Goal: Information Seeking & Learning: Find specific fact

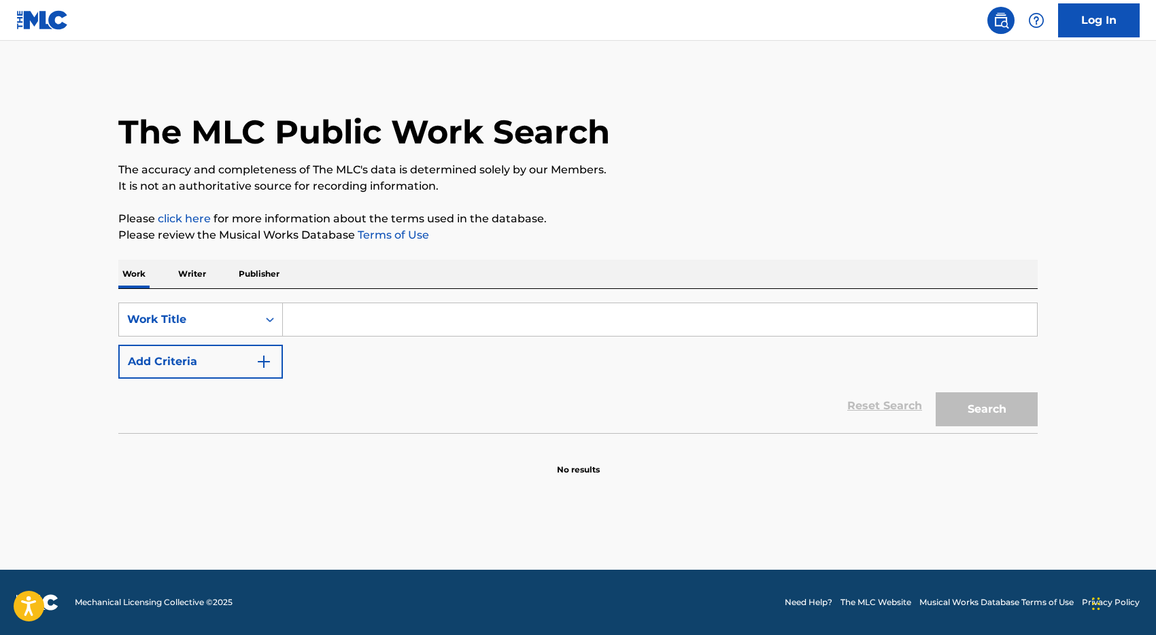
click at [346, 331] on input "Search Form" at bounding box center [660, 319] width 754 height 33
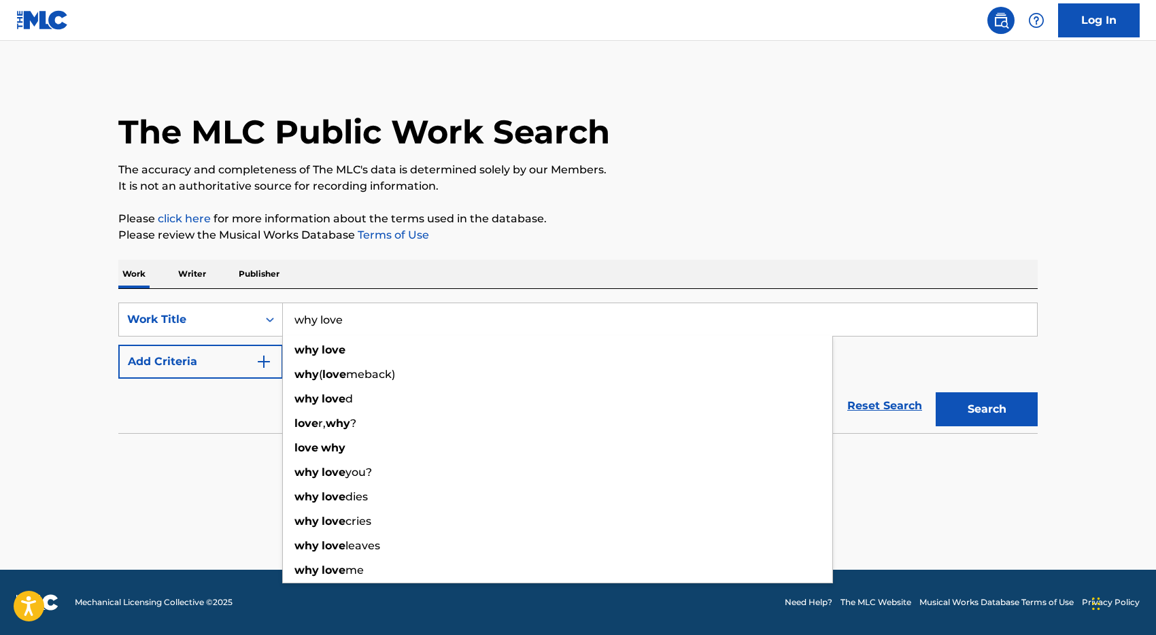
type input "why love"
click at [936, 392] on button "Search" at bounding box center [987, 409] width 102 height 34
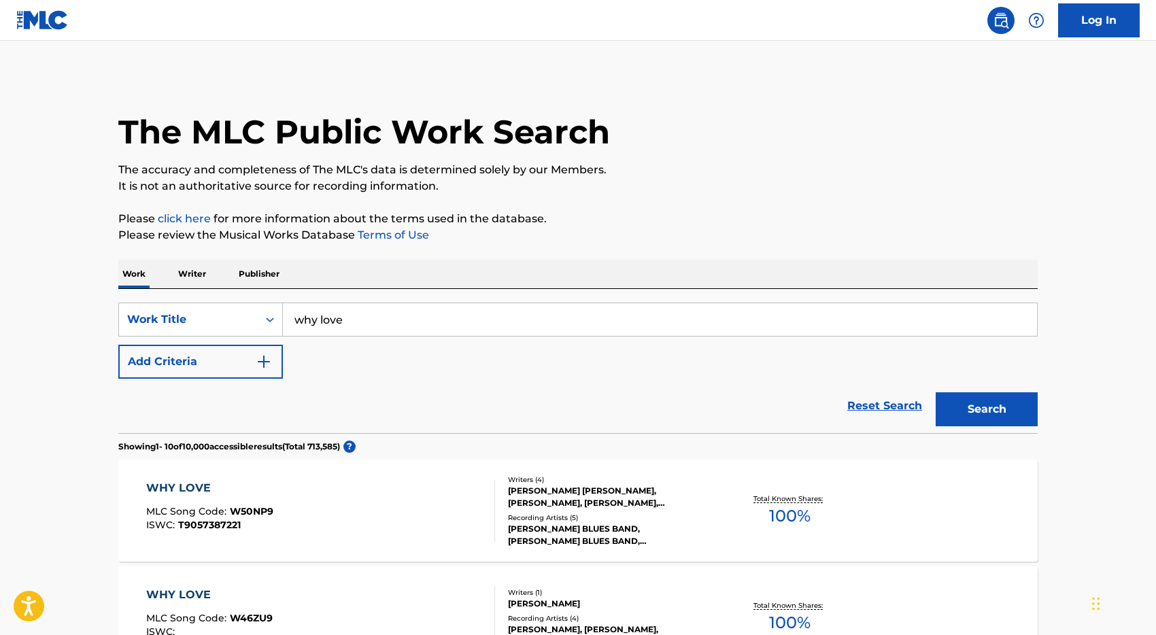
click at [189, 368] on button "Add Criteria" at bounding box center [200, 362] width 165 height 34
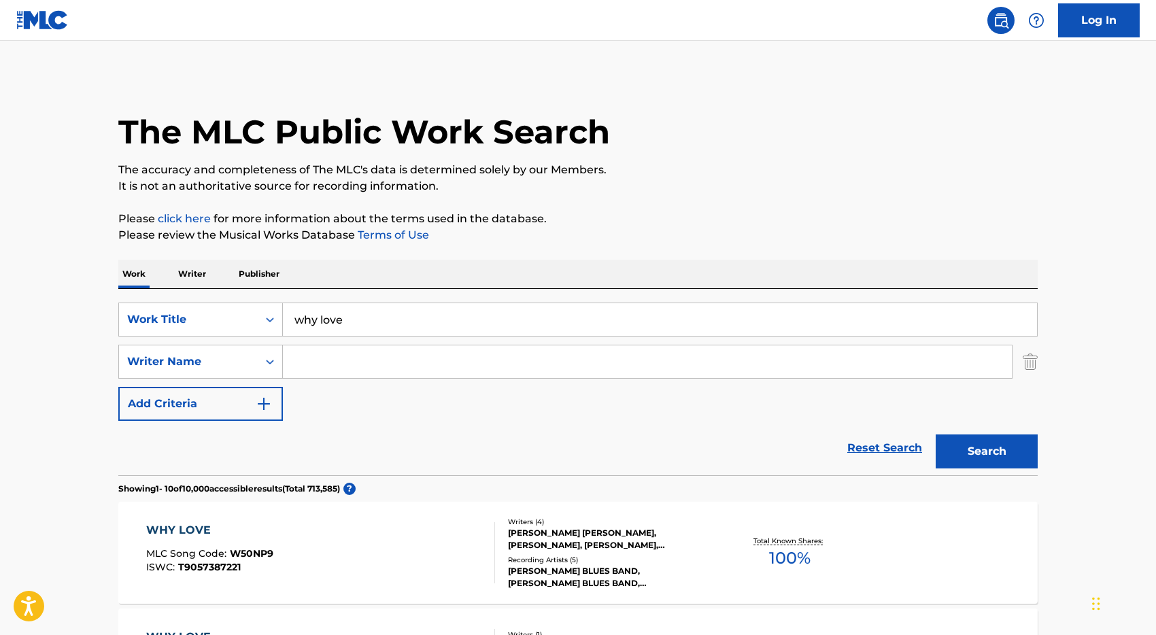
click at [361, 356] on input "Search Form" at bounding box center [647, 362] width 729 height 33
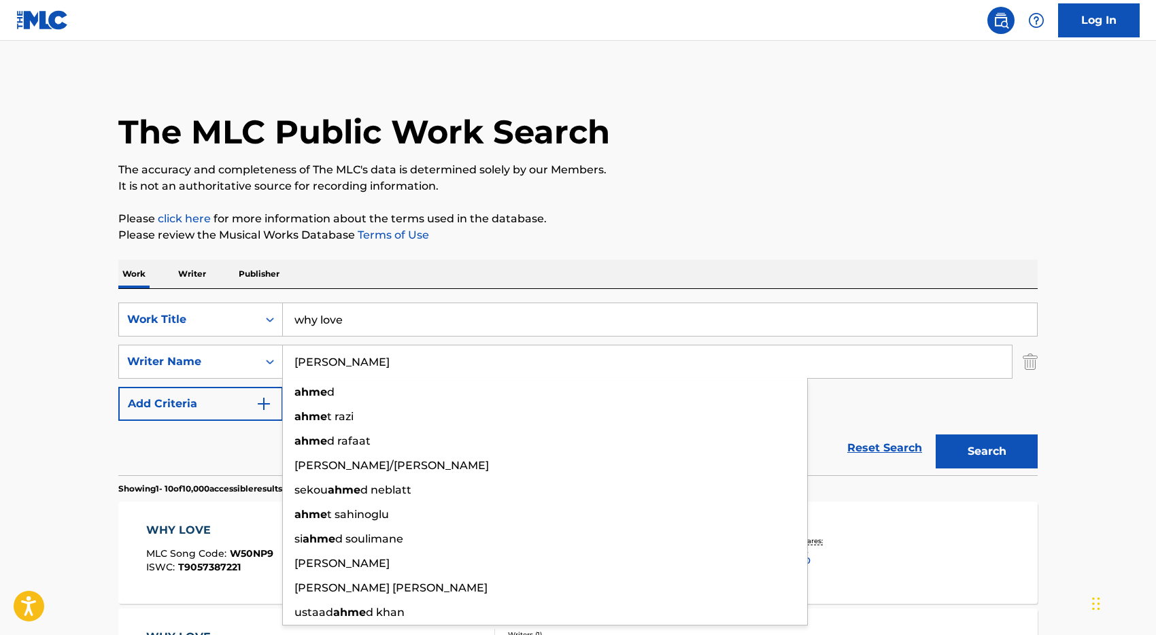
type input "[PERSON_NAME]"
click at [936, 435] on button "Search" at bounding box center [987, 452] width 102 height 34
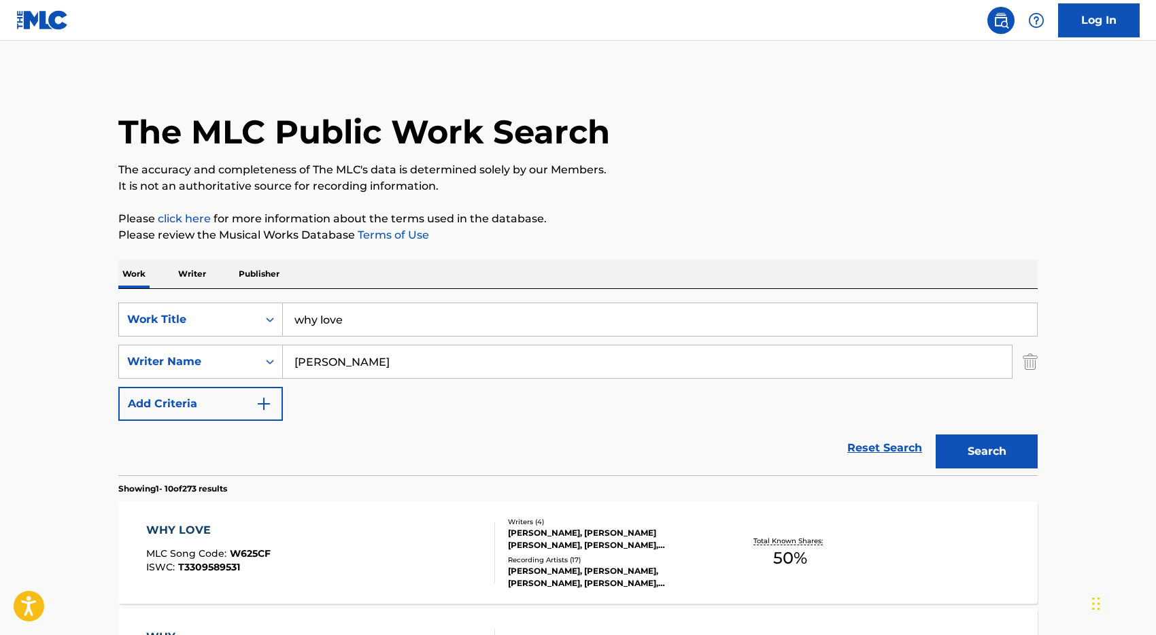
click at [187, 448] on div "Reset Search Search" at bounding box center [578, 448] width 920 height 54
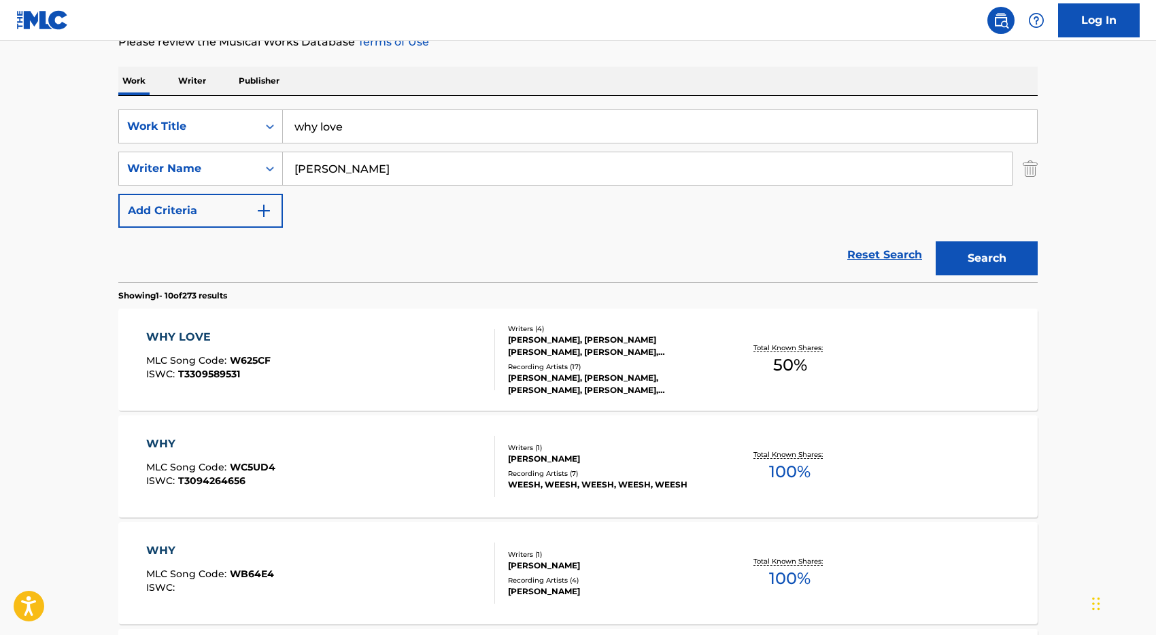
scroll to position [195, 0]
click at [362, 362] on div "WHY LOVE MLC Song Code : W625CF ISWC : T3309589531" at bounding box center [321, 358] width 350 height 61
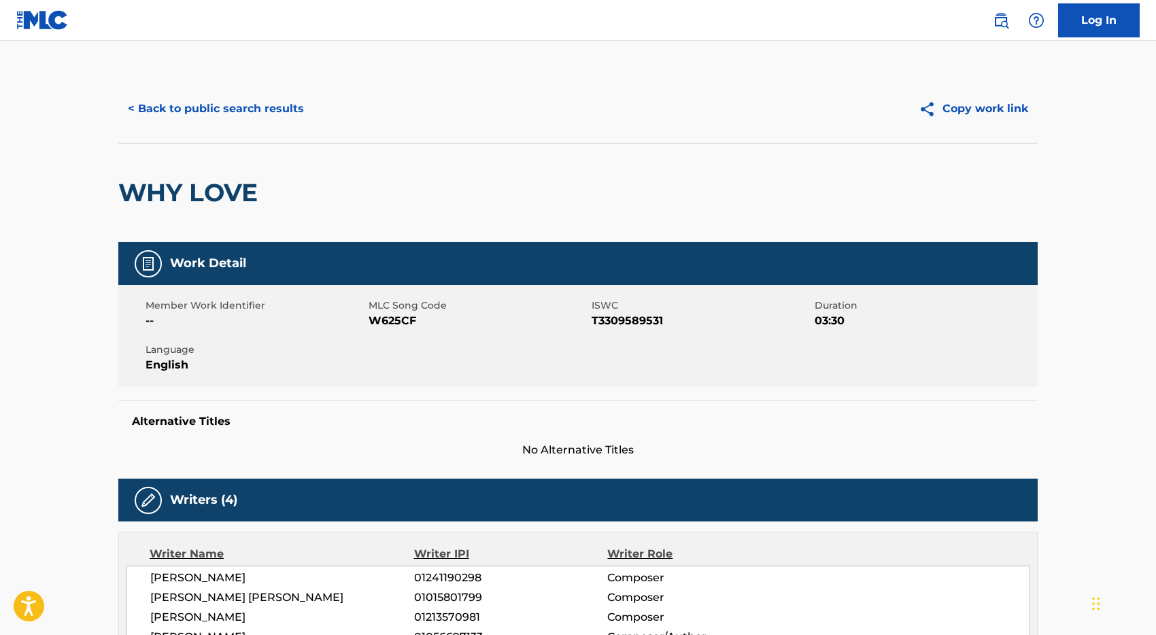
click at [210, 107] on button "< Back to public search results" at bounding box center [215, 109] width 195 height 34
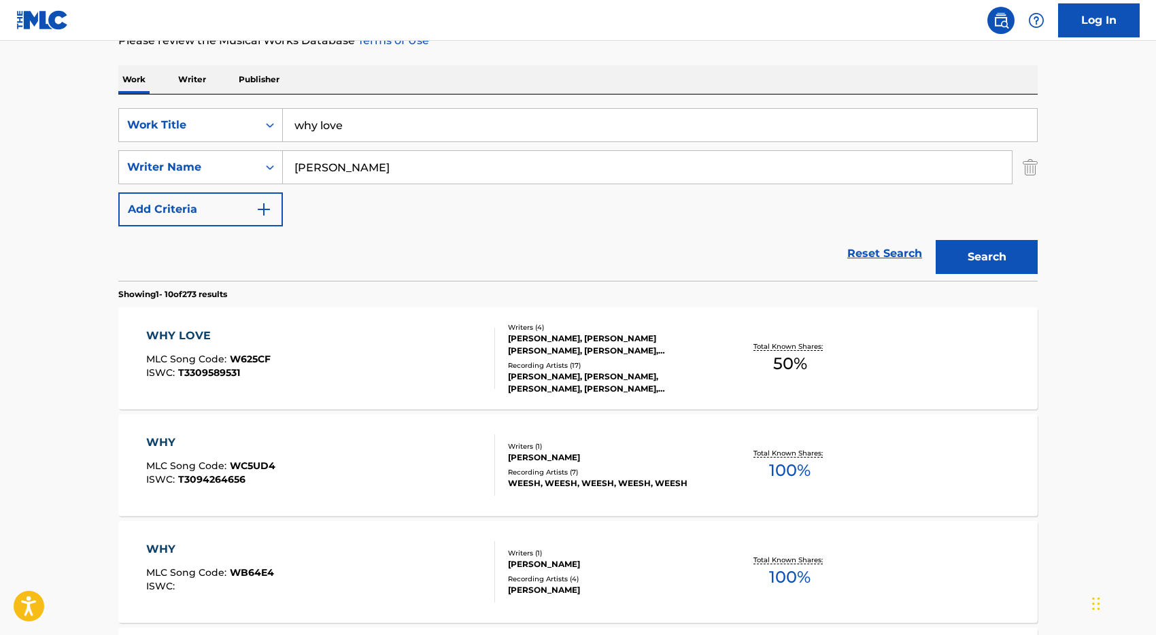
click at [332, 130] on input "why love" at bounding box center [660, 125] width 754 height 33
type input "[DEMOGRAPHIC_DATA]"
click at [936, 240] on button "Search" at bounding box center [987, 257] width 102 height 34
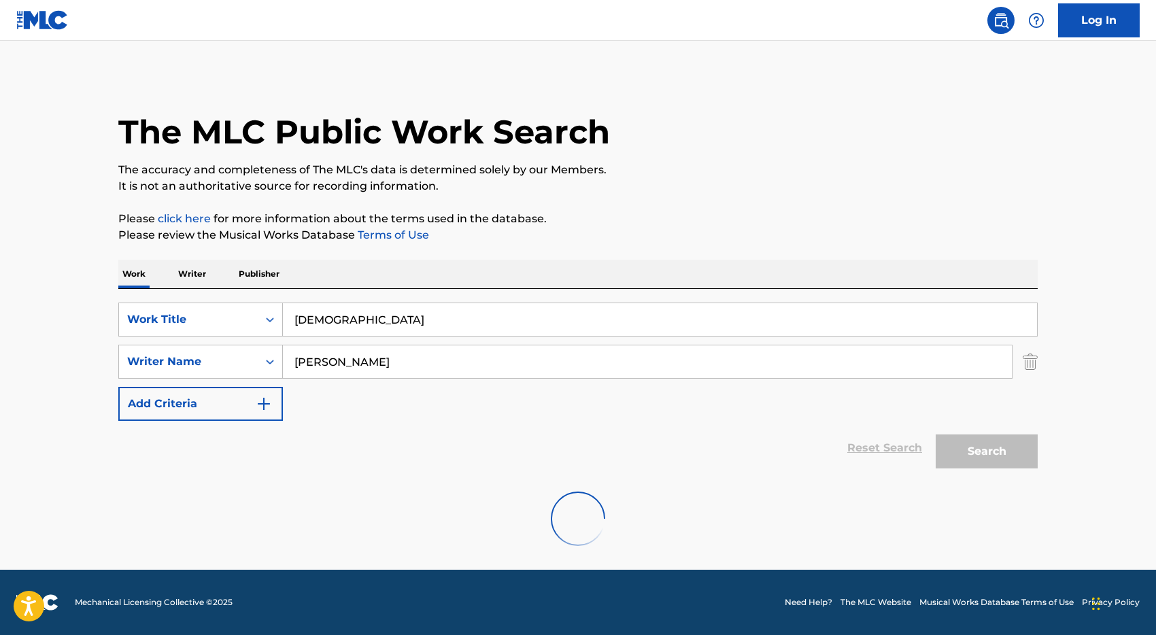
scroll to position [0, 0]
click at [975, 444] on button "Search" at bounding box center [987, 452] width 102 height 34
click at [381, 360] on input "[PERSON_NAME]" at bounding box center [647, 362] width 729 height 33
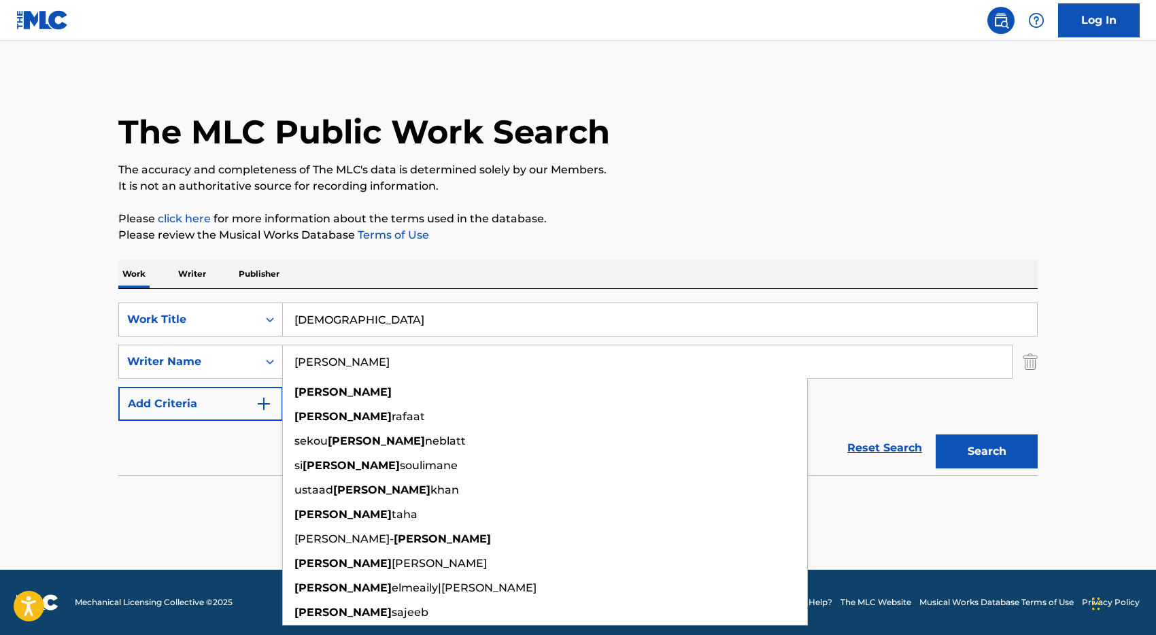
click at [381, 360] on input "[PERSON_NAME]" at bounding box center [647, 362] width 729 height 33
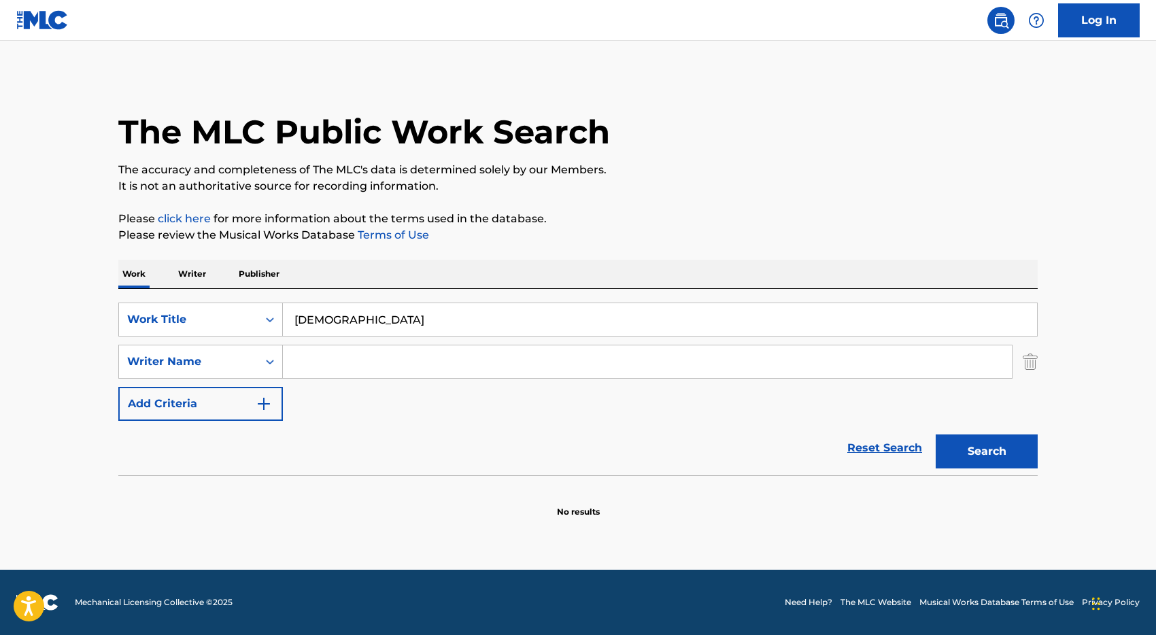
click at [990, 452] on button "Search" at bounding box center [987, 452] width 102 height 34
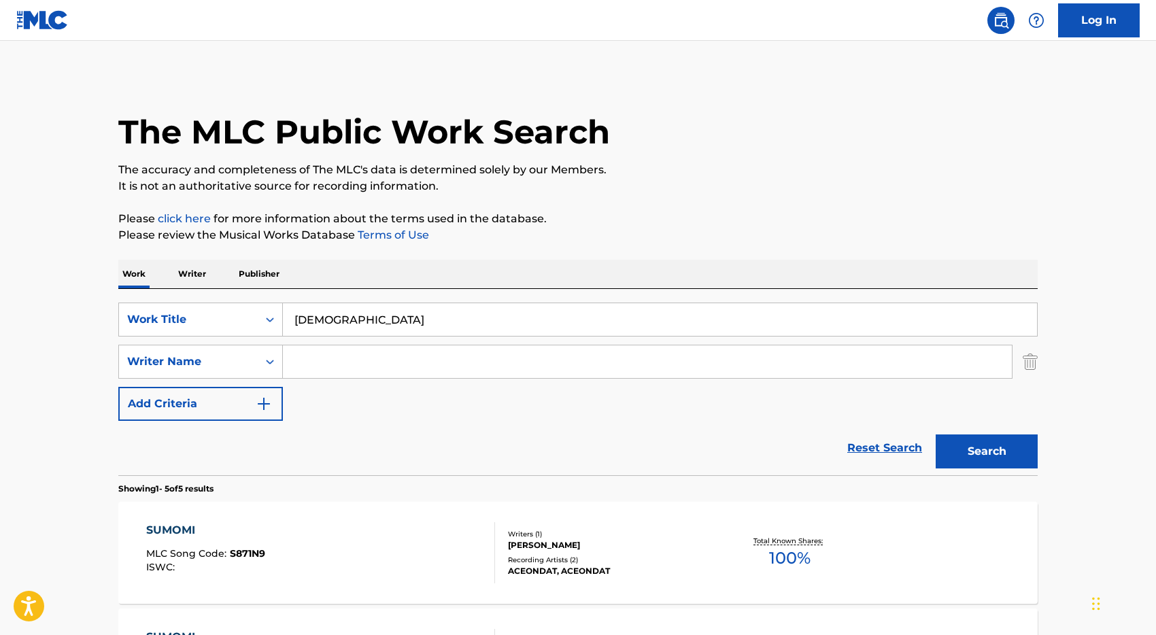
click at [308, 318] on input "[DEMOGRAPHIC_DATA]" at bounding box center [660, 319] width 754 height 33
type input "sunmomi"
click at [936, 435] on button "Search" at bounding box center [987, 452] width 102 height 34
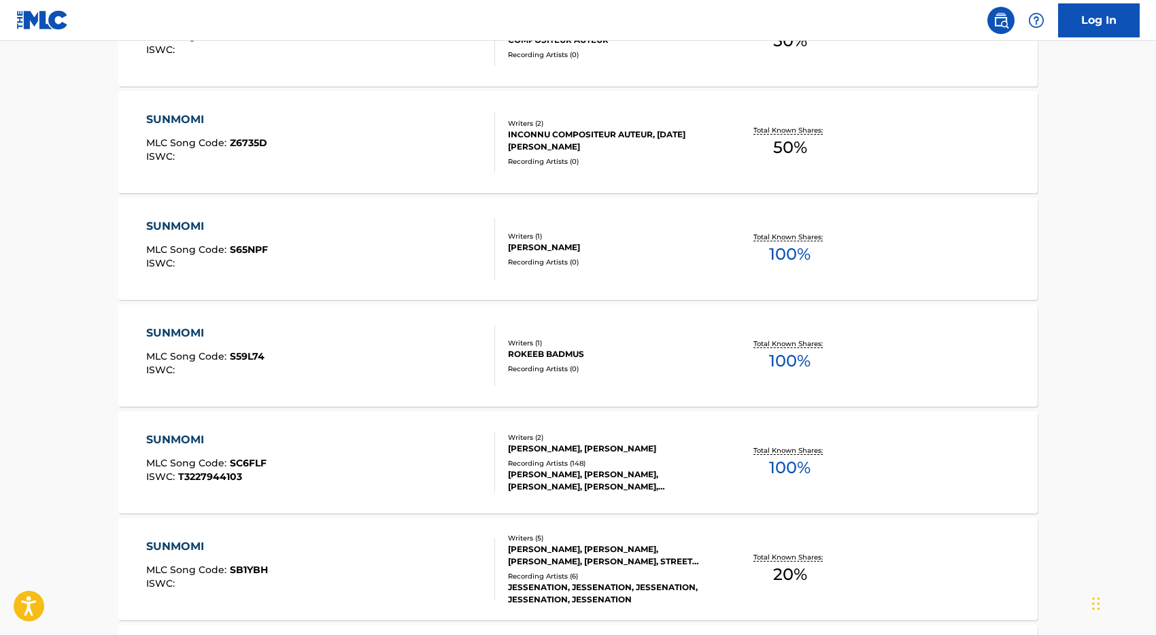
scroll to position [839, 0]
click at [402, 458] on div "SUNMOMI MLC Song Code : SC6FLF ISWC : T3227944103" at bounding box center [321, 461] width 350 height 61
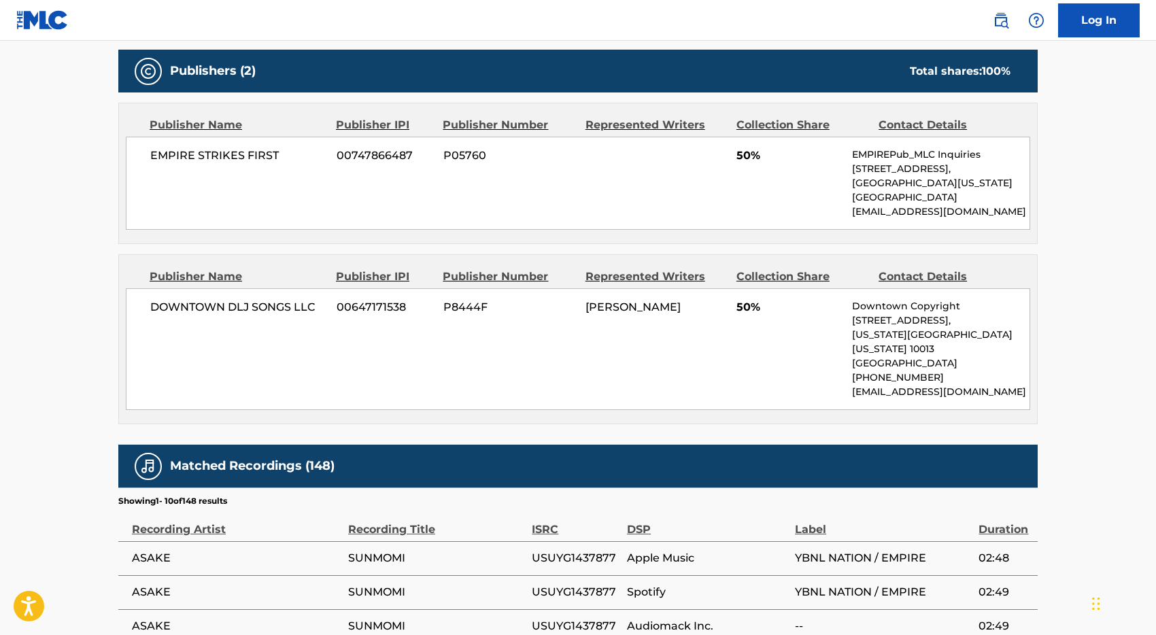
scroll to position [597, 0]
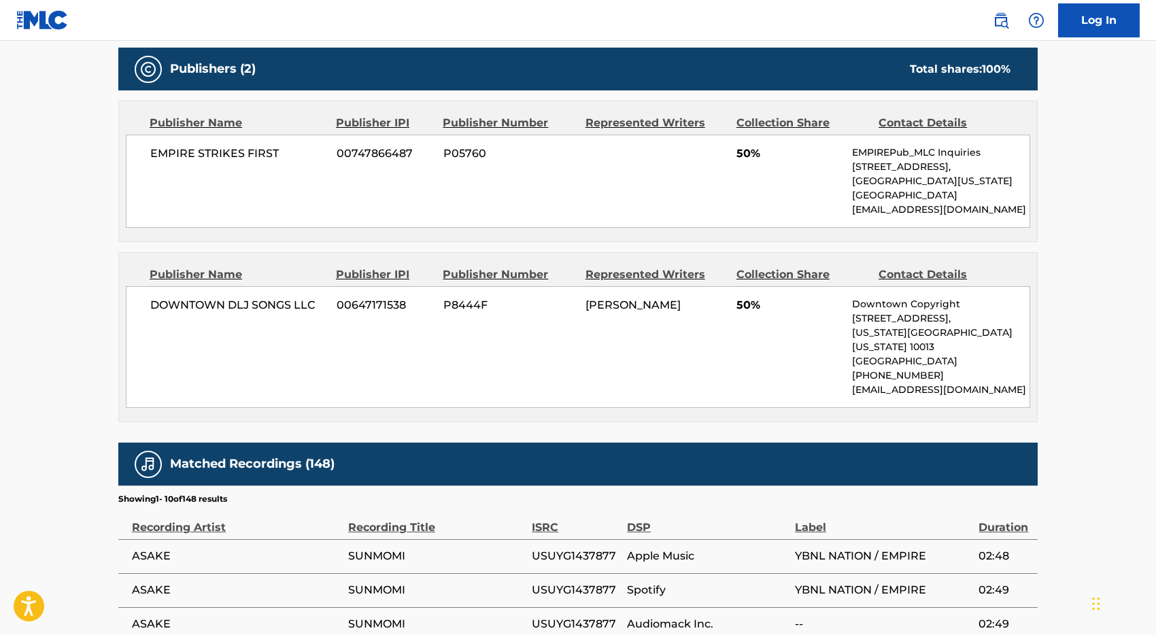
drag, startPoint x: 583, startPoint y: 303, endPoint x: 703, endPoint y: 304, distance: 119.7
click at [703, 304] on div "DOWNTOWN DLJ SONGS LLC 00647171538 P8444F [PERSON_NAME] 50% Downtown Copyright …" at bounding box center [578, 347] width 905 height 122
copy span "[PERSON_NAME]"
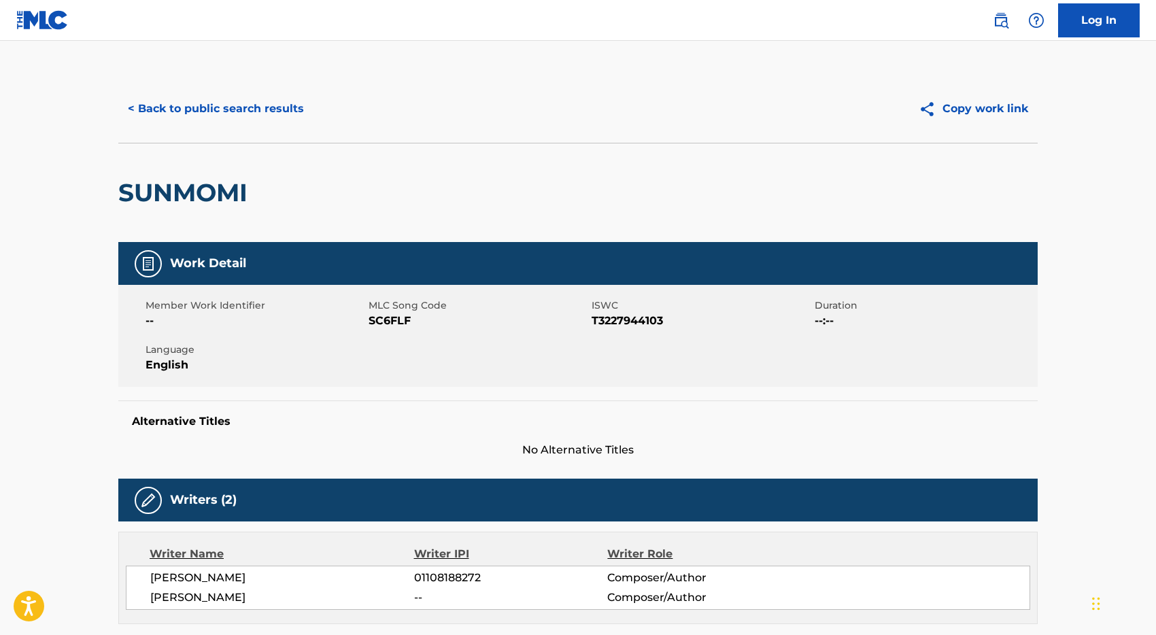
click at [255, 108] on button "< Back to public search results" at bounding box center [215, 109] width 195 height 34
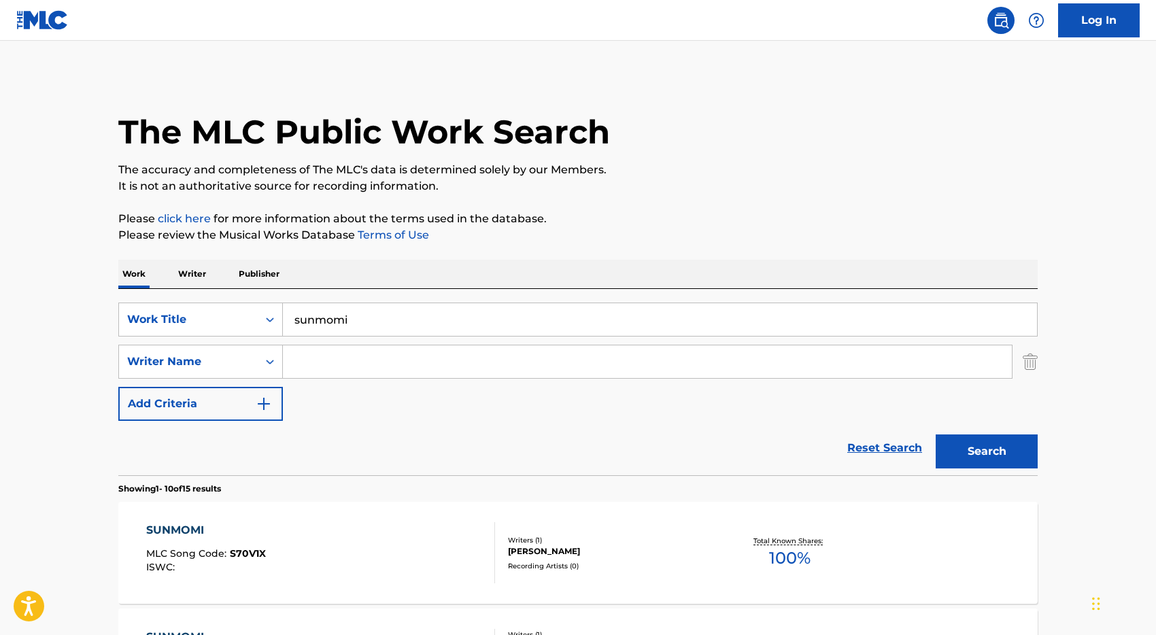
click at [365, 314] on input "sunmomi" at bounding box center [660, 319] width 754 height 33
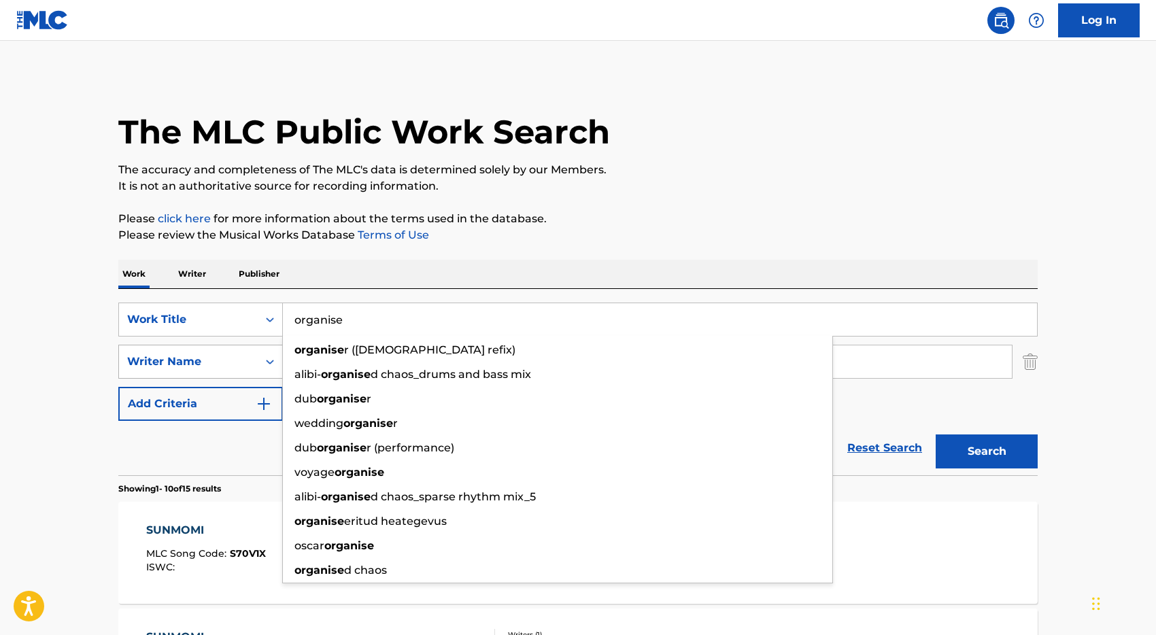
type input "organise"
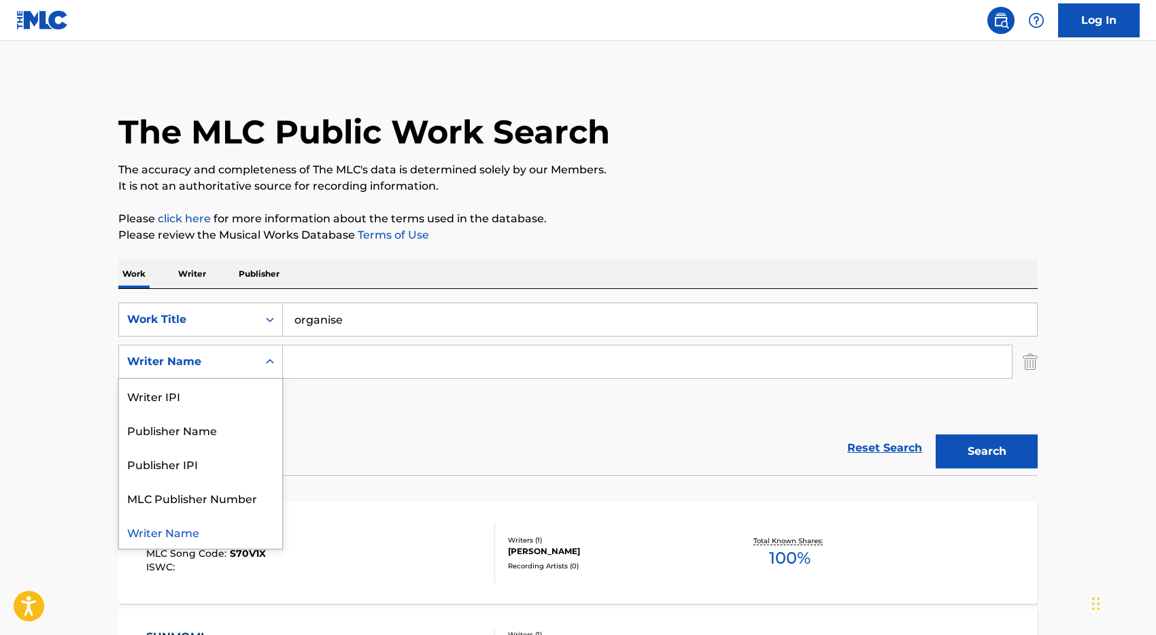
click at [190, 364] on div "Writer Name" at bounding box center [188, 362] width 122 height 16
click at [315, 366] on input "Search Form" at bounding box center [647, 362] width 729 height 33
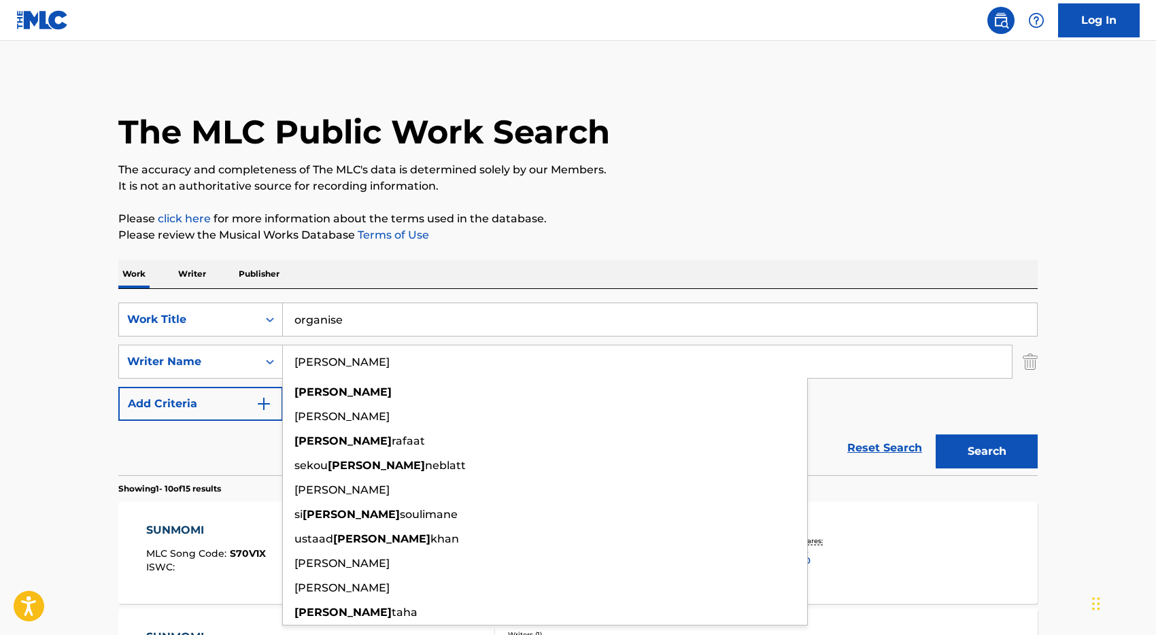
type input "[PERSON_NAME]"
click at [936, 435] on button "Search" at bounding box center [987, 452] width 102 height 34
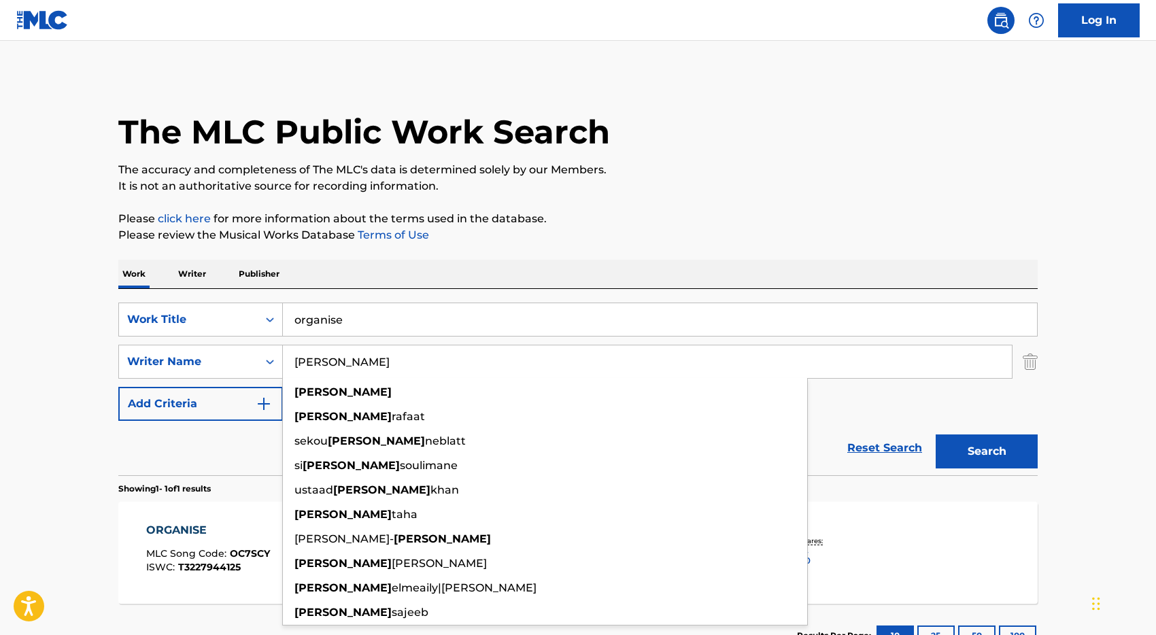
click at [821, 415] on div "SearchWithCriteriaae17de7f-fc2a-4932-9cb1-ed970cbc73c4 Work Title organise Sear…" at bounding box center [578, 362] width 920 height 118
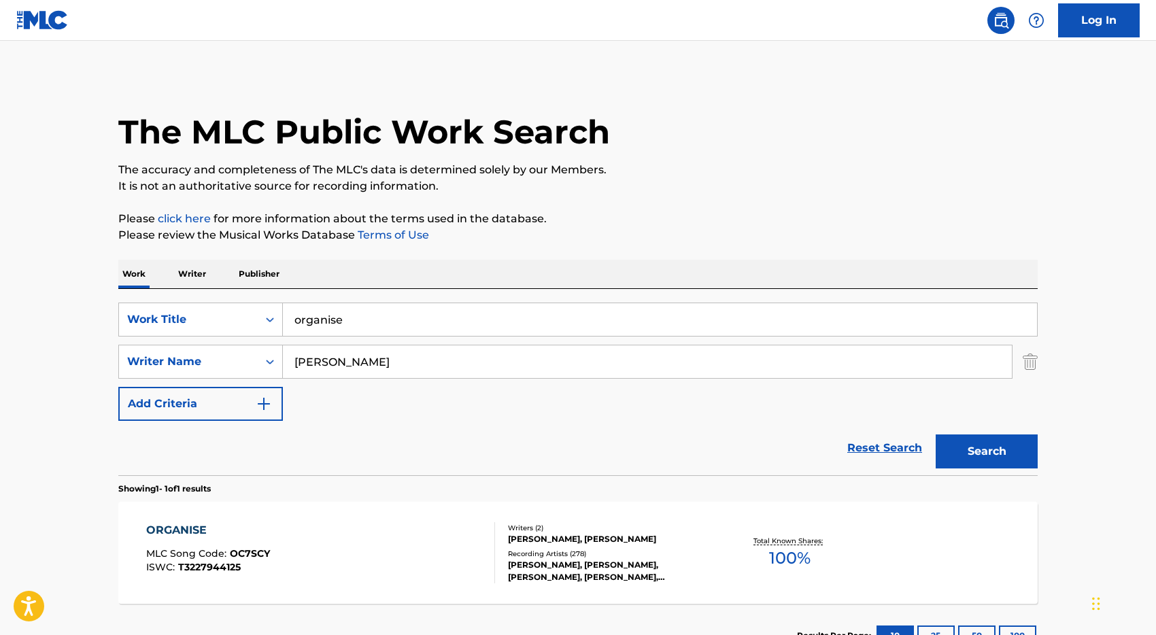
scroll to position [105, 0]
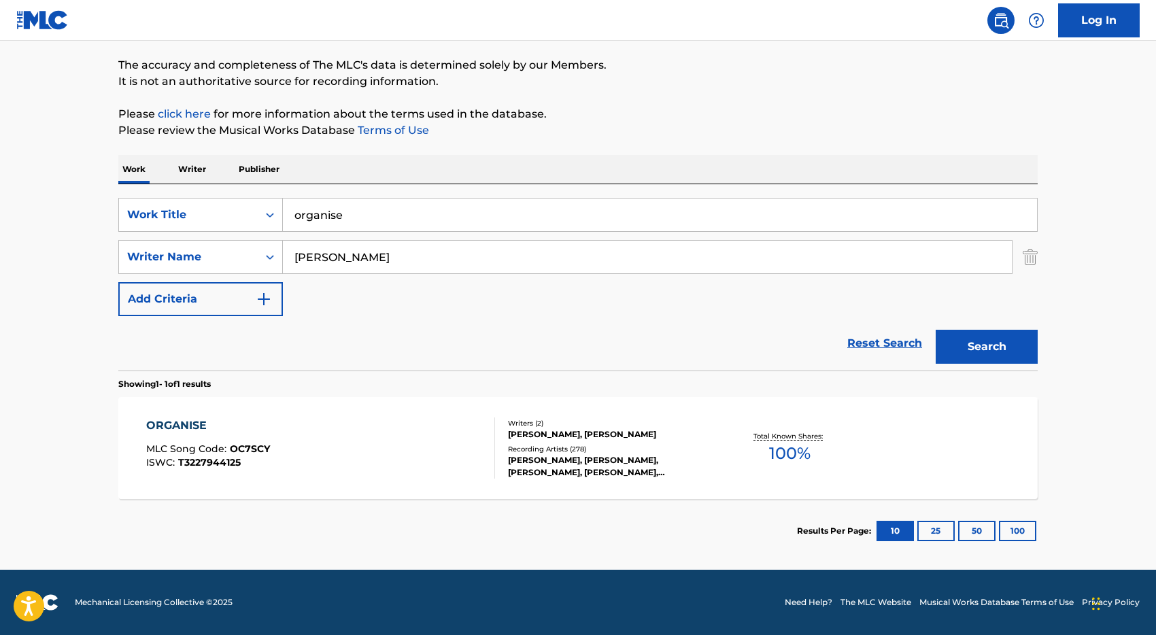
click at [443, 437] on div "ORGANISE MLC Song Code : OC7SCY ISWC : T3227944125" at bounding box center [321, 448] width 350 height 61
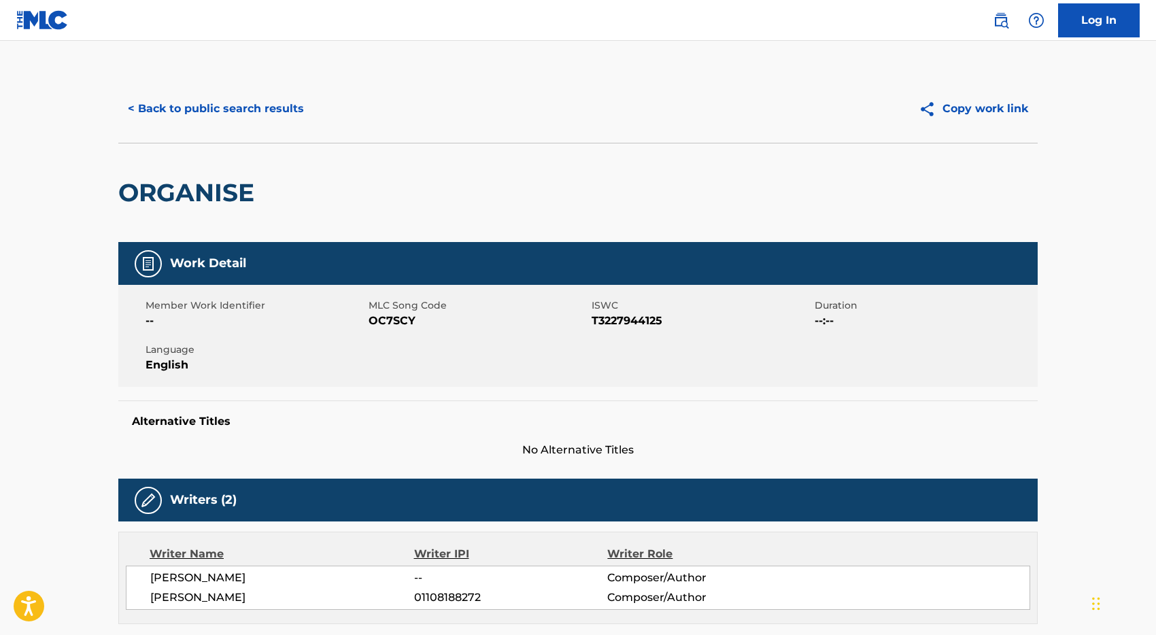
click at [169, 115] on button "< Back to public search results" at bounding box center [215, 109] width 195 height 34
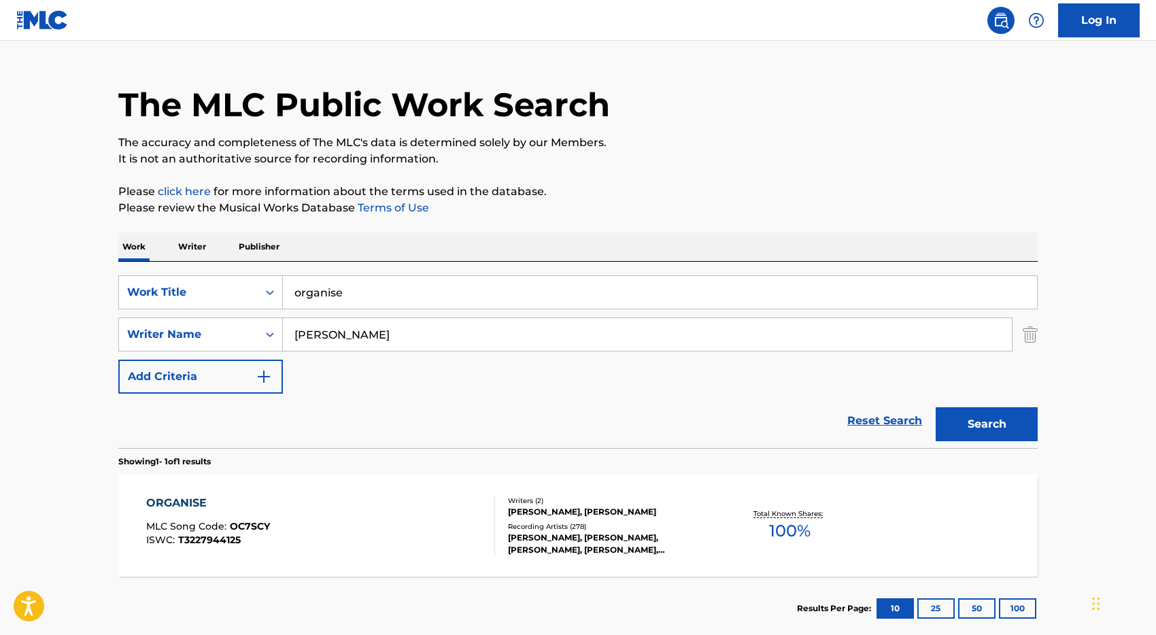
click at [367, 284] on input "organise" at bounding box center [660, 292] width 754 height 33
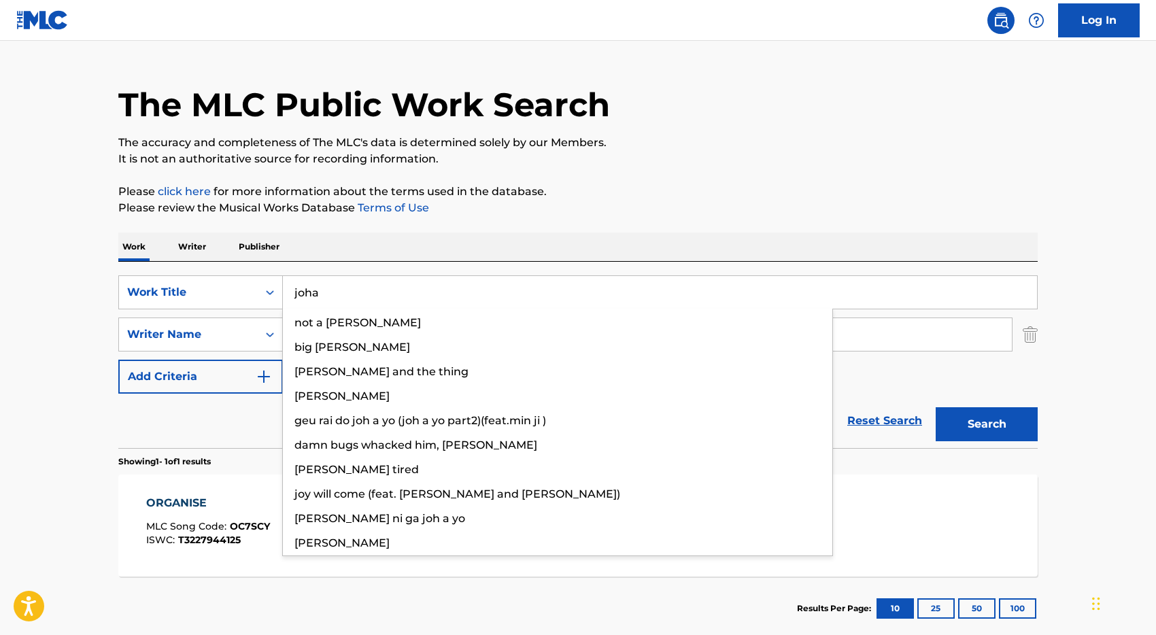
type input "joha"
click at [936, 407] on button "Search" at bounding box center [987, 424] width 102 height 34
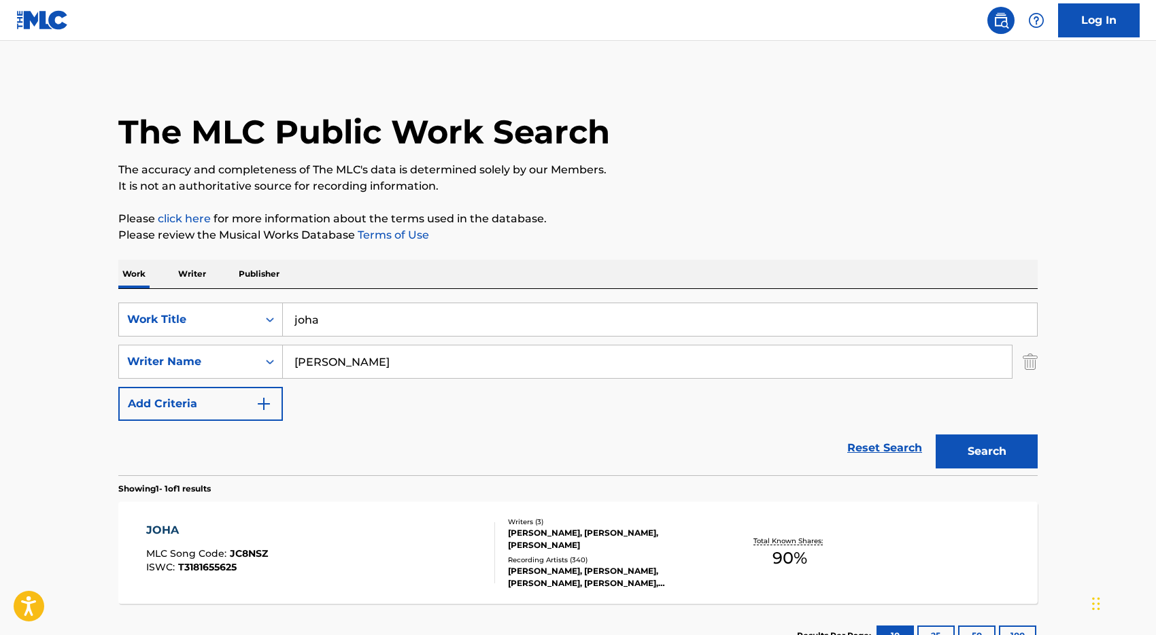
scroll to position [105, 0]
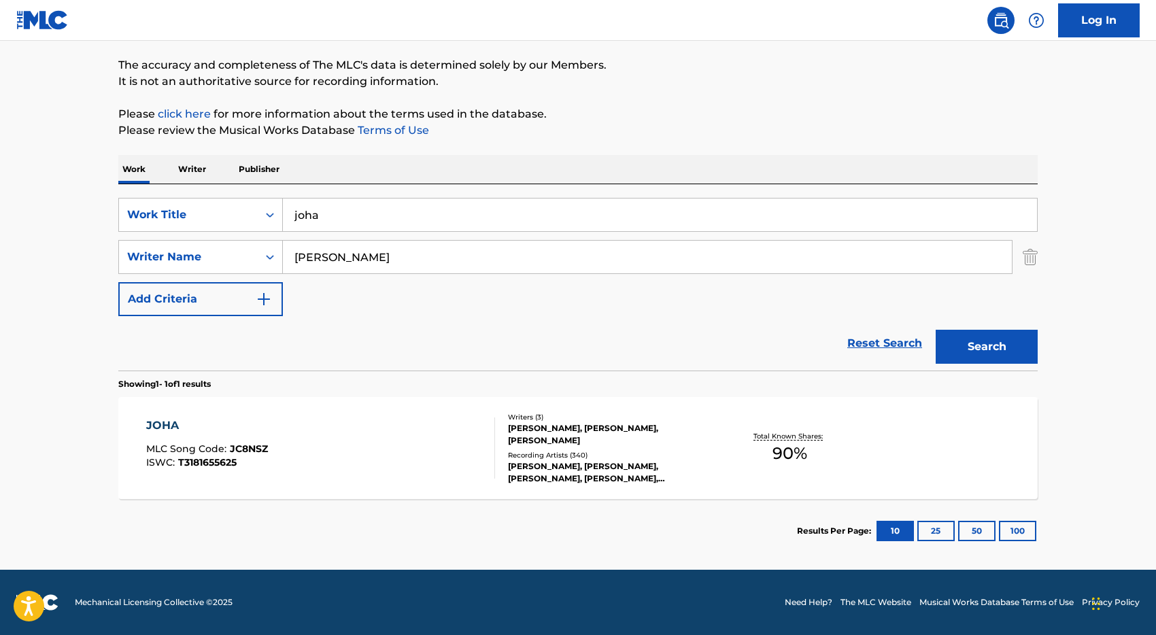
click at [380, 435] on div "JOHA MLC Song Code : JC8NSZ ISWC : T3181655625" at bounding box center [321, 448] width 350 height 61
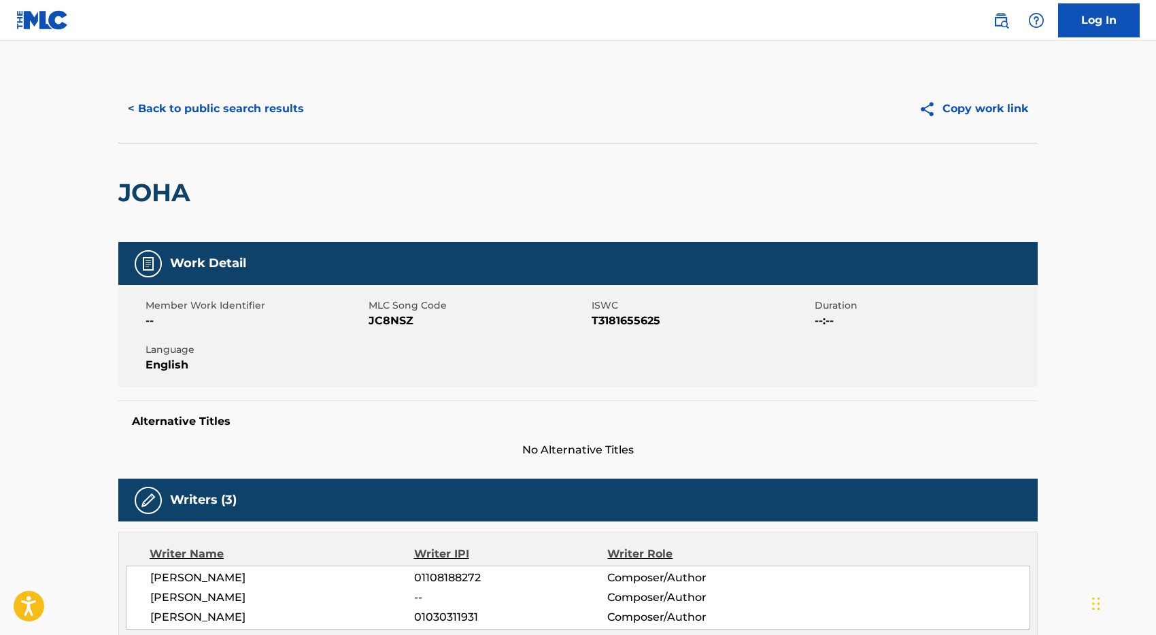
click at [216, 106] on button "< Back to public search results" at bounding box center [215, 109] width 195 height 34
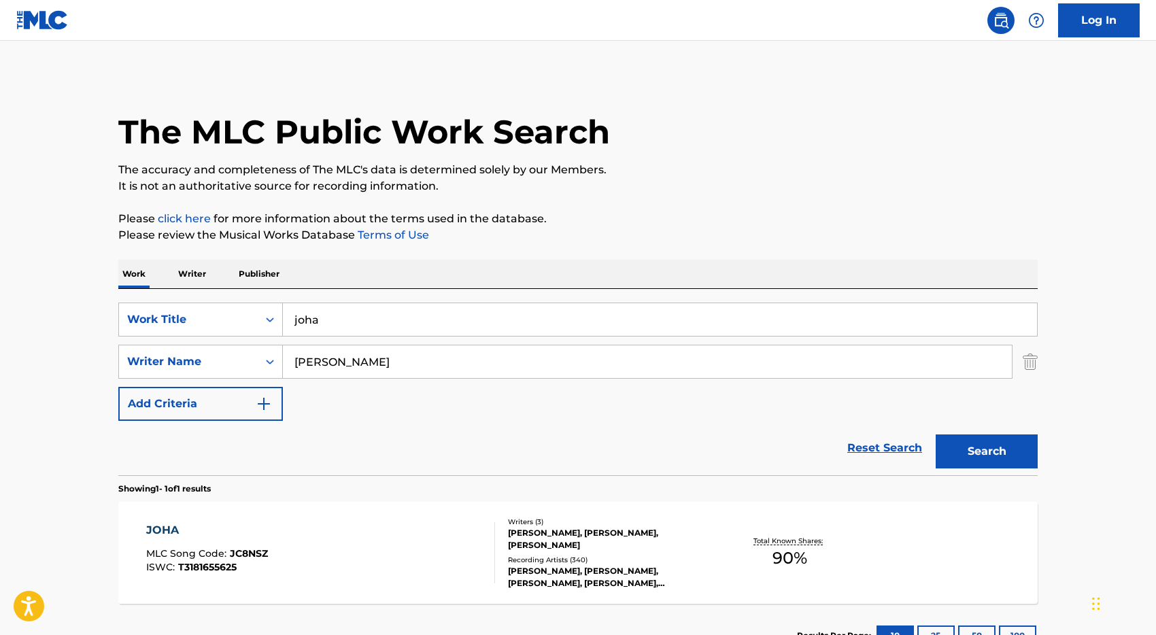
scroll to position [27, 0]
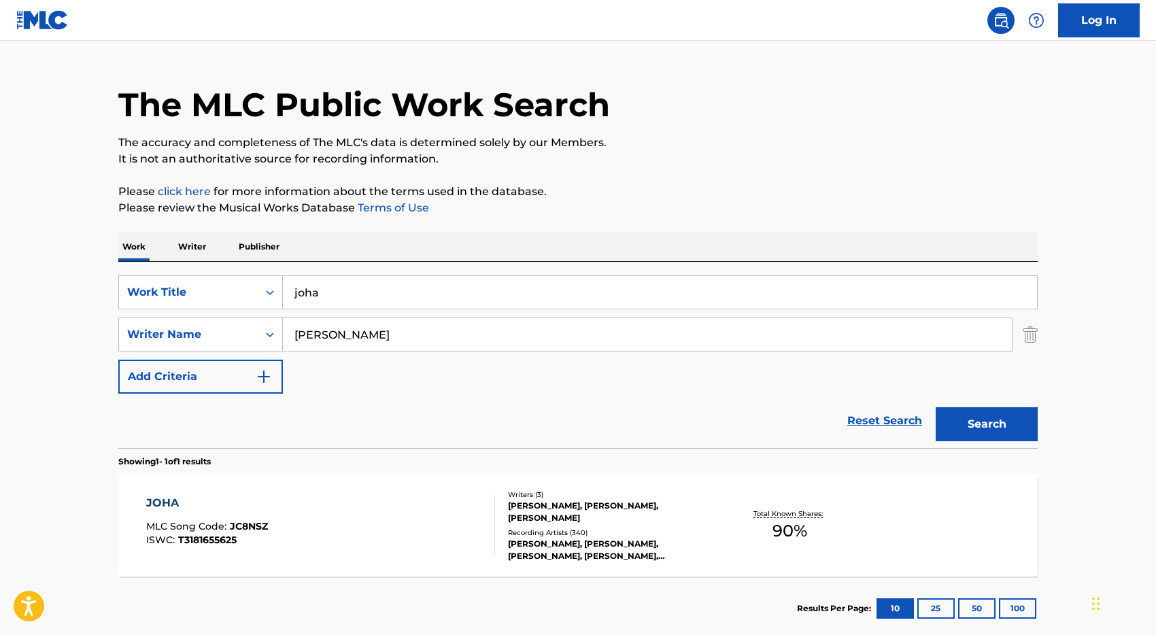
click at [352, 290] on input "joha" at bounding box center [660, 292] width 754 height 33
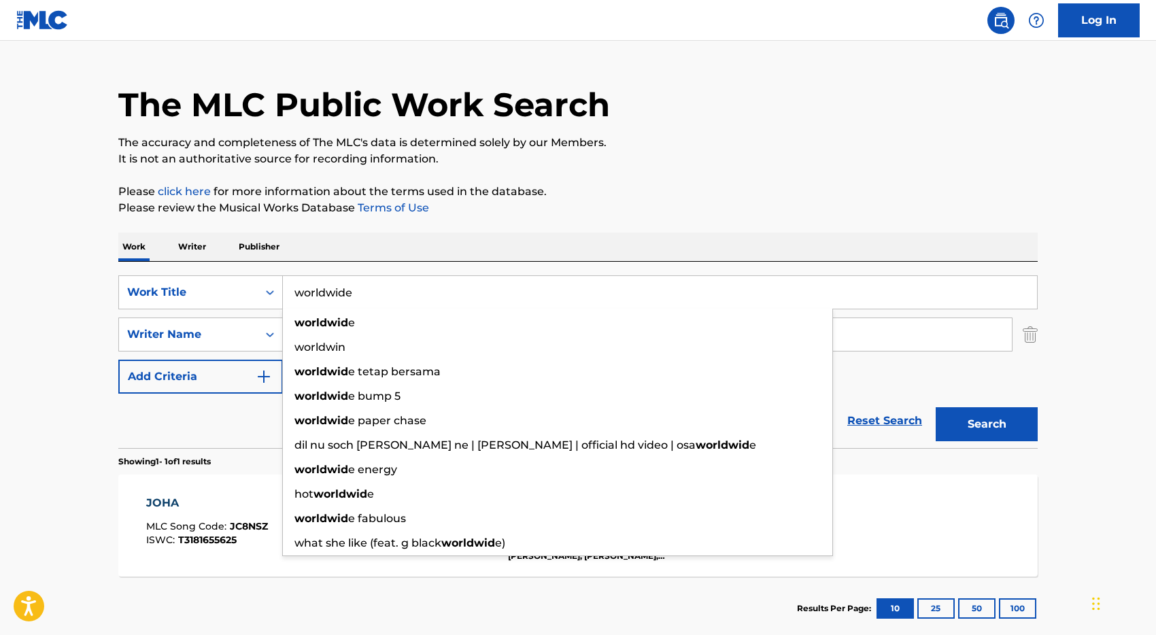
type input "worldwide"
click at [936, 407] on button "Search" at bounding box center [987, 424] width 102 height 34
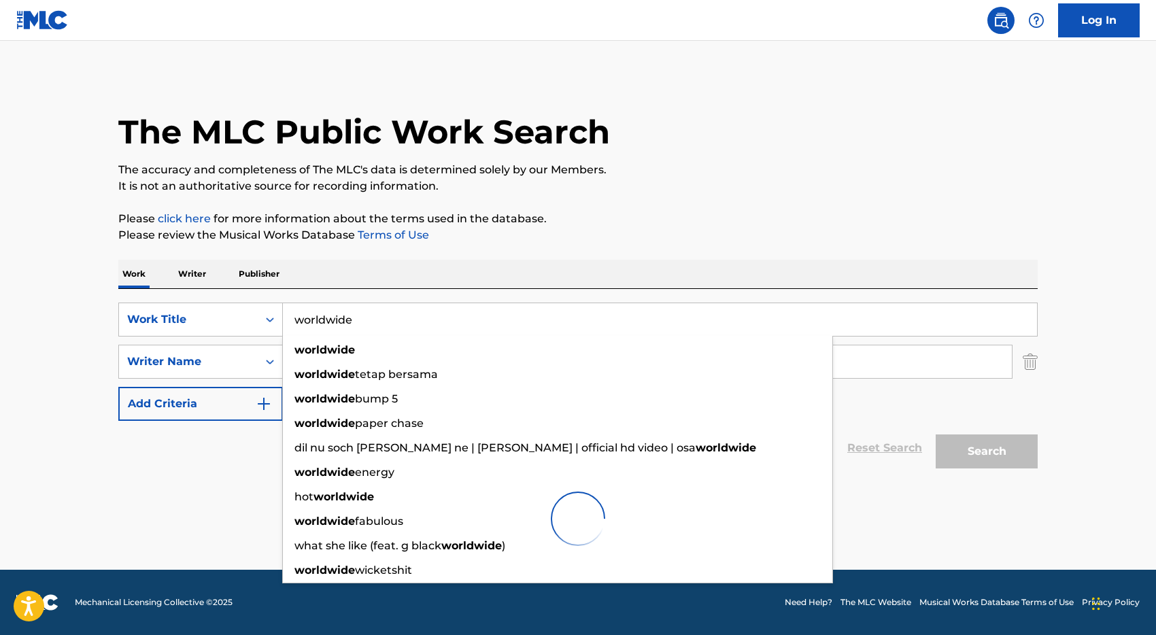
scroll to position [0, 0]
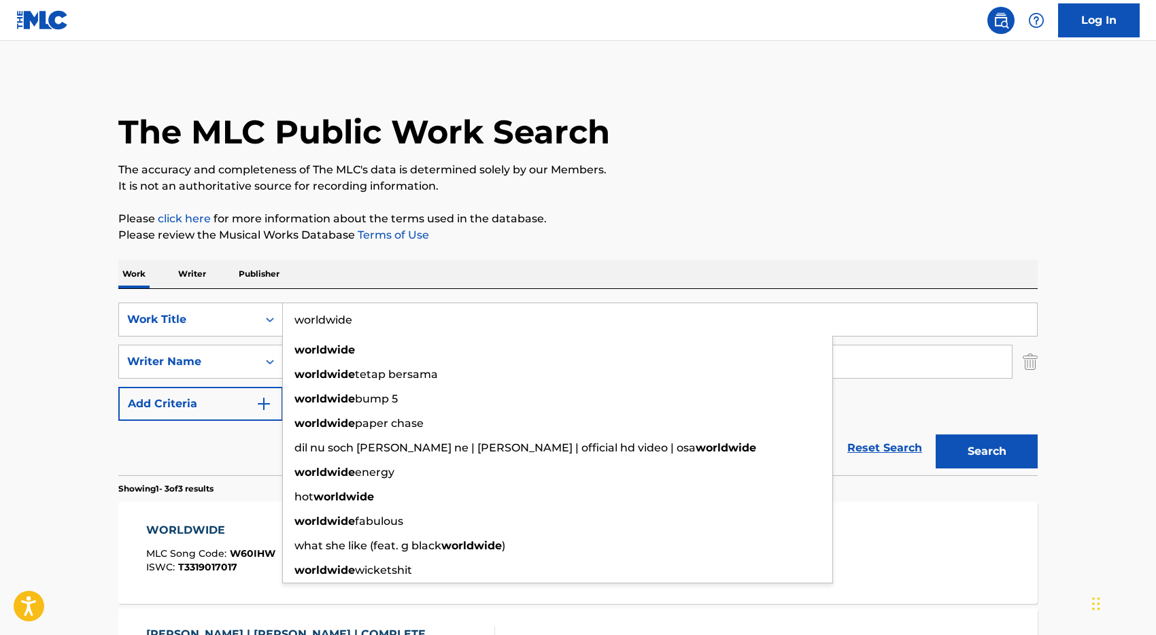
click at [209, 436] on div "Reset Search Search" at bounding box center [578, 448] width 920 height 54
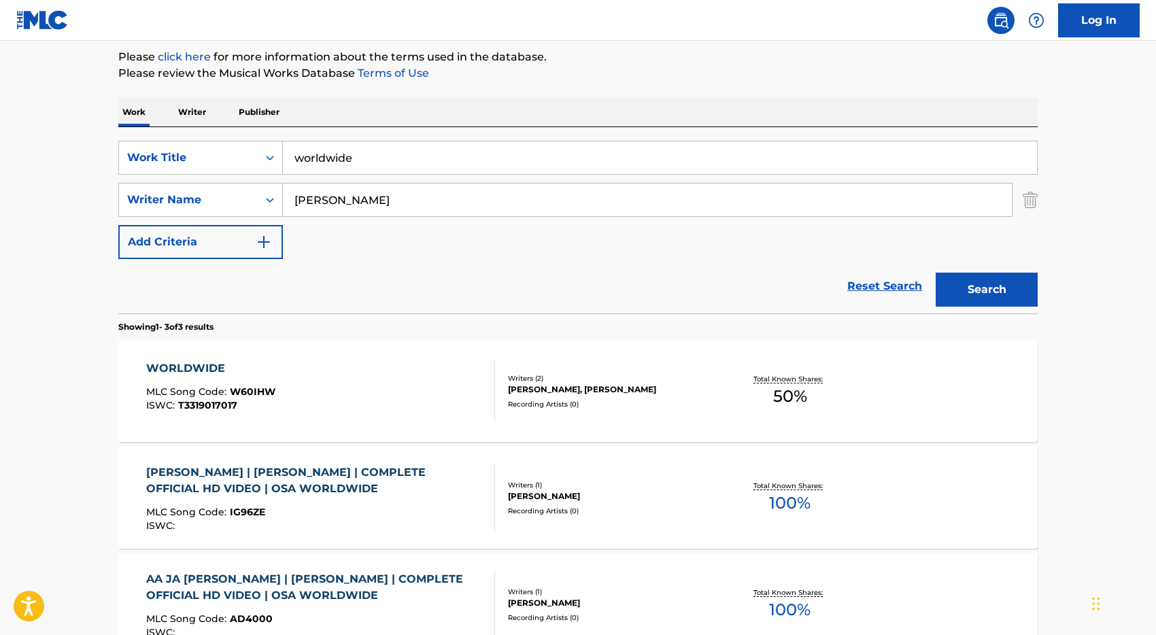
scroll to position [165, 0]
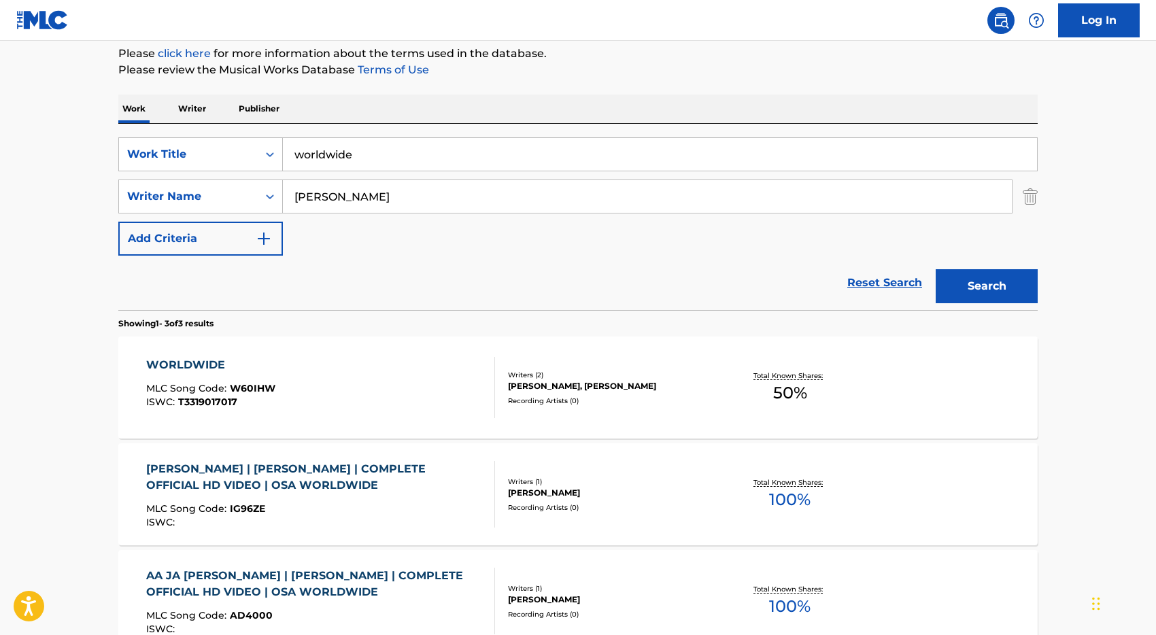
click at [366, 384] on div "WORLDWIDE MLC Song Code : W60IHW ISWC : T3319017017" at bounding box center [321, 387] width 350 height 61
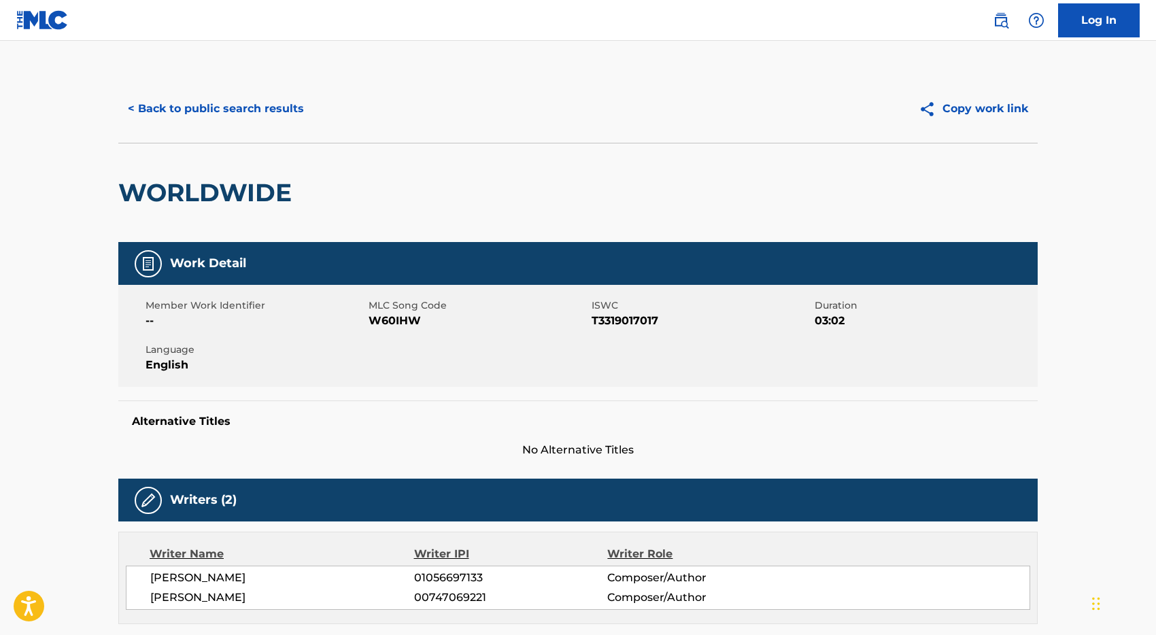
click at [186, 109] on button "< Back to public search results" at bounding box center [215, 109] width 195 height 34
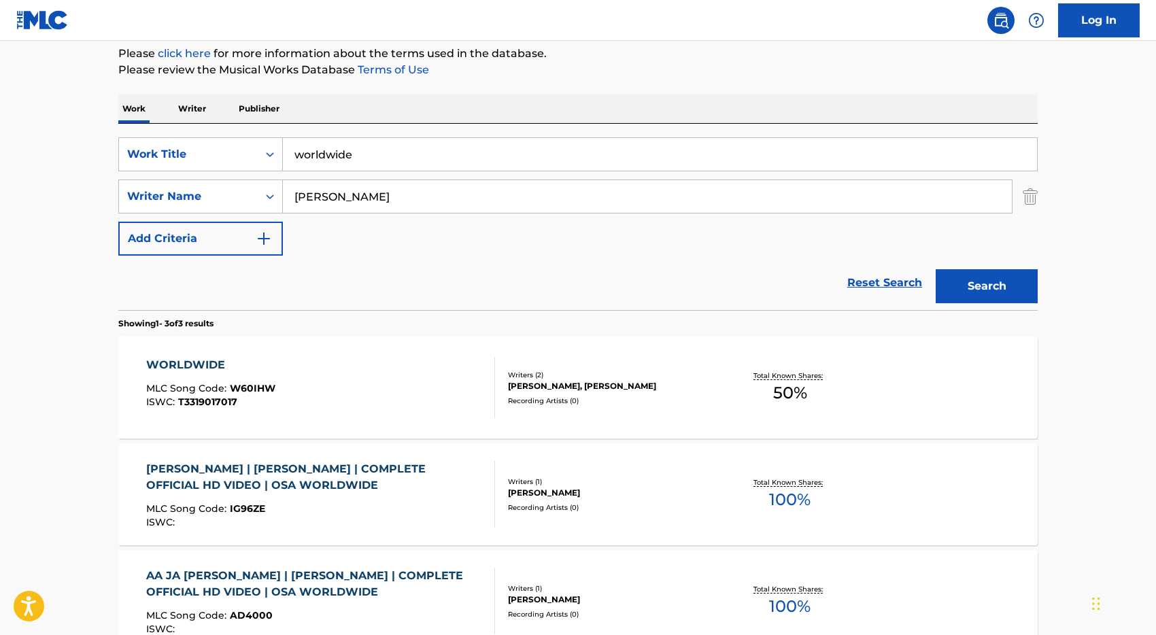
click at [377, 146] on input "worldwide" at bounding box center [660, 154] width 754 height 33
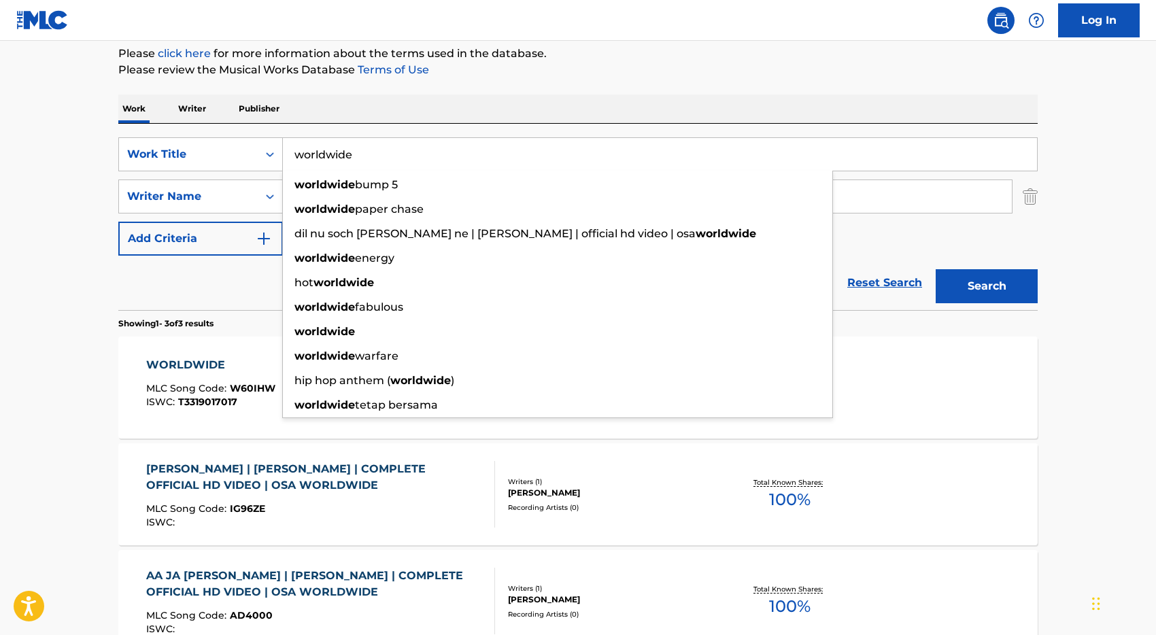
paste input "OTOTO"
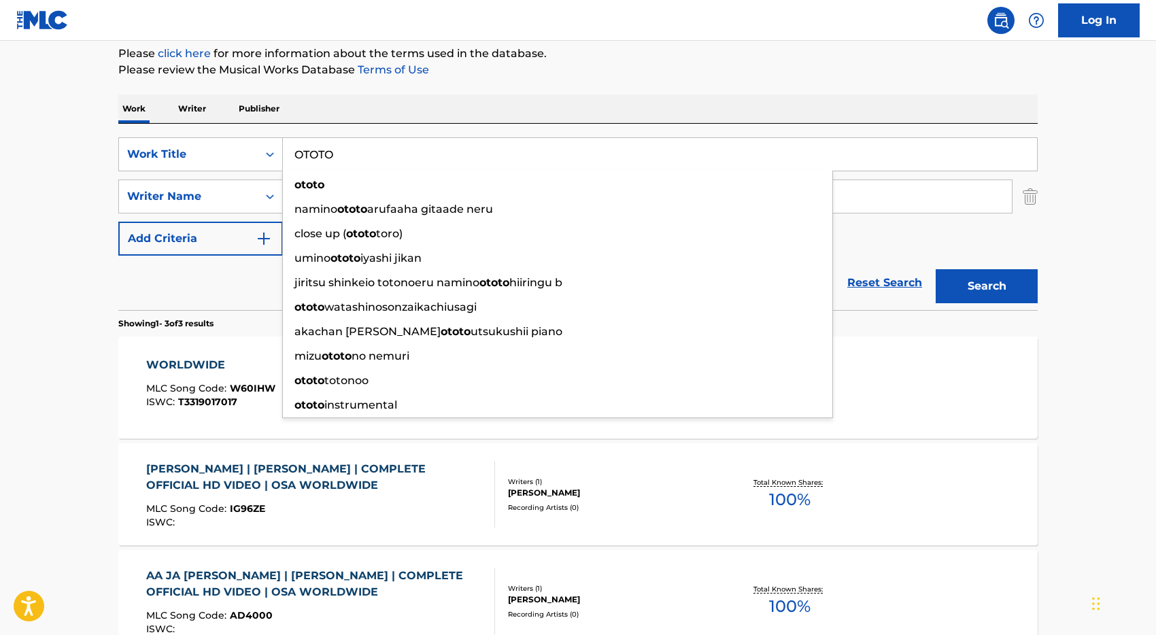
type input "OTOTO"
click at [936, 269] on button "Search" at bounding box center [987, 286] width 102 height 34
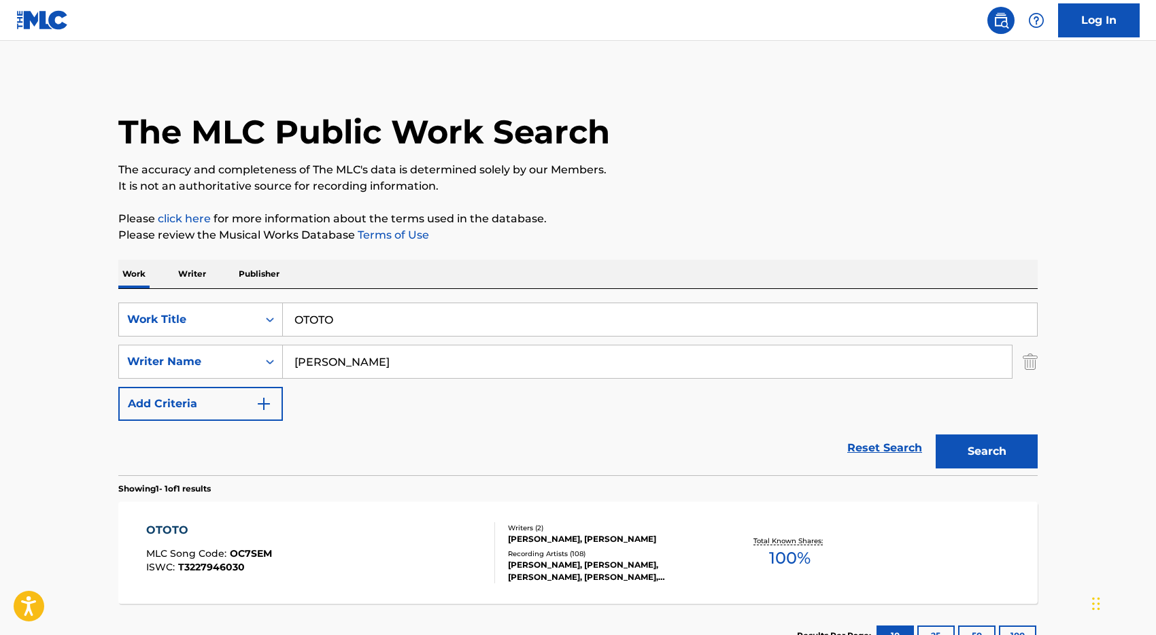
scroll to position [105, 0]
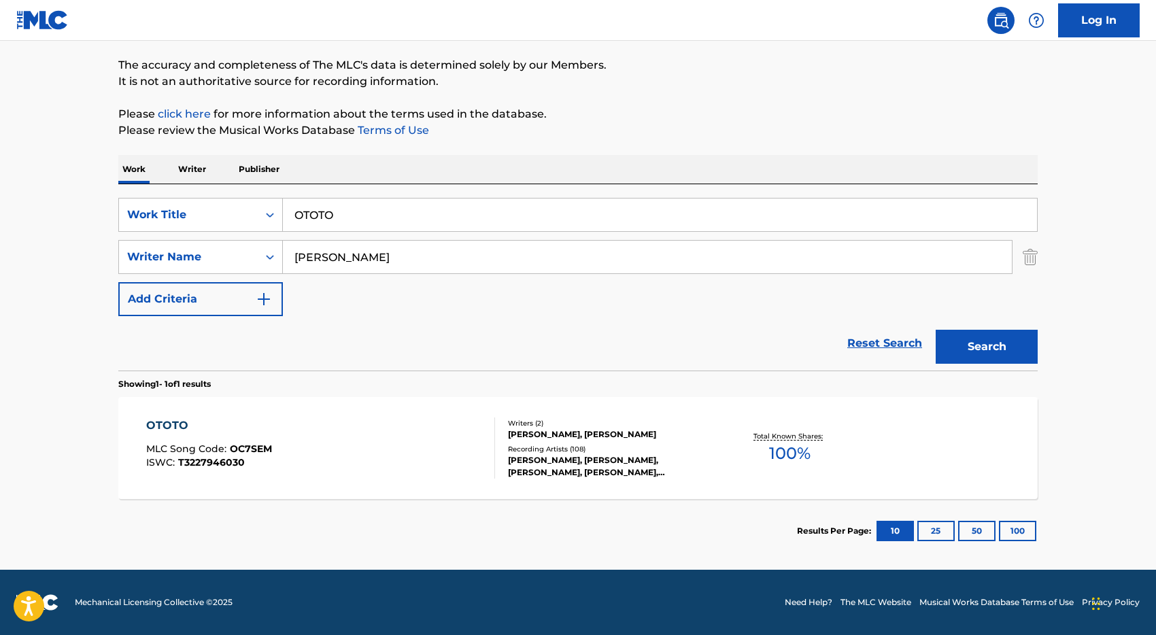
click at [376, 444] on div "OTOTO MLC Song Code : OC7SEM ISWC : T3227946030" at bounding box center [321, 448] width 350 height 61
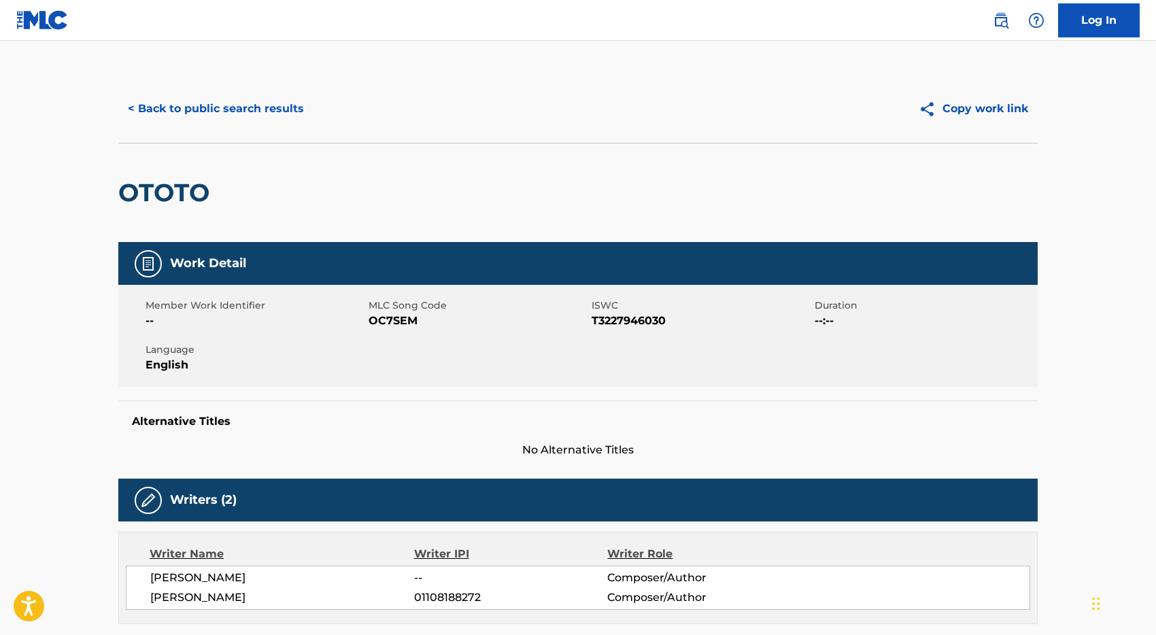
click at [180, 110] on button "< Back to public search results" at bounding box center [215, 109] width 195 height 34
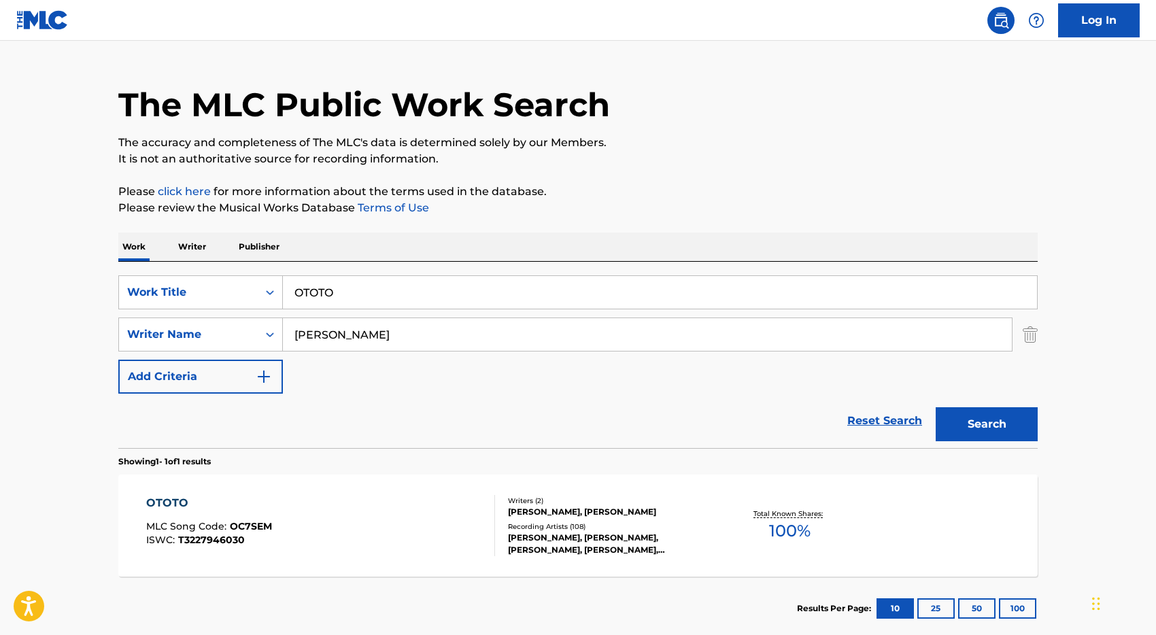
click at [378, 286] on input "OTOTO" at bounding box center [660, 292] width 754 height 33
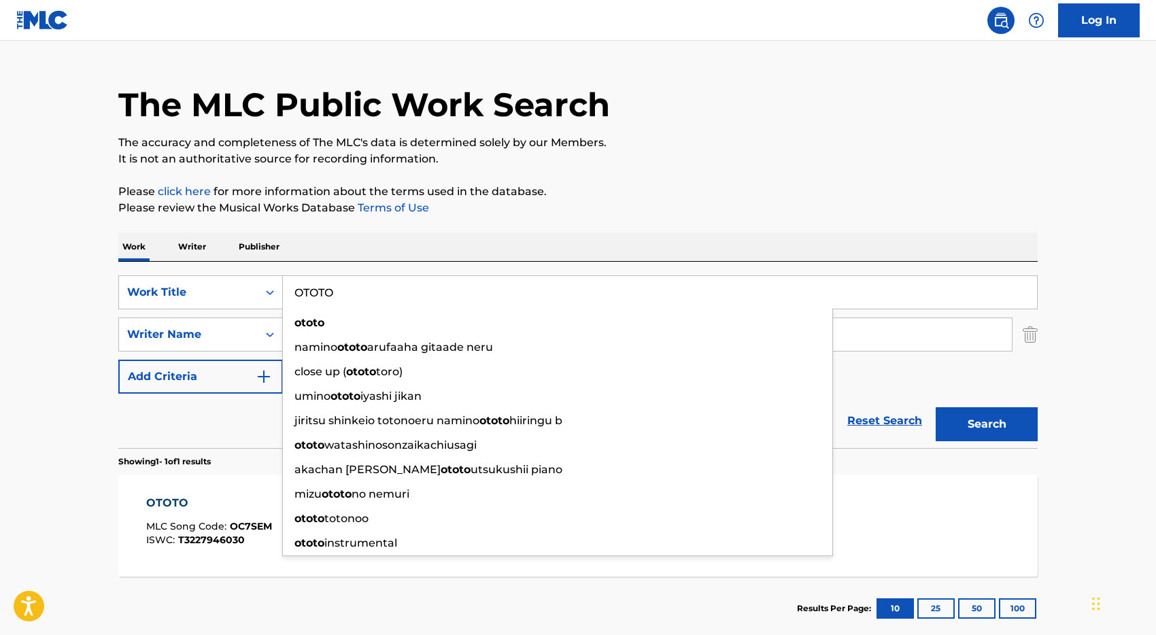
paste input "NZAZA"
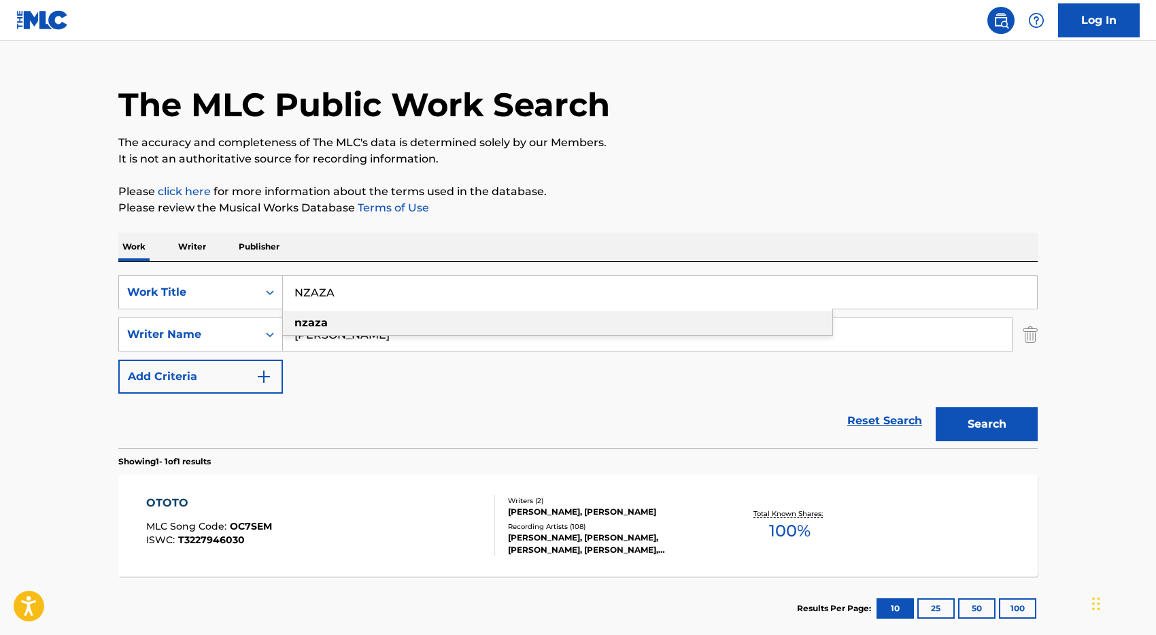
click at [314, 318] on strong "nzaza" at bounding box center [310, 322] width 33 height 13
type input "nzaza"
click at [936, 407] on button "Search" at bounding box center [987, 424] width 102 height 34
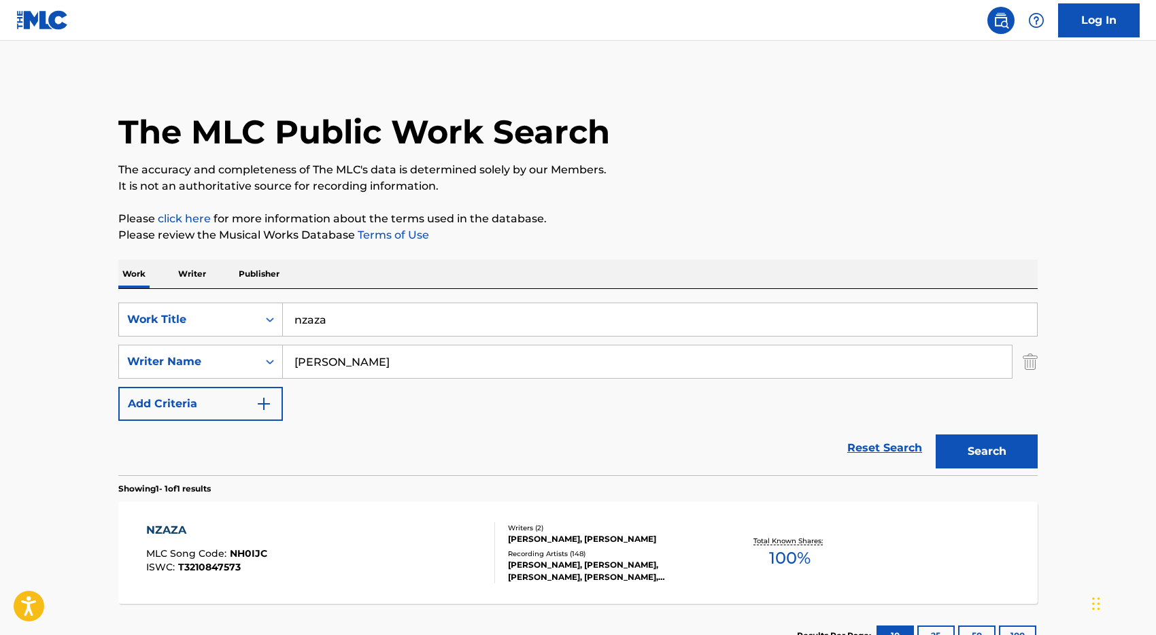
scroll to position [105, 0]
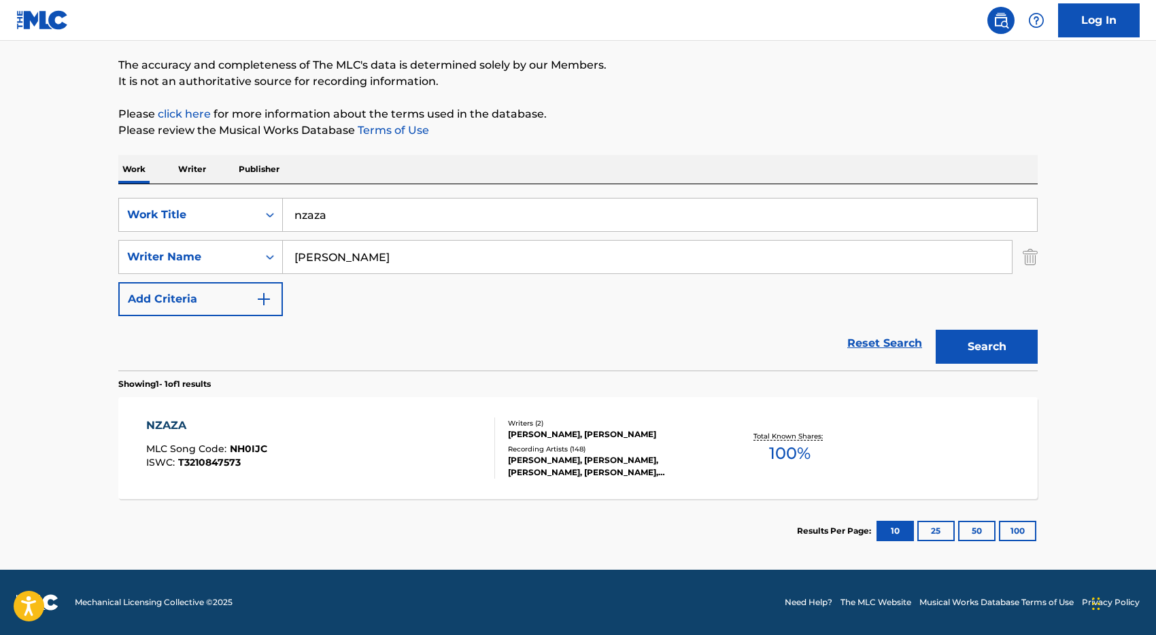
click at [403, 450] on div "NZAZA MLC Song Code : NH0IJC ISWC : T3210847573" at bounding box center [321, 448] width 350 height 61
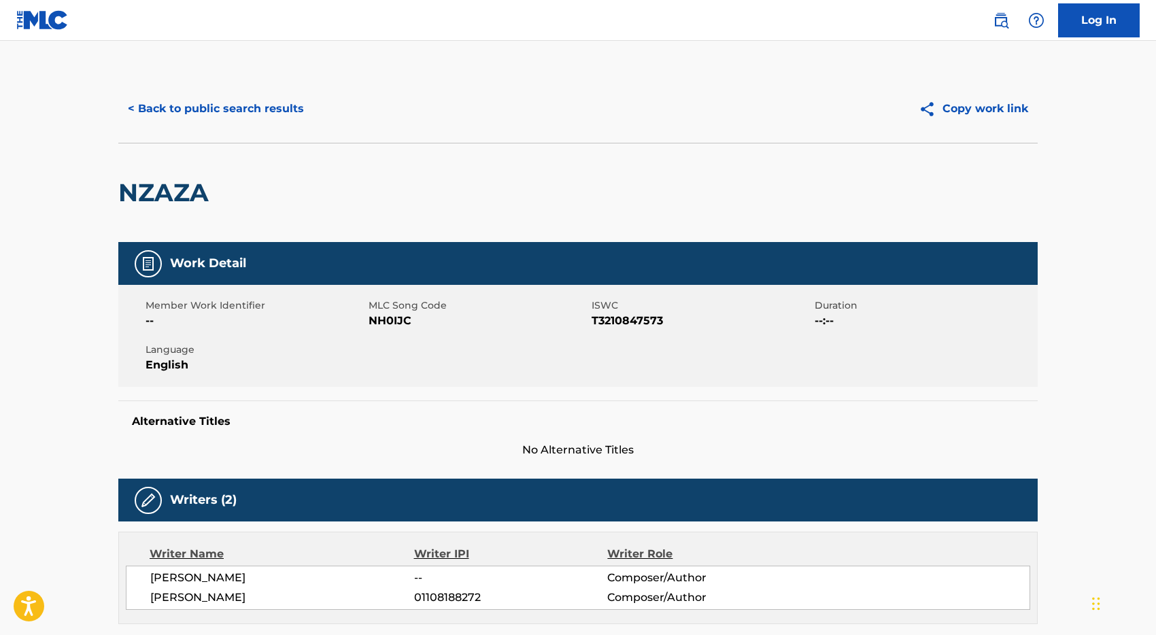
click at [231, 108] on button "< Back to public search results" at bounding box center [215, 109] width 195 height 34
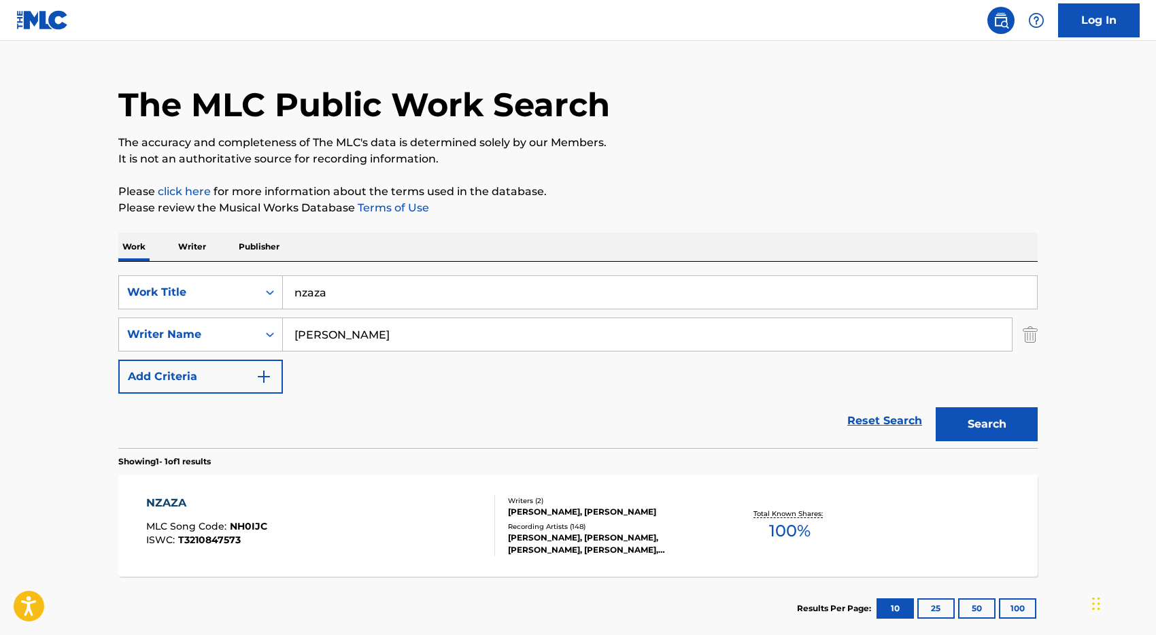
click at [399, 294] on input "nzaza" at bounding box center [660, 292] width 754 height 33
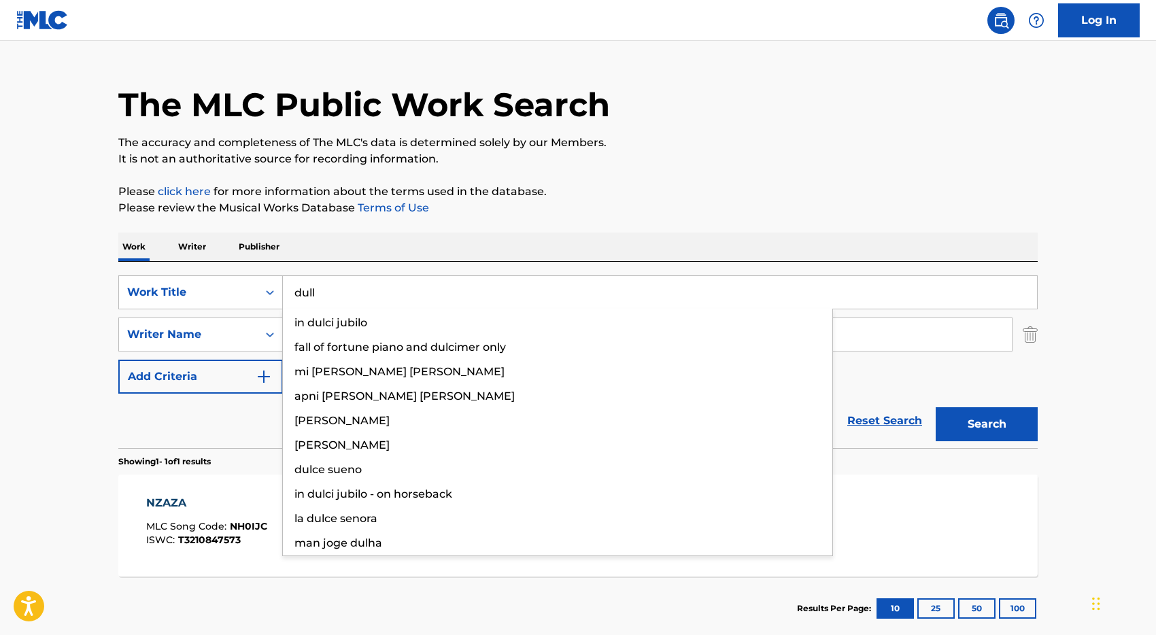
type input "dull"
click at [936, 407] on button "Search" at bounding box center [987, 424] width 102 height 34
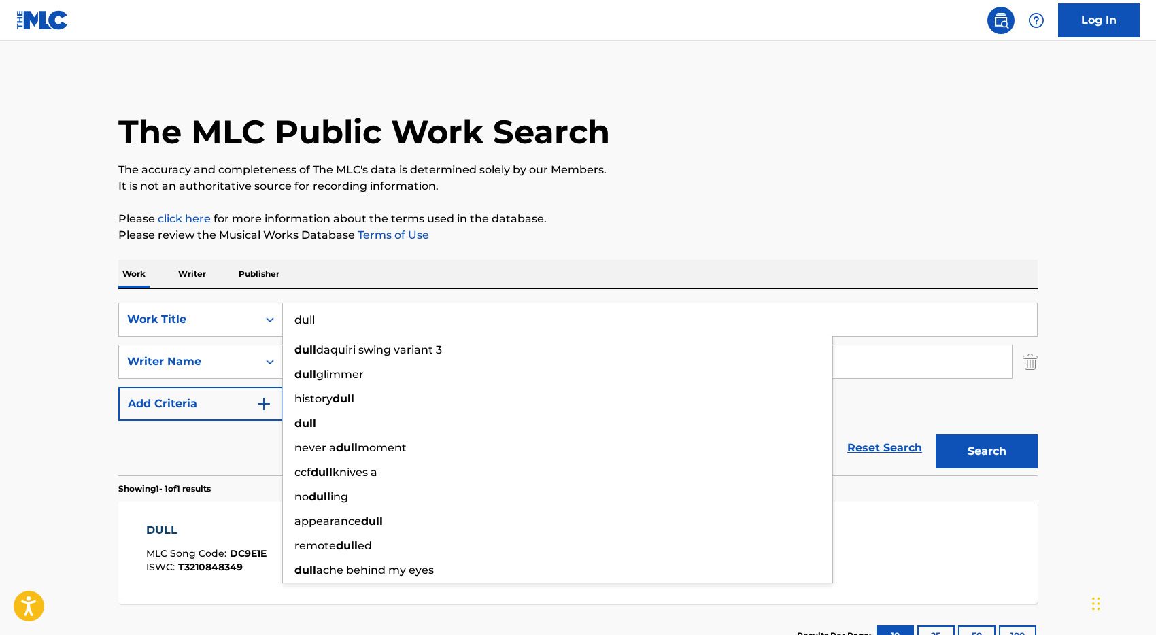
click at [243, 450] on div "Reset Search Search" at bounding box center [578, 448] width 920 height 54
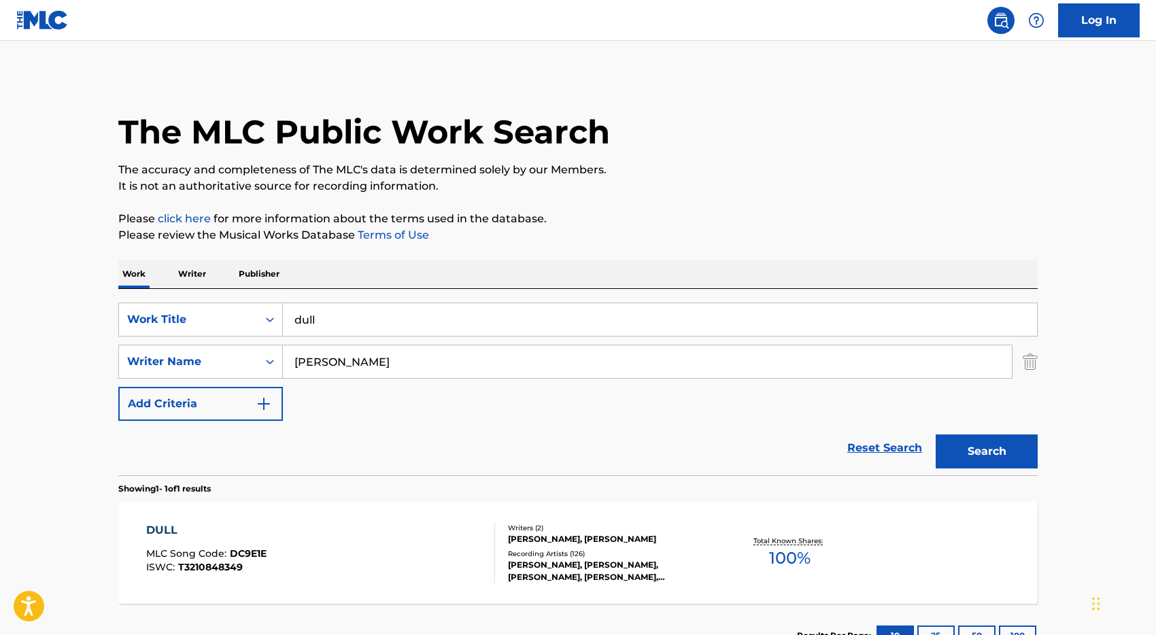
scroll to position [105, 0]
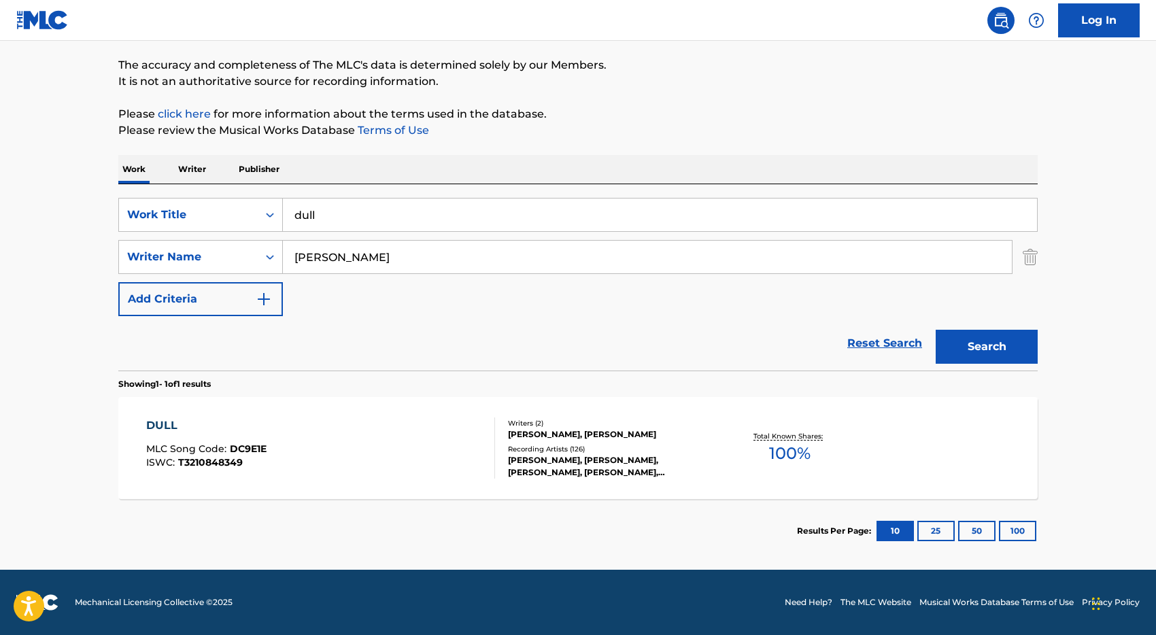
click at [411, 441] on div "DULL MLC Song Code : DC9E1E ISWC : T3210848349" at bounding box center [321, 448] width 350 height 61
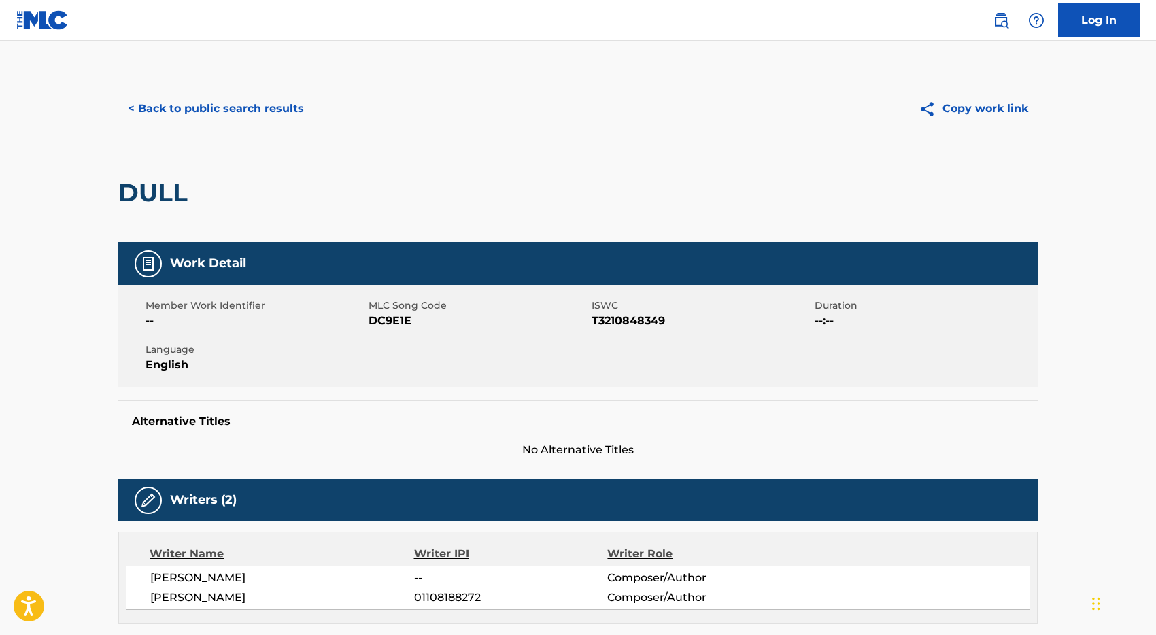
click at [220, 106] on button "< Back to public search results" at bounding box center [215, 109] width 195 height 34
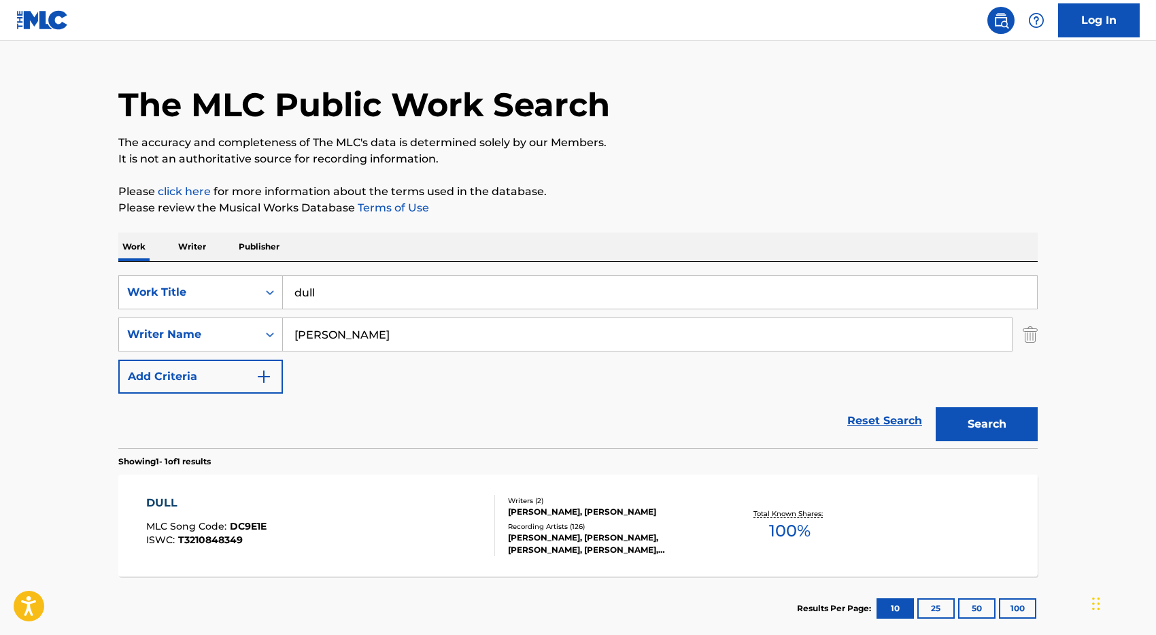
click at [362, 299] on input "dull" at bounding box center [660, 292] width 754 height 33
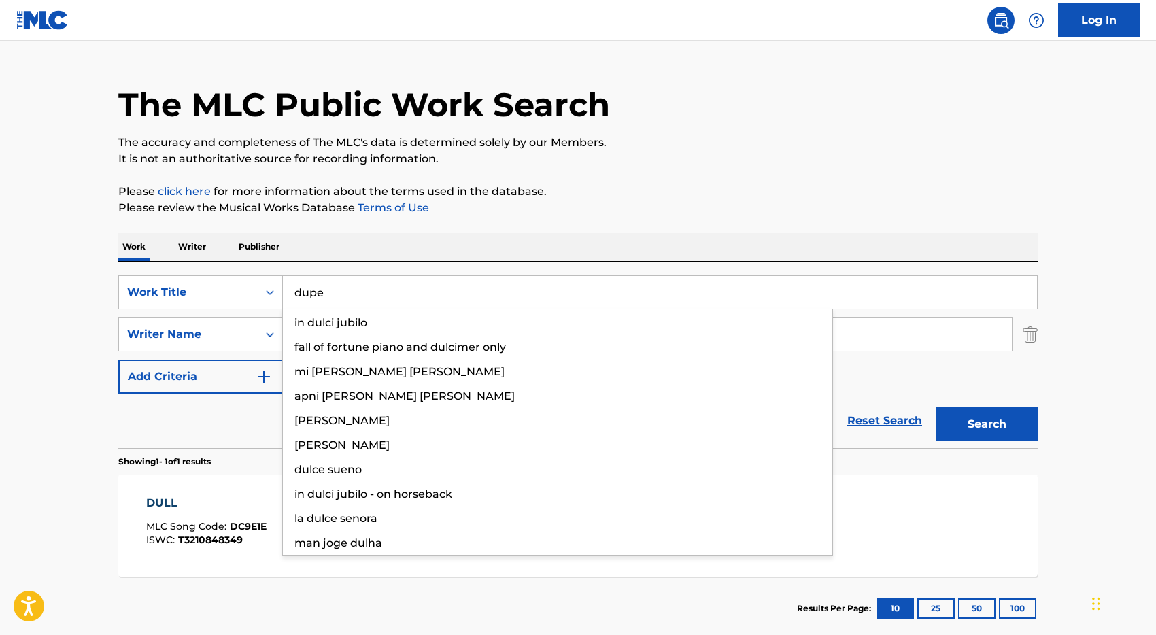
type input "dupe"
click at [936, 407] on button "Search" at bounding box center [987, 424] width 102 height 34
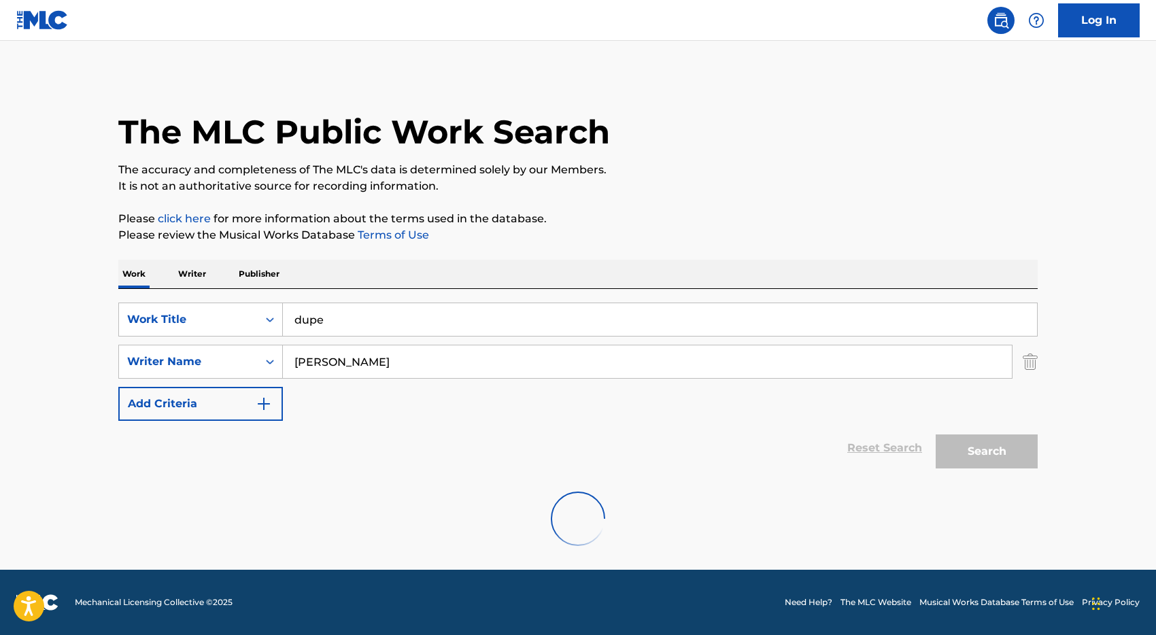
scroll to position [0, 0]
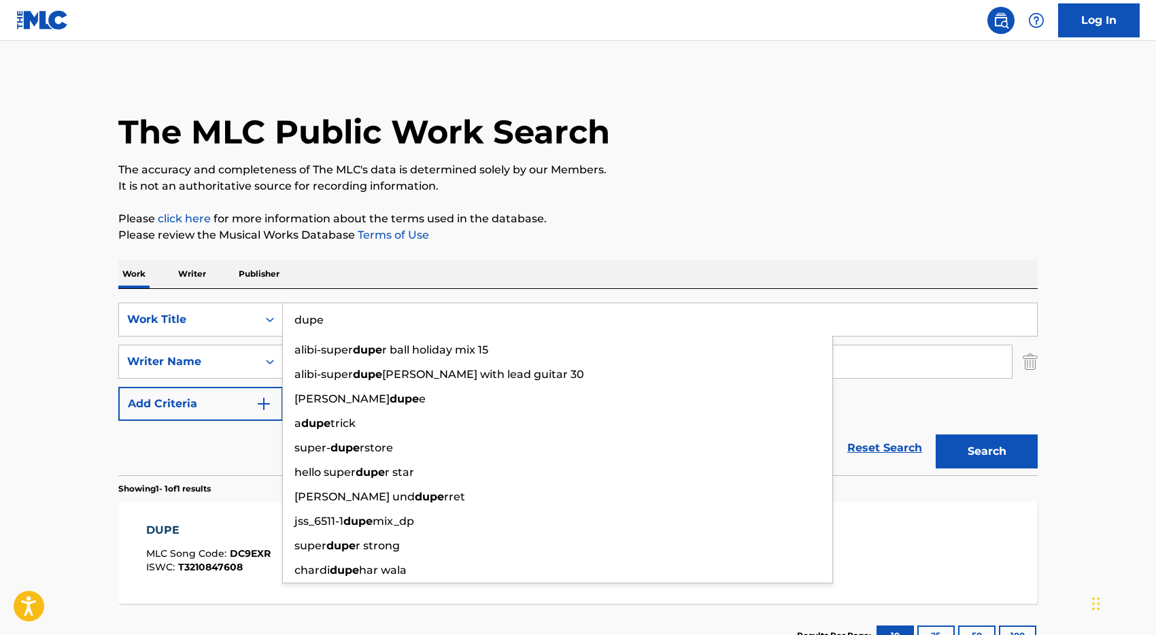
click at [235, 458] on div "Reset Search Search" at bounding box center [578, 448] width 920 height 54
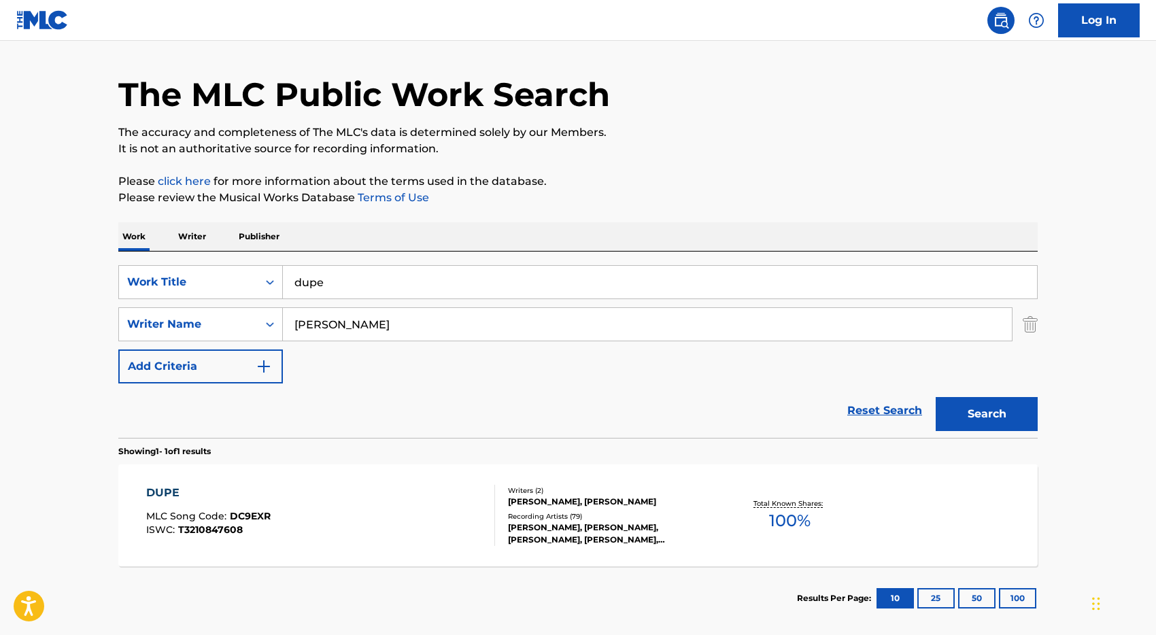
scroll to position [54, 0]
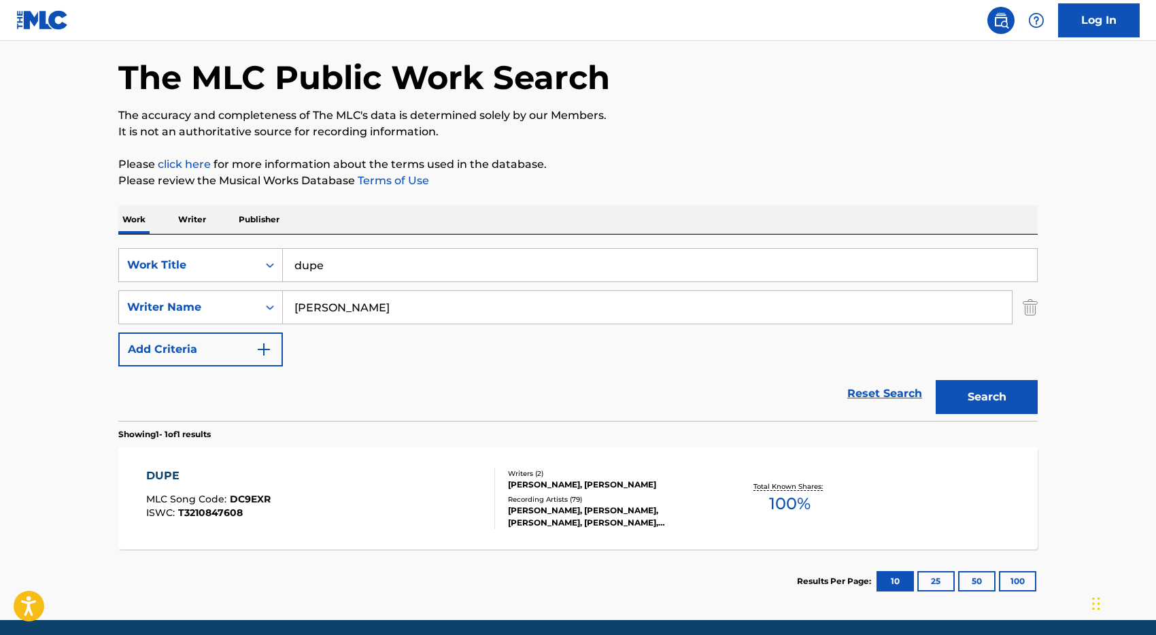
click at [417, 486] on div "DUPE MLC Song Code : DC9EXR ISWC : T3210847608" at bounding box center [321, 498] width 350 height 61
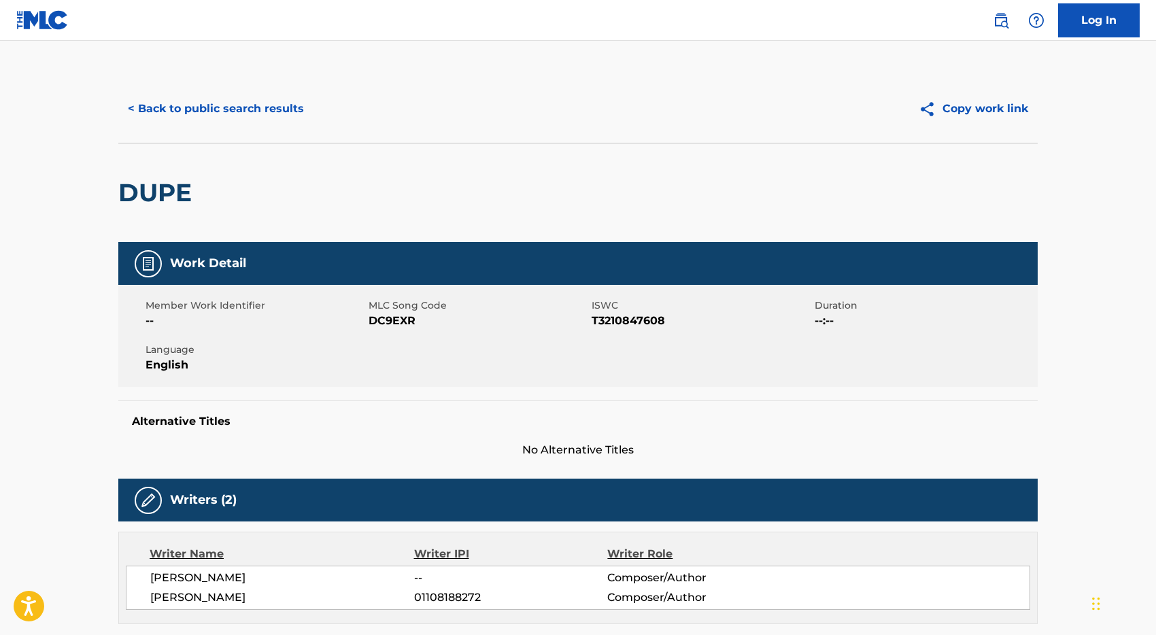
click at [156, 117] on button "< Back to public search results" at bounding box center [215, 109] width 195 height 34
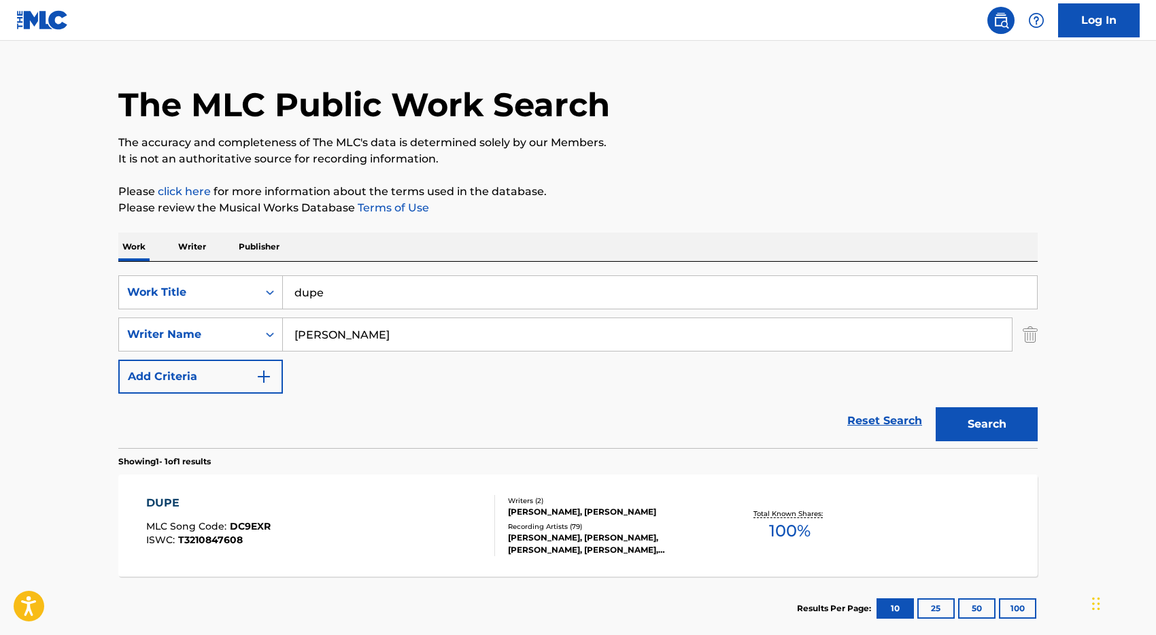
click at [341, 294] on input "dupe" at bounding box center [660, 292] width 754 height 33
type input "[MEDICAL_DATA]"
click at [936, 407] on button "Search" at bounding box center [987, 424] width 102 height 34
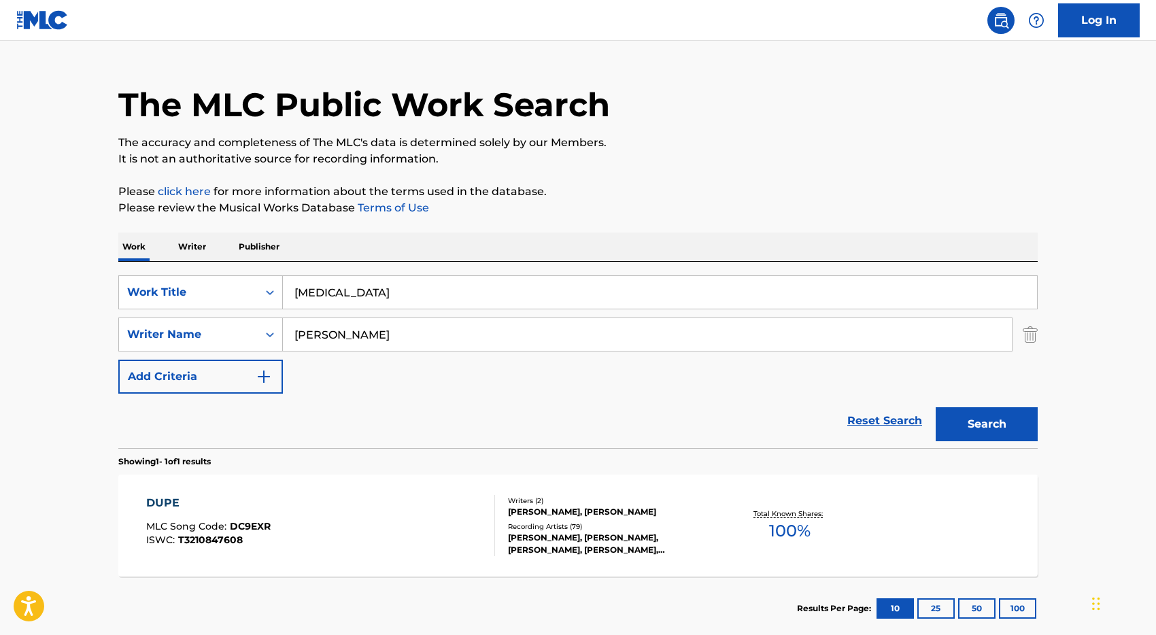
scroll to position [0, 0]
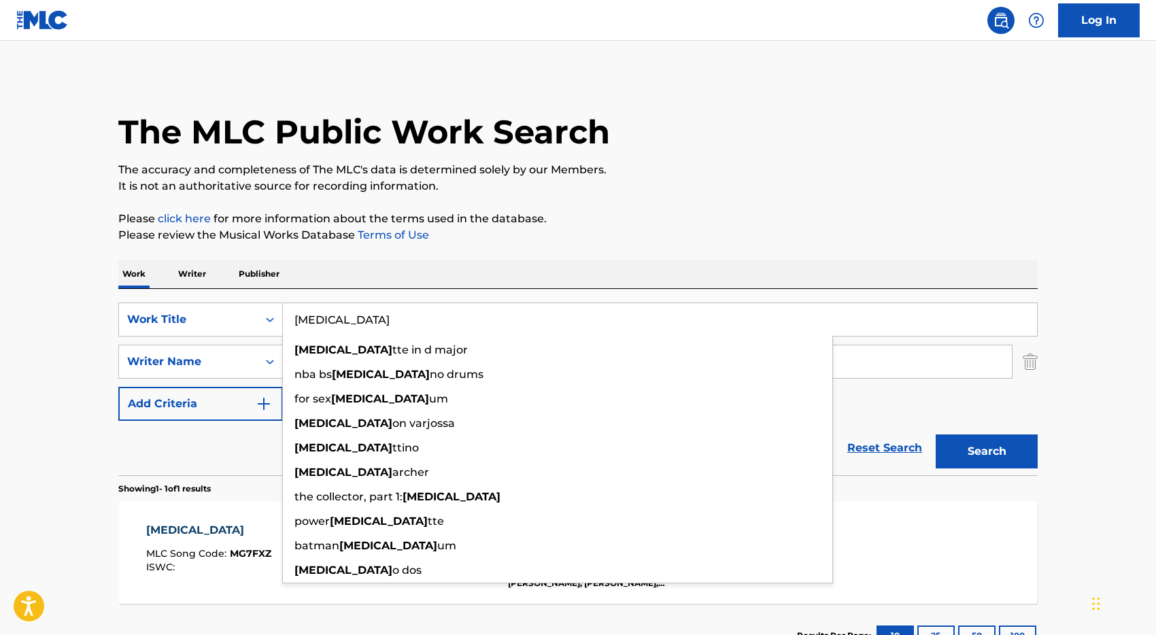
click at [202, 491] on p "Showing 1 - 1 of 1 results" at bounding box center [164, 489] width 92 height 12
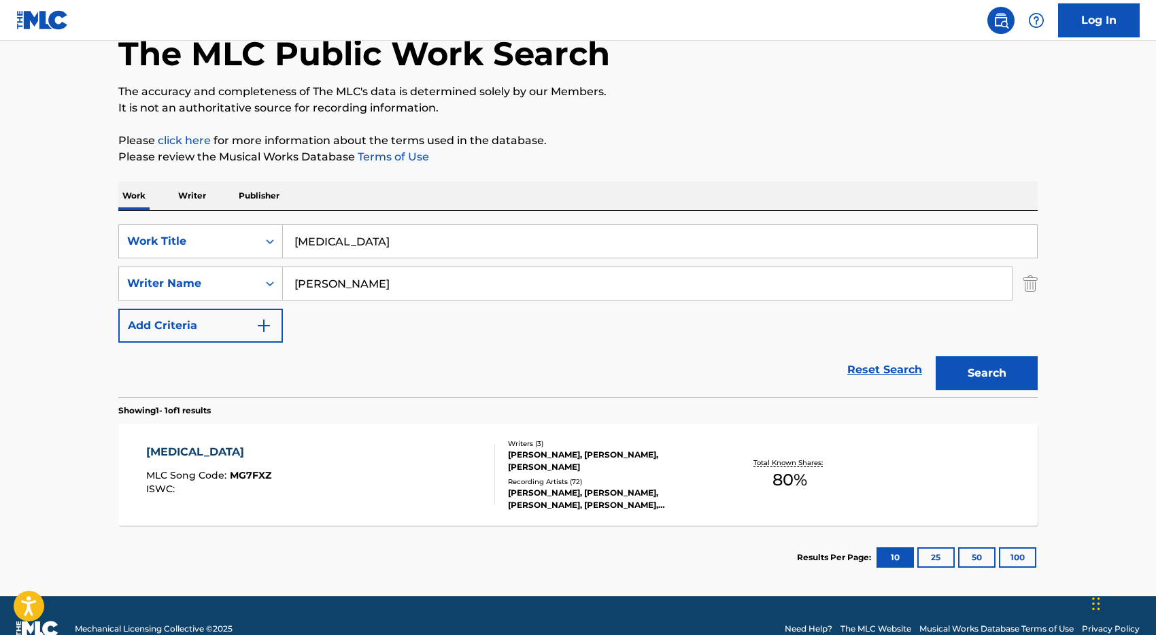
scroll to position [99, 0]
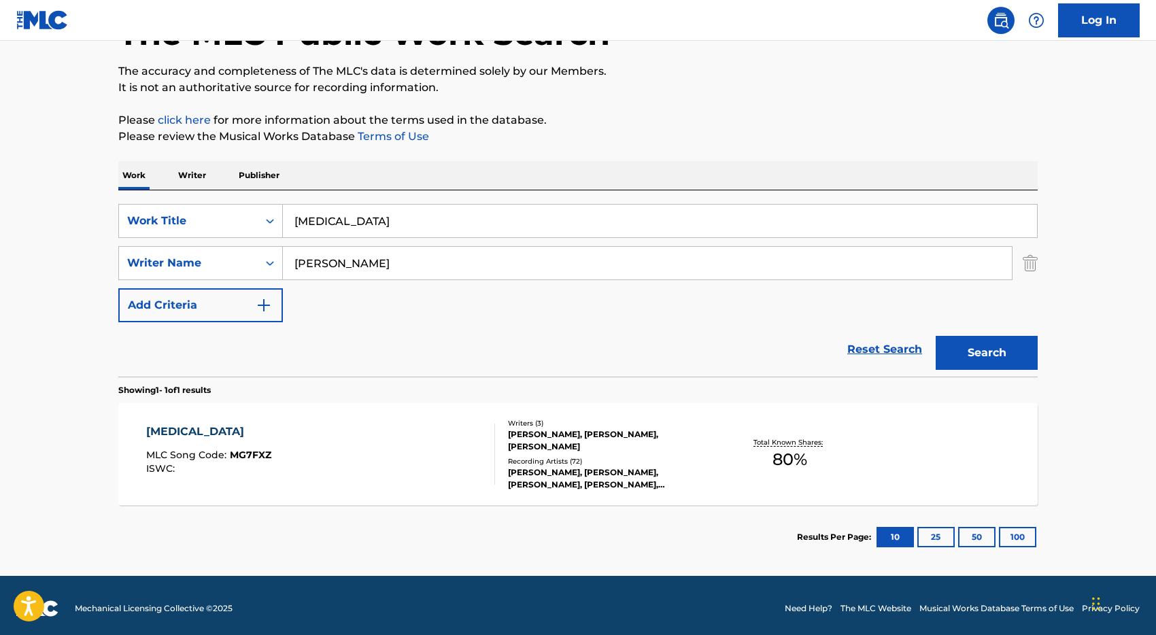
click at [373, 452] on div "[MEDICAL_DATA] MLC Song Code : MG7FXZ ISWC :" at bounding box center [321, 454] width 350 height 61
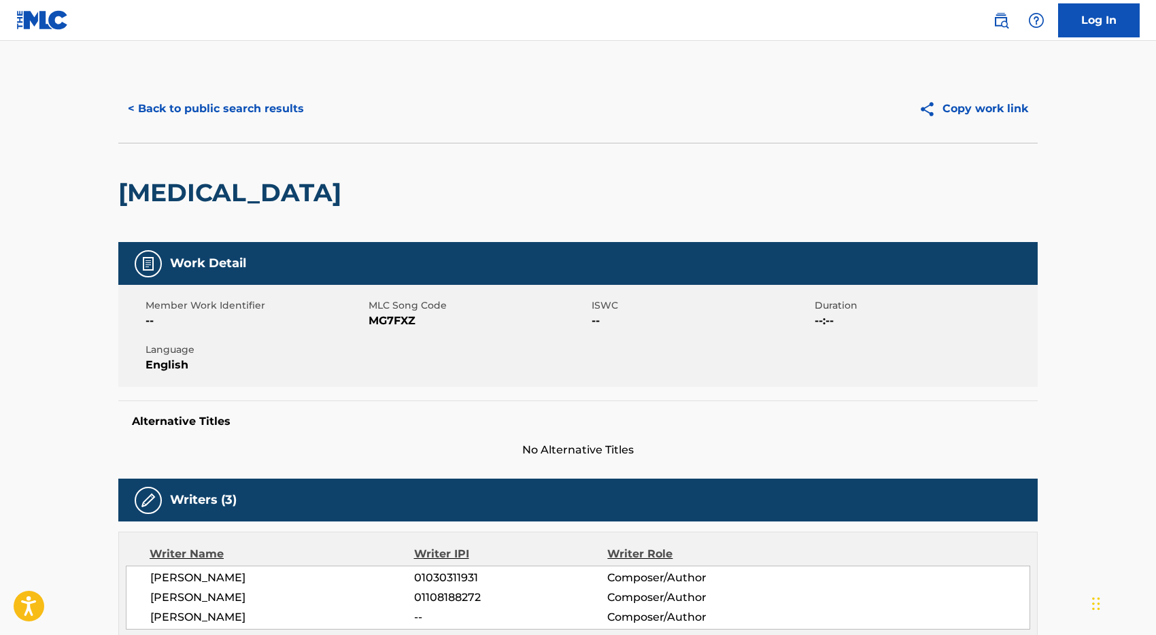
click at [231, 114] on button "< Back to public search results" at bounding box center [215, 109] width 195 height 34
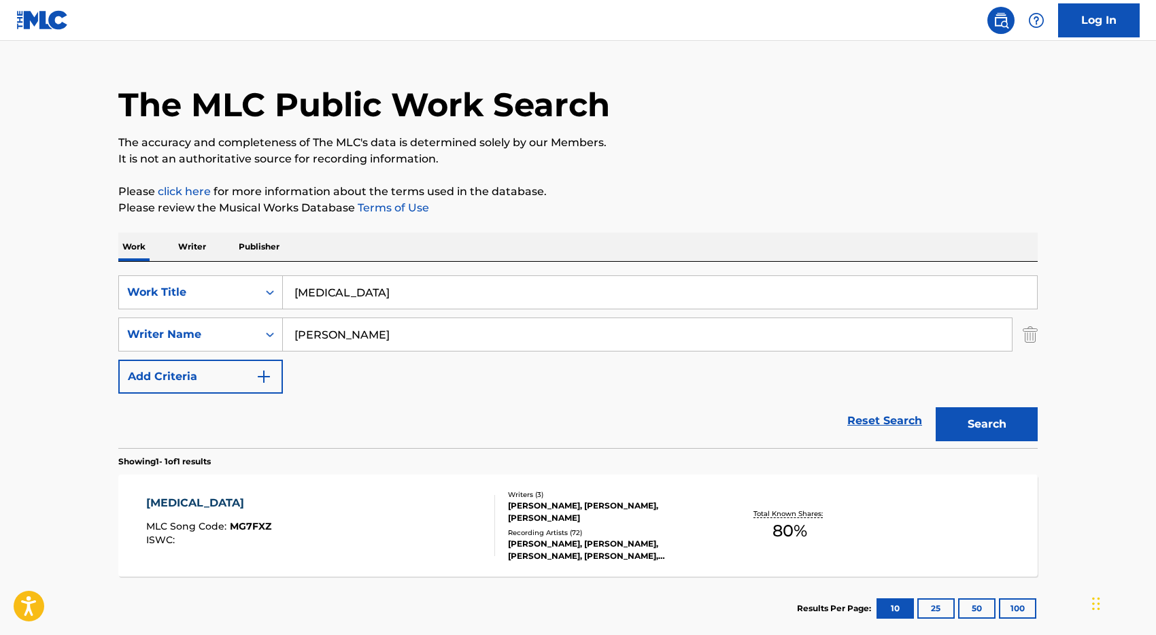
click at [340, 292] on input "[MEDICAL_DATA]" at bounding box center [660, 292] width 754 height 33
click at [340, 292] on input "badman gangst" at bounding box center [660, 292] width 754 height 33
click at [936, 407] on button "Search" at bounding box center [987, 424] width 102 height 34
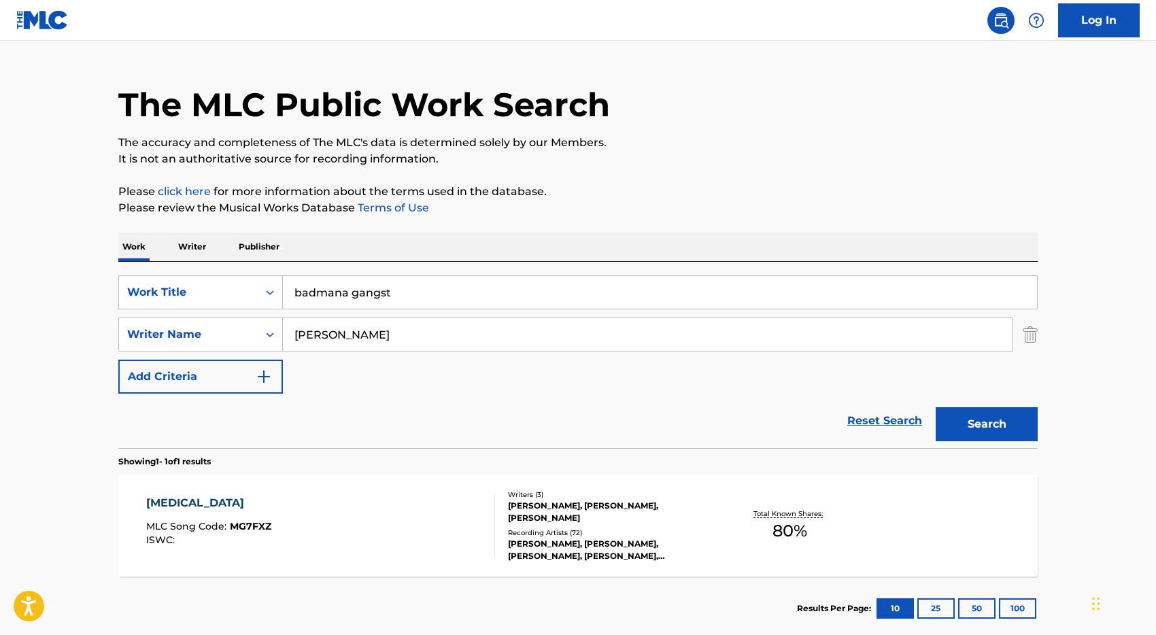
scroll to position [0, 0]
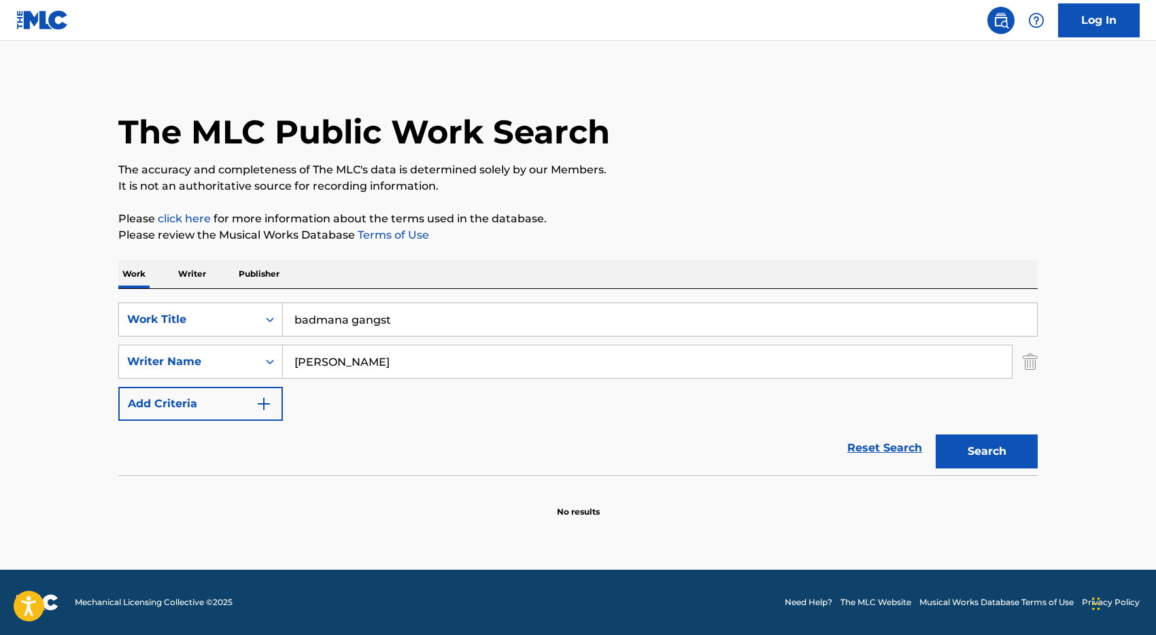
click at [416, 324] on input "badmana gangst" at bounding box center [660, 319] width 754 height 33
click at [936, 435] on button "Search" at bounding box center [987, 452] width 102 height 34
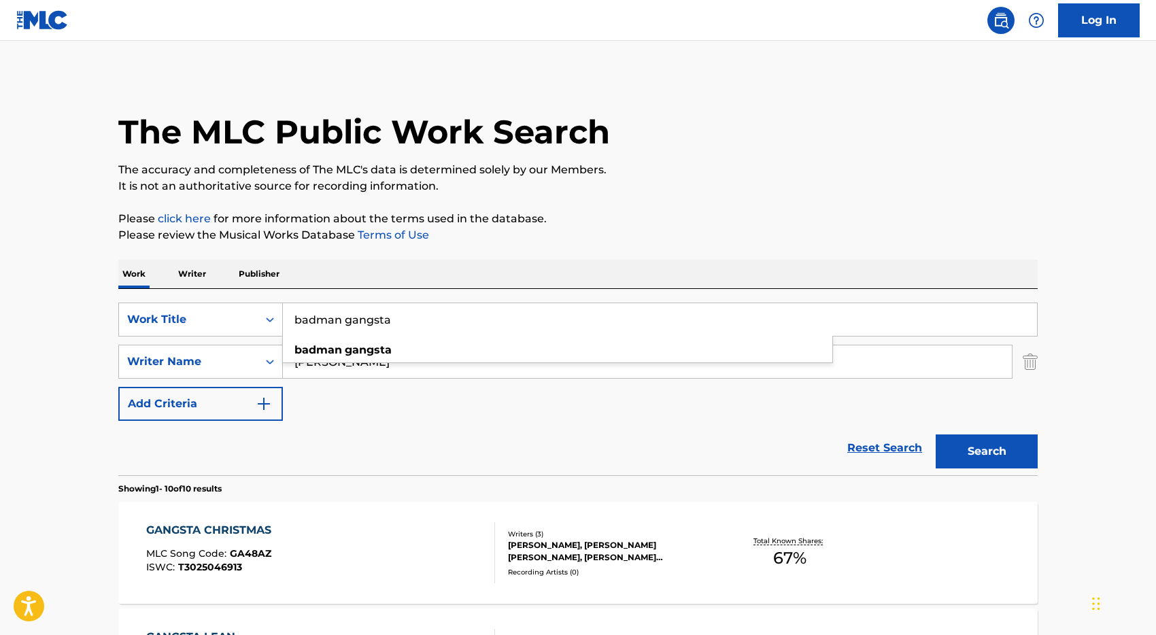
click at [936, 435] on button "Search" at bounding box center [987, 452] width 102 height 34
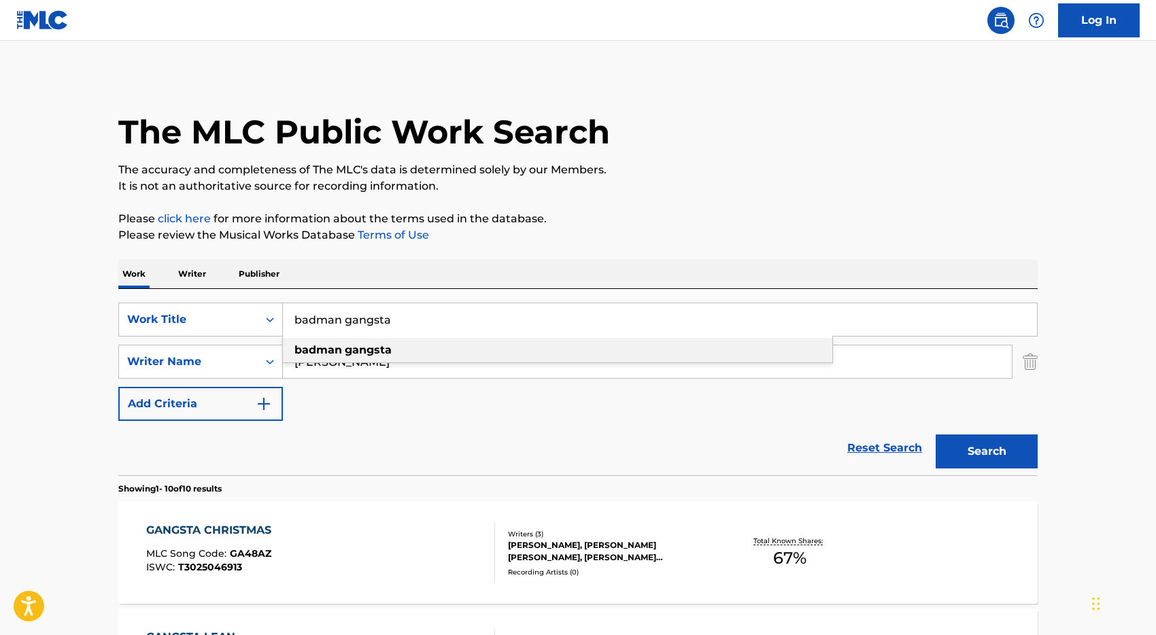
click at [361, 358] on div "badman gangsta" at bounding box center [558, 350] width 550 height 24
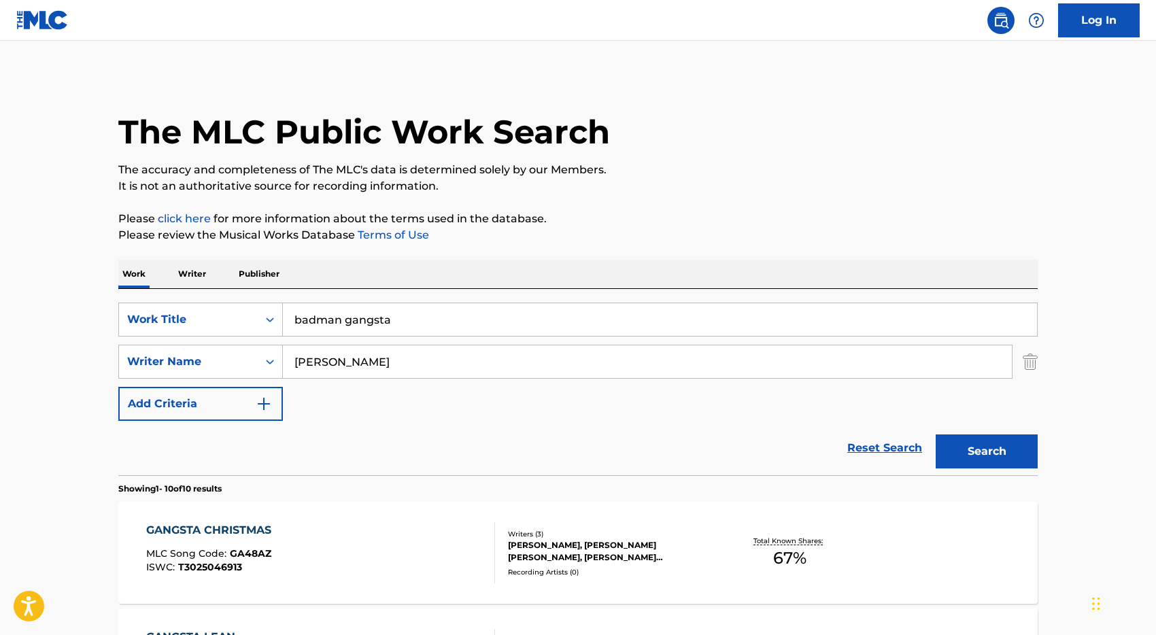
click at [974, 435] on button "Search" at bounding box center [987, 452] width 102 height 34
click at [347, 320] on input "badman gangsta" at bounding box center [660, 319] width 754 height 33
click at [936, 435] on button "Search" at bounding box center [987, 452] width 102 height 34
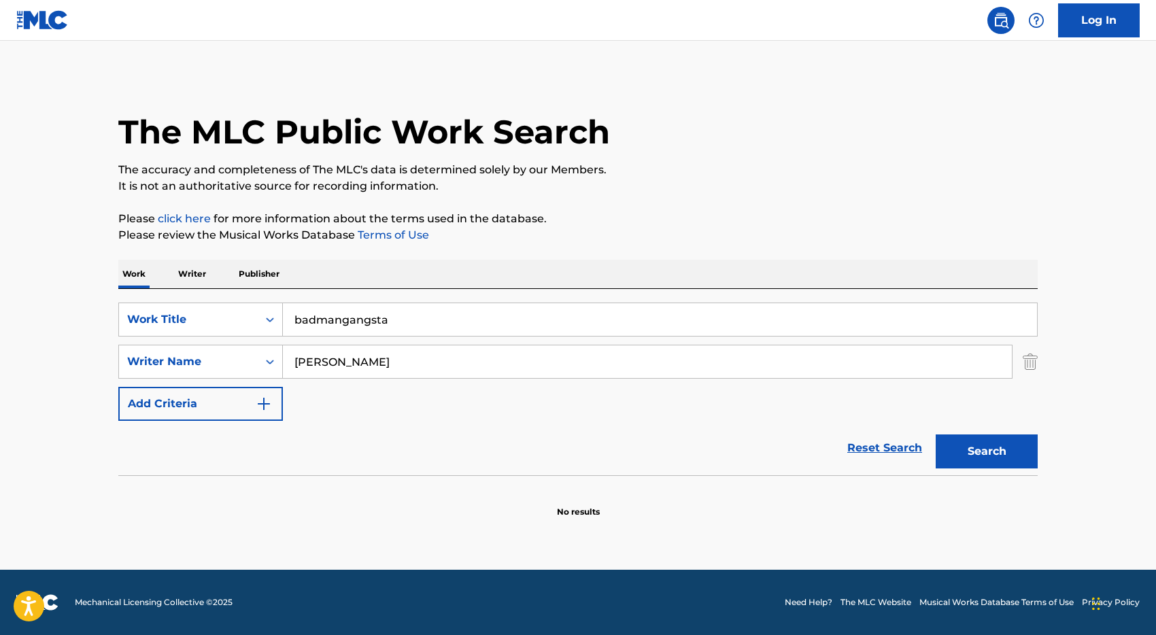
click at [381, 320] on input "badmangangsta" at bounding box center [660, 319] width 754 height 33
type input "mms"
click at [936, 435] on button "Search" at bounding box center [987, 452] width 102 height 34
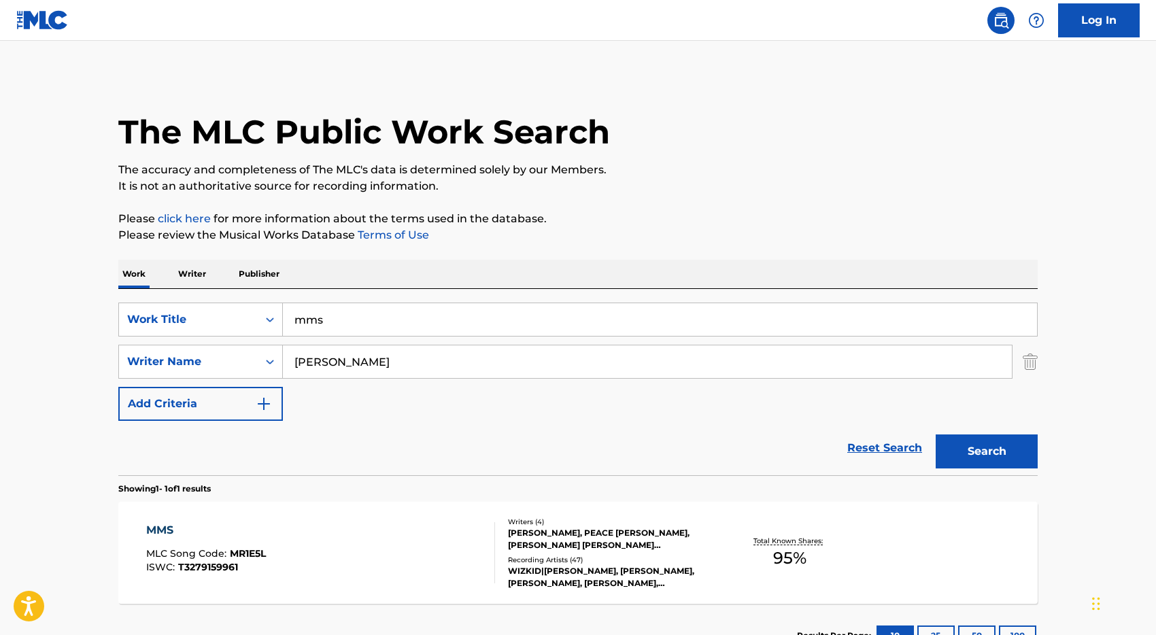
click at [206, 452] on div "Reset Search Search" at bounding box center [578, 448] width 920 height 54
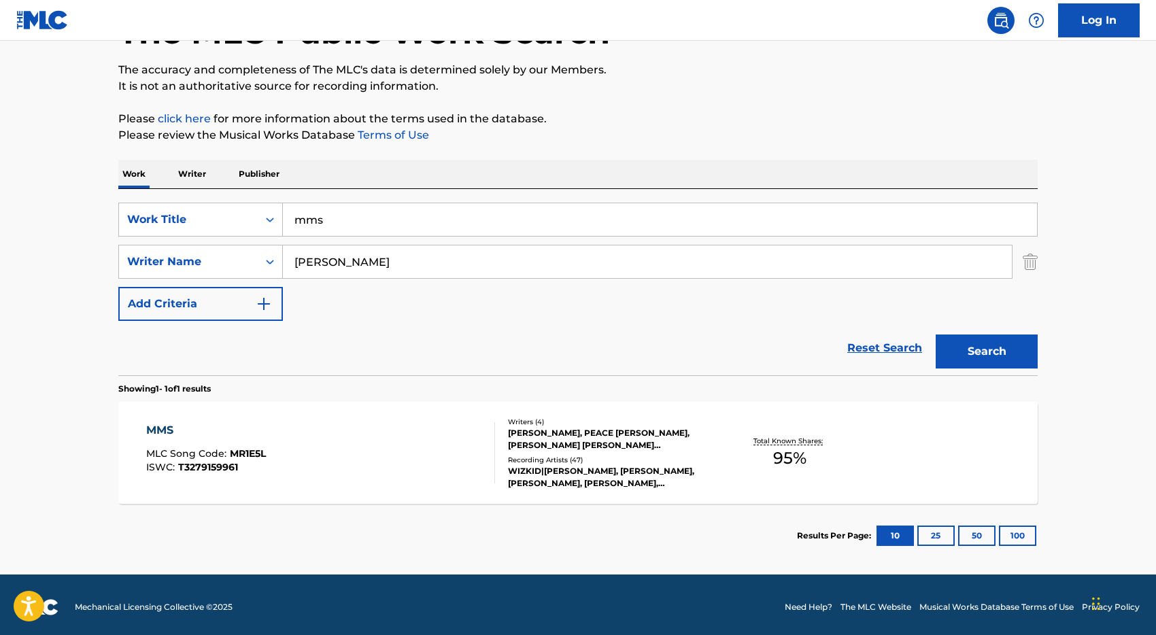
scroll to position [105, 0]
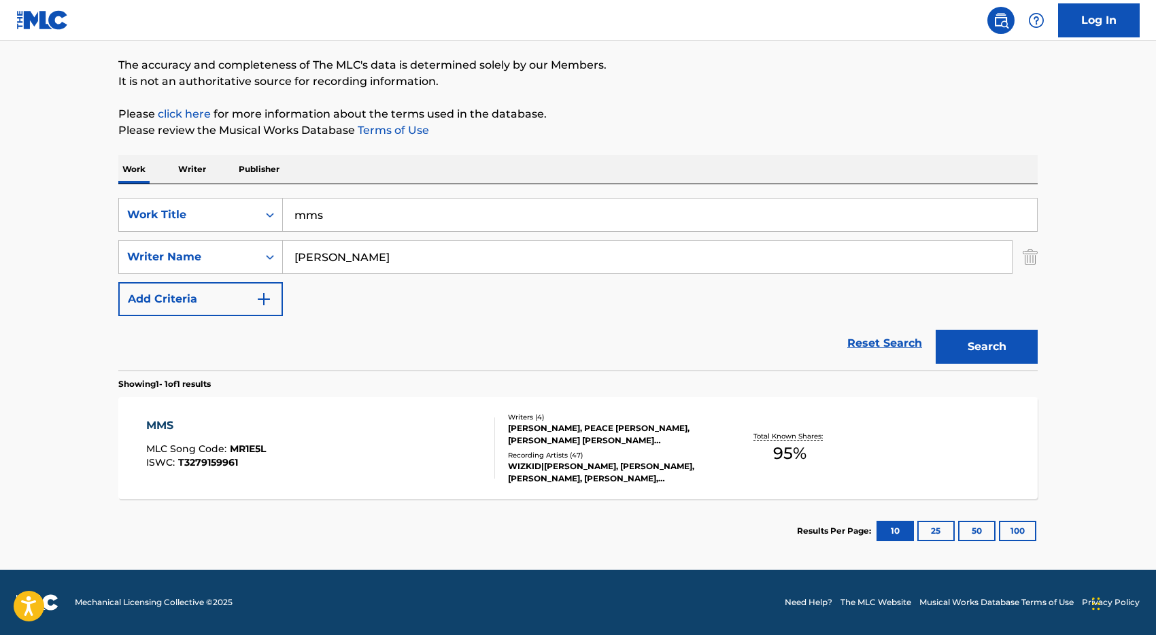
click at [367, 429] on div "MMS MLC Song Code : MR1E5L ISWC : T3279159961" at bounding box center [321, 448] width 350 height 61
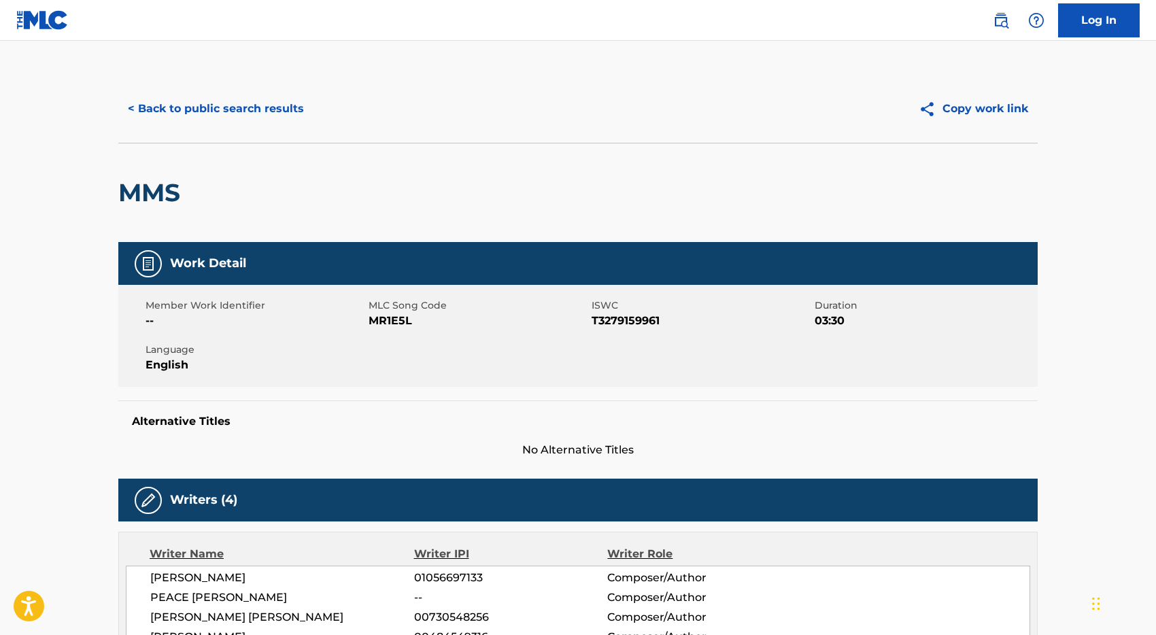
click at [251, 103] on button "< Back to public search results" at bounding box center [215, 109] width 195 height 34
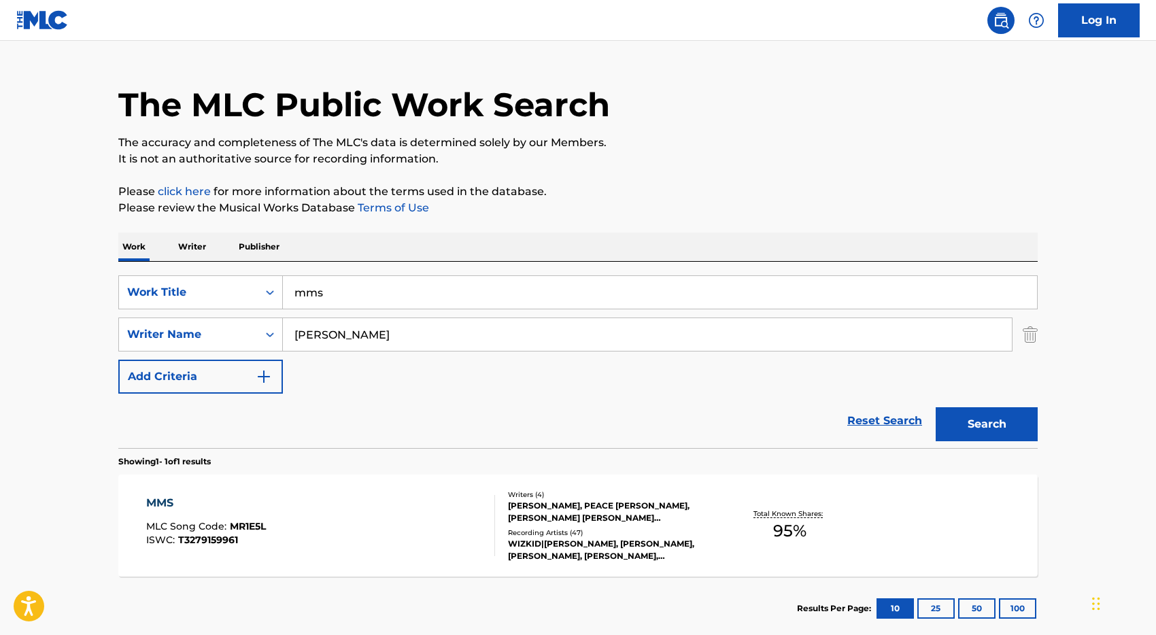
click at [349, 292] on input "mms" at bounding box center [660, 292] width 754 height 33
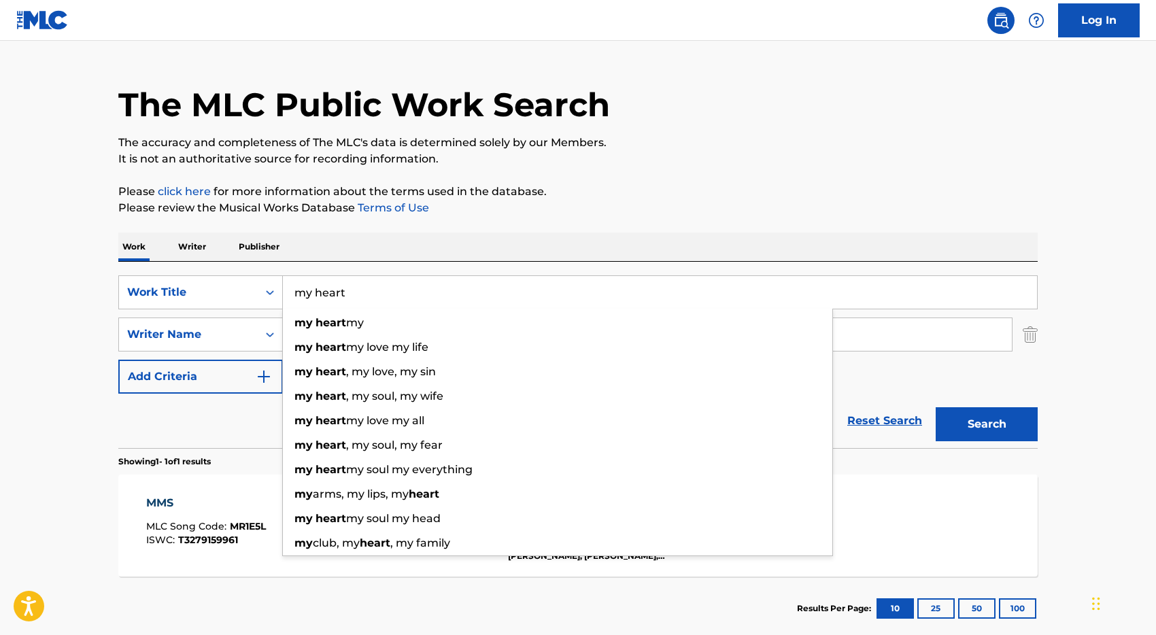
type input "my heart"
click at [936, 407] on button "Search" at bounding box center [987, 424] width 102 height 34
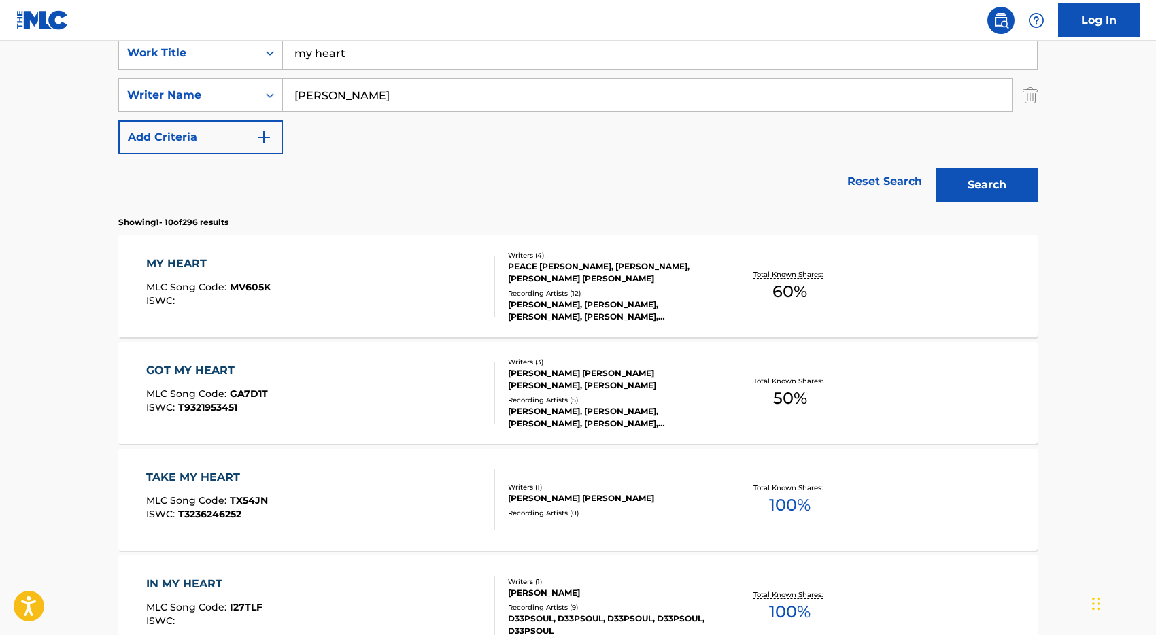
scroll to position [268, 0]
click at [439, 273] on div "MY HEART MLC Song Code : MV605K ISWC :" at bounding box center [321, 284] width 350 height 61
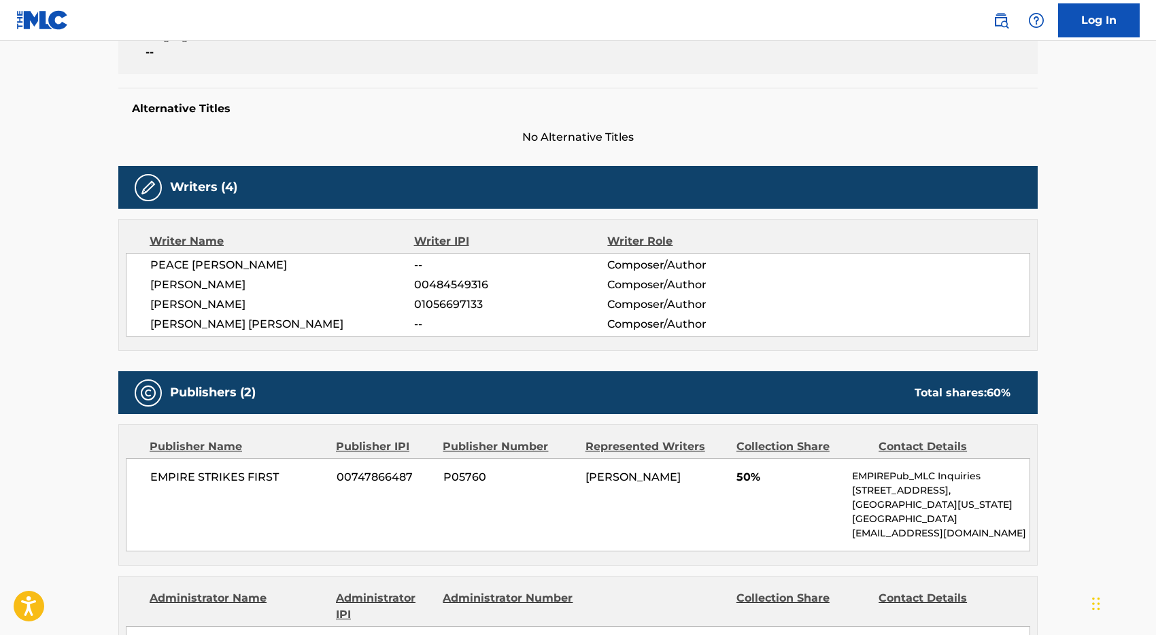
scroll to position [311, 0]
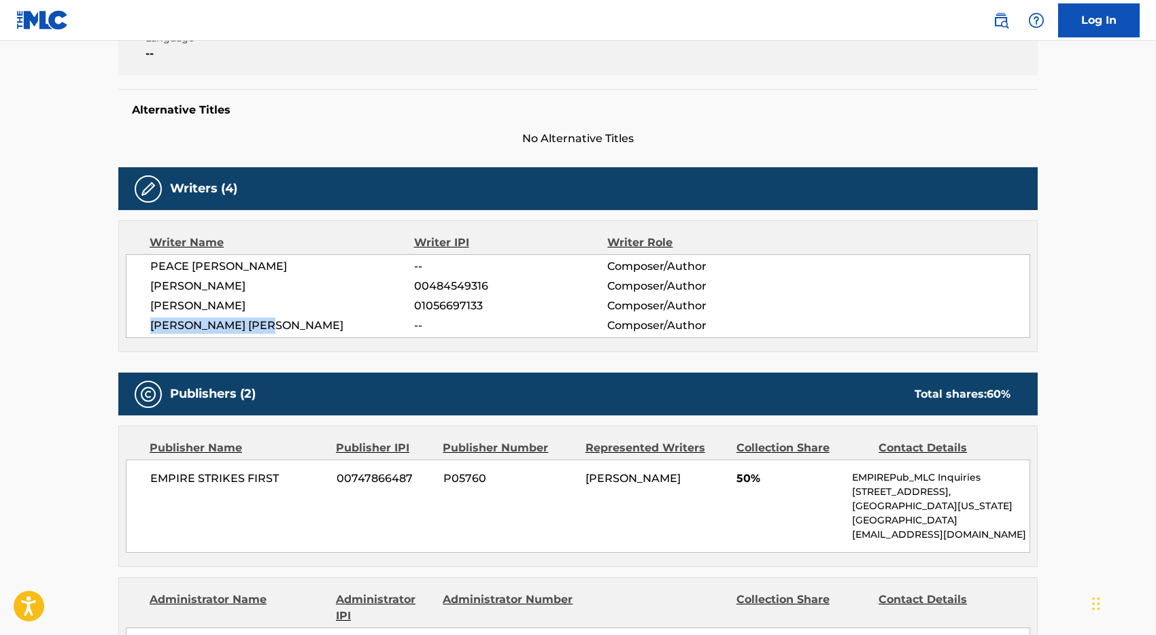
drag, startPoint x: 148, startPoint y: 324, endPoint x: 277, endPoint y: 328, distance: 130.0
click at [277, 328] on div "PEACE [PERSON_NAME] -- Composer/Author [PERSON_NAME] 00484549316 Composer/Autho…" at bounding box center [578, 296] width 905 height 84
copy span "[PERSON_NAME] [PERSON_NAME]"
click at [386, 115] on h5 "Alternative Titles" at bounding box center [578, 110] width 892 height 14
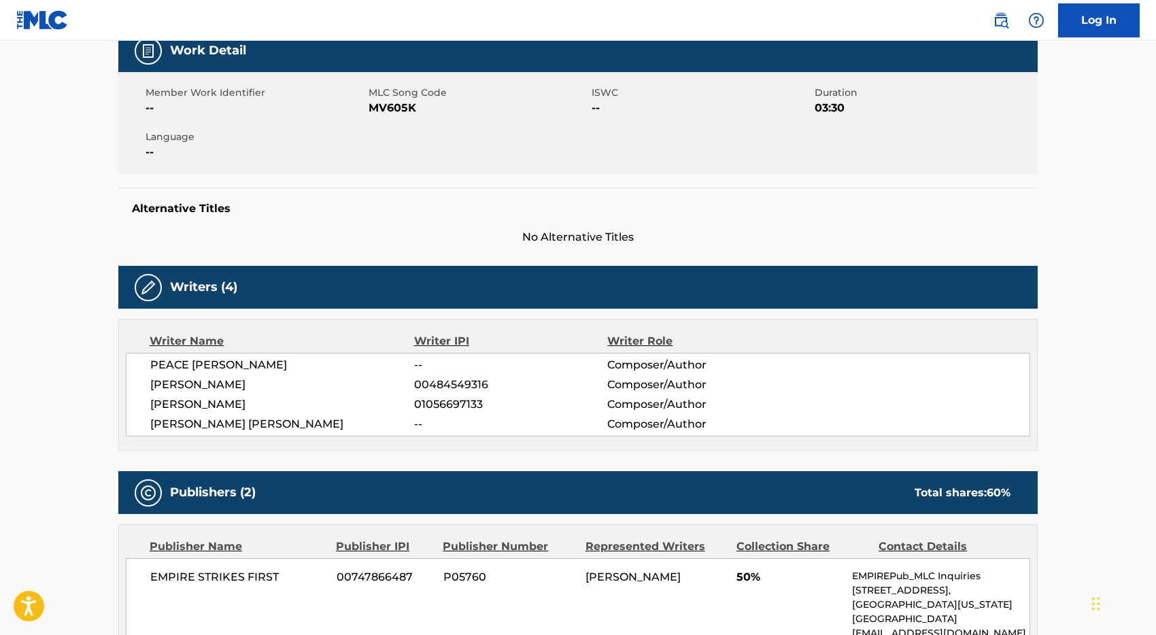
scroll to position [0, 0]
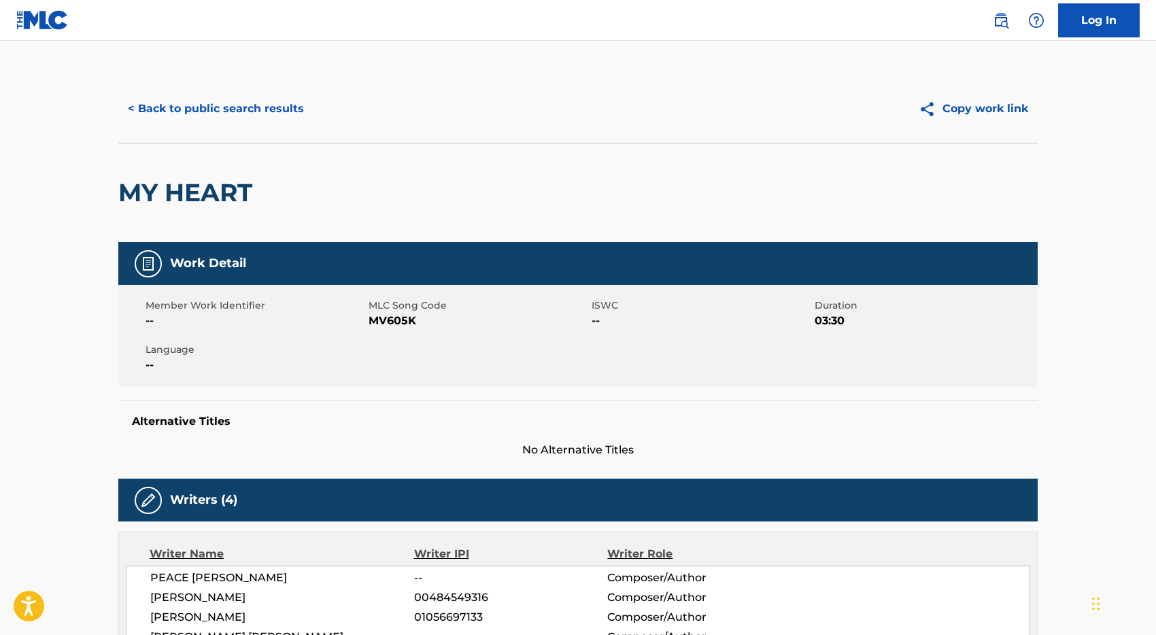
click at [221, 99] on button "< Back to public search results" at bounding box center [215, 109] width 195 height 34
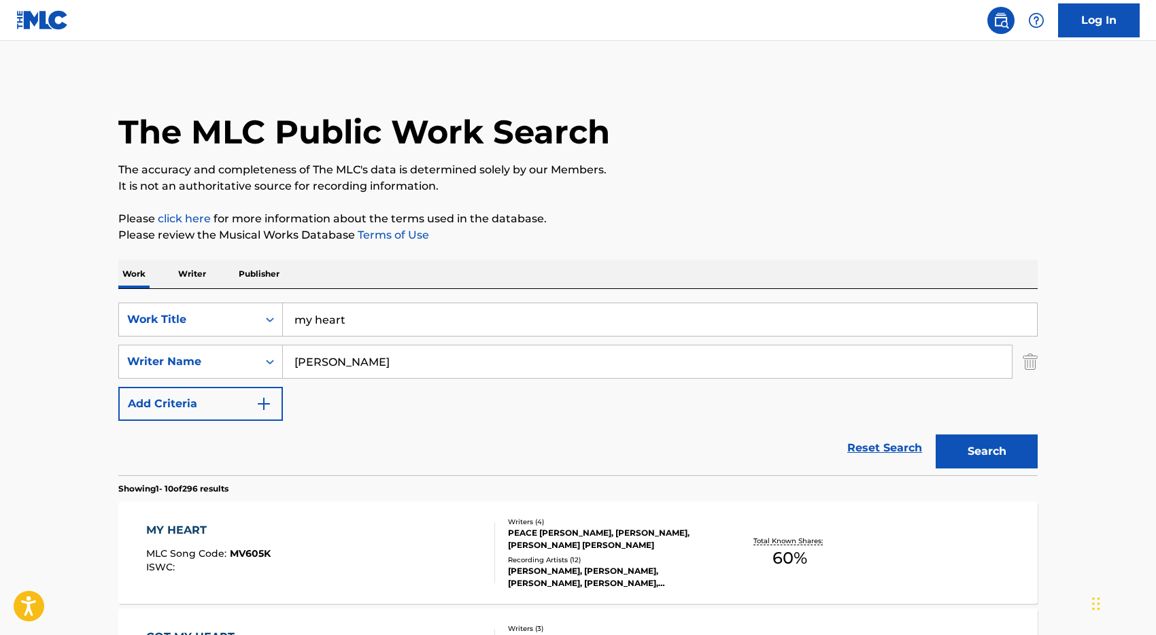
click at [356, 314] on input "my heart" at bounding box center [660, 319] width 754 height 33
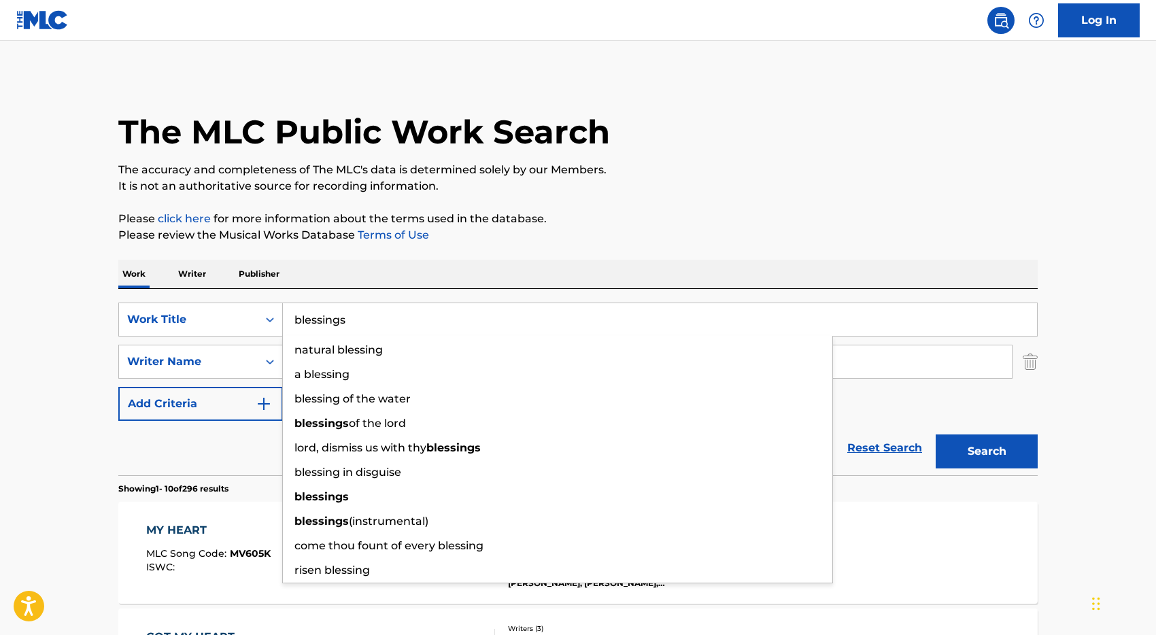
type input "blessings"
click at [936, 435] on button "Search" at bounding box center [987, 452] width 102 height 34
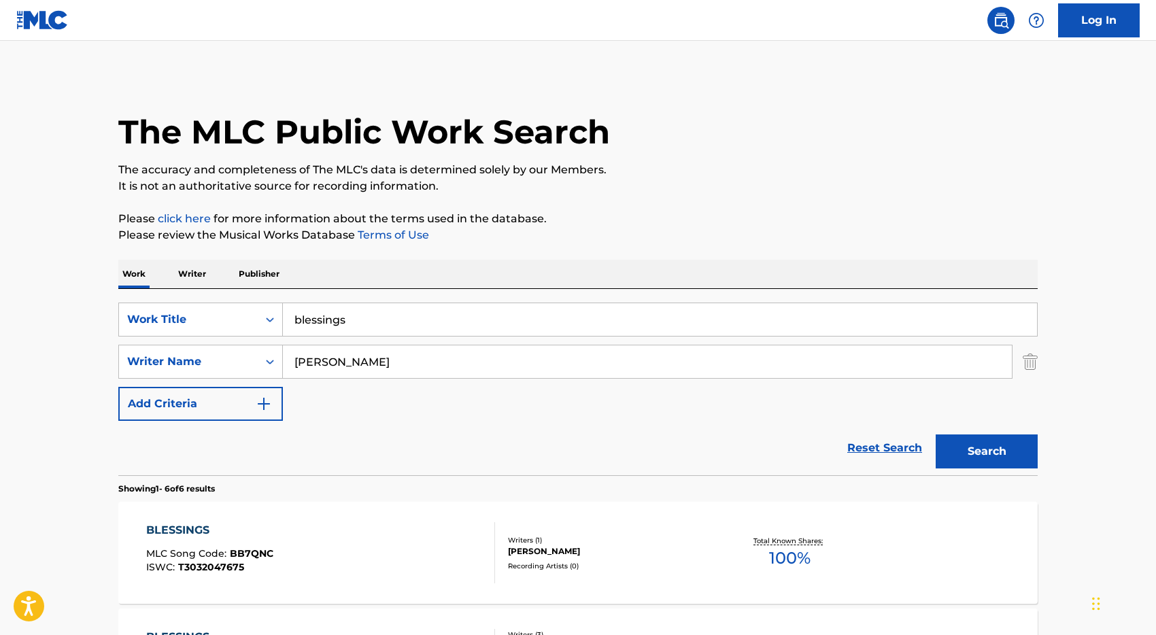
click at [152, 471] on div "Reset Search Search" at bounding box center [578, 448] width 920 height 54
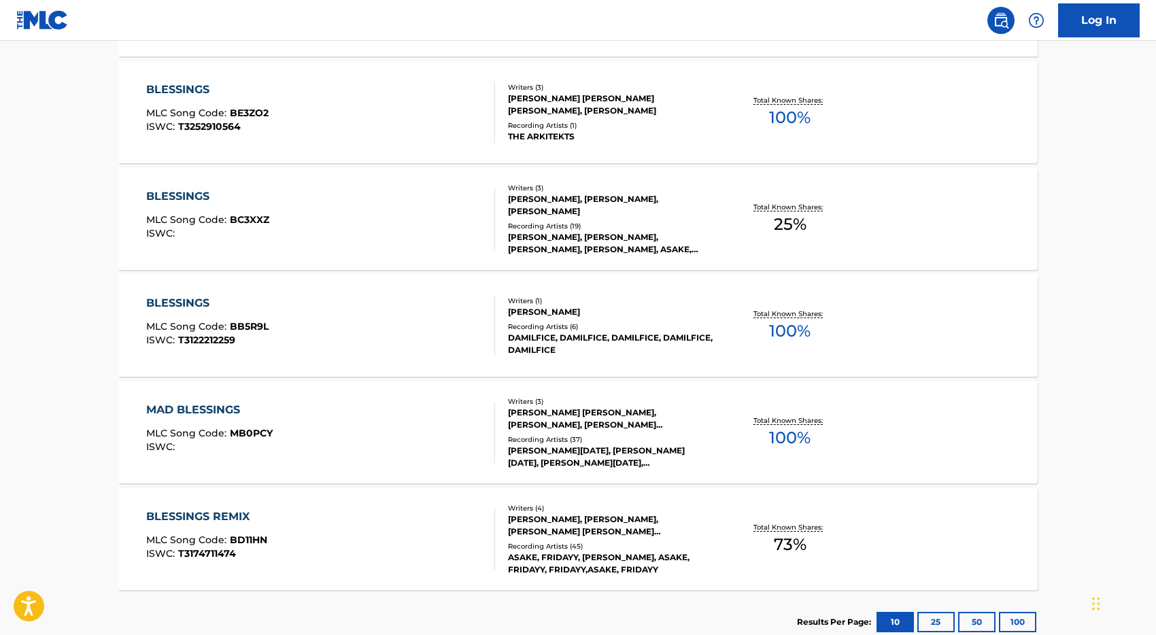
scroll to position [639, 0]
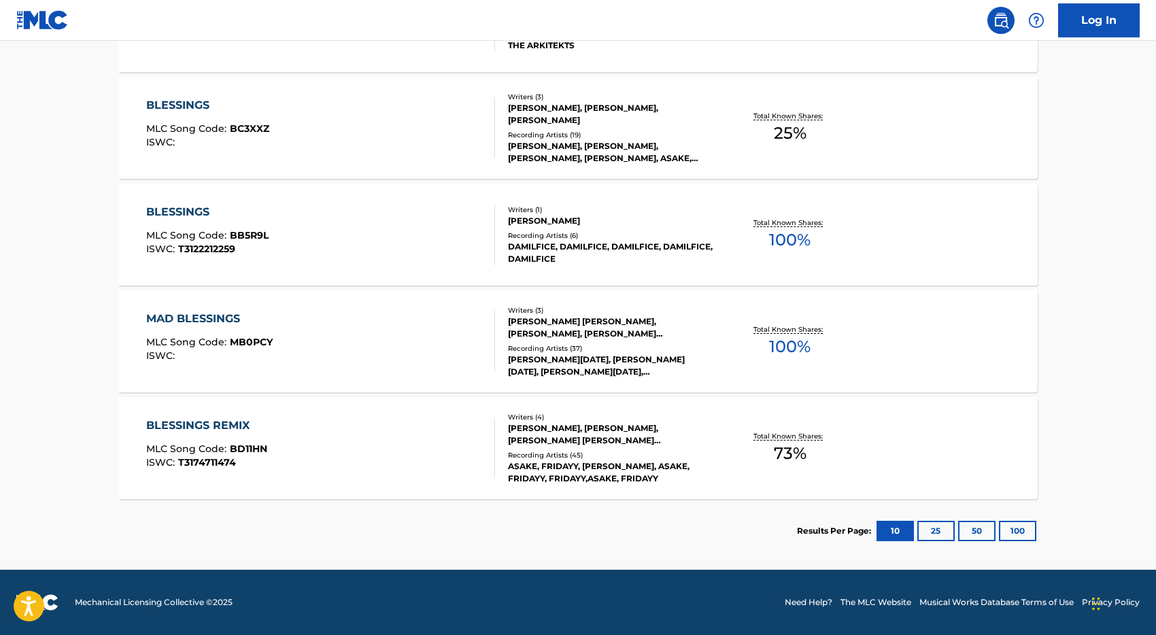
click at [394, 449] on div "BLESSINGS REMIX MLC Song Code : BD11HN ISWC : T3174711474" at bounding box center [321, 448] width 350 height 61
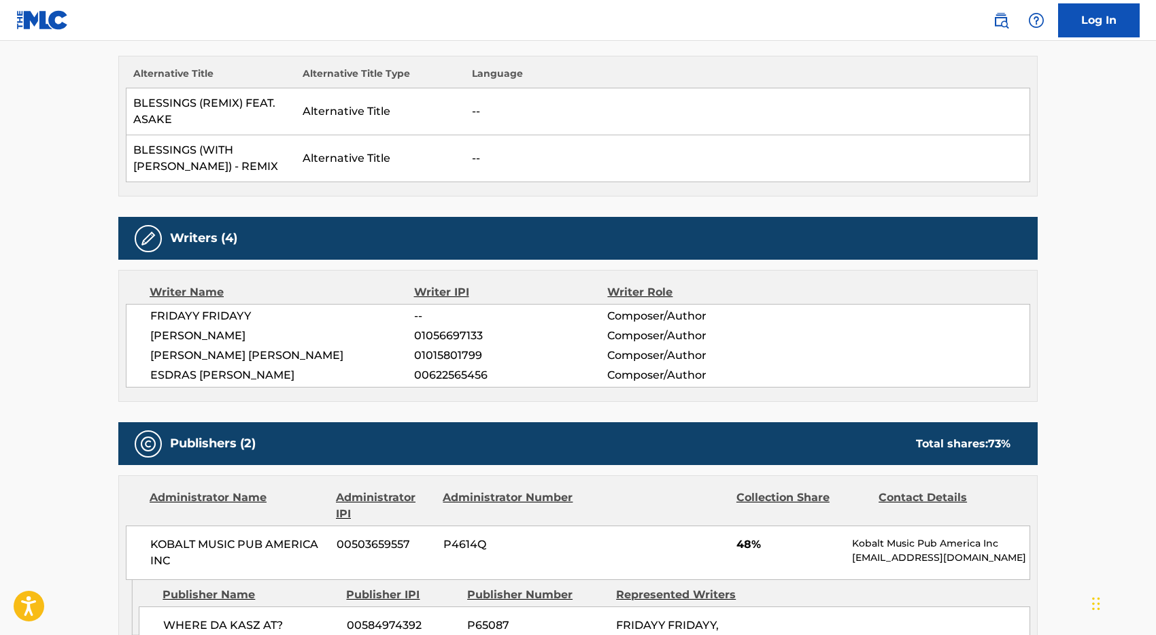
scroll to position [386, 0]
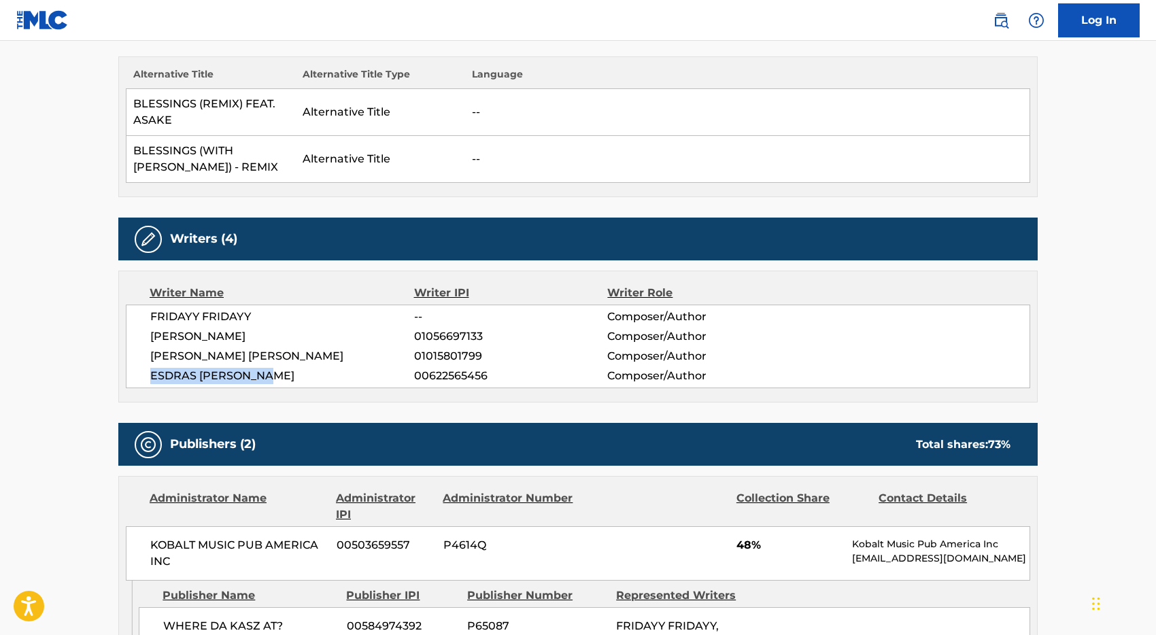
drag, startPoint x: 151, startPoint y: 377, endPoint x: 276, endPoint y: 372, distance: 125.3
click at [276, 372] on span "ESDRAS [PERSON_NAME]" at bounding box center [282, 376] width 264 height 16
copy span "ESDRAS [PERSON_NAME]"
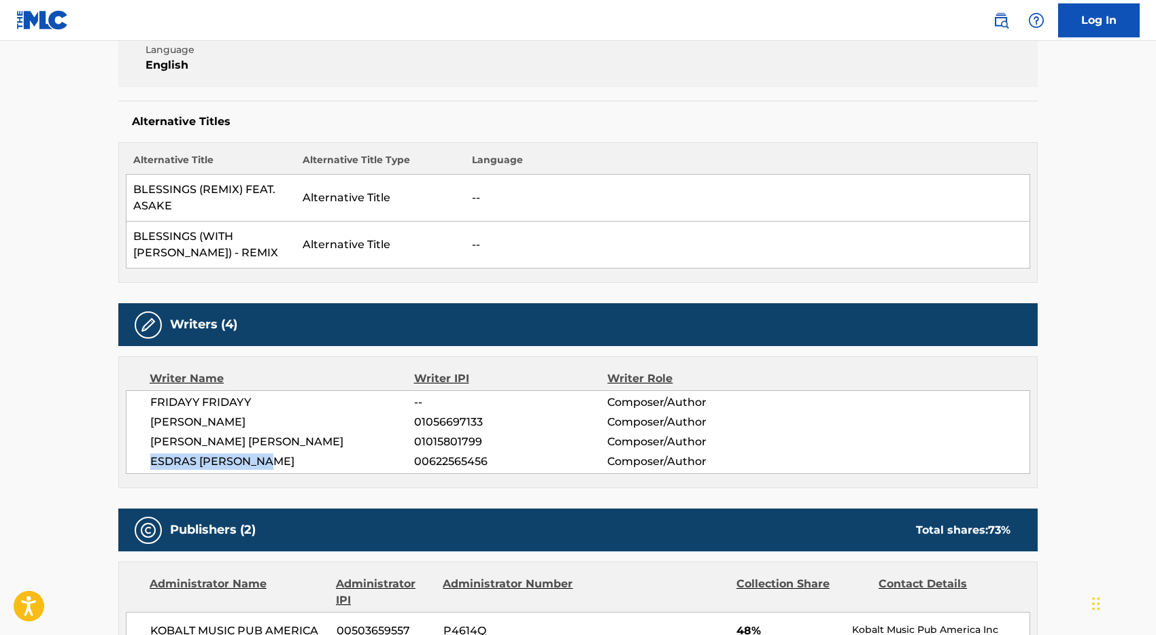
scroll to position [0, 0]
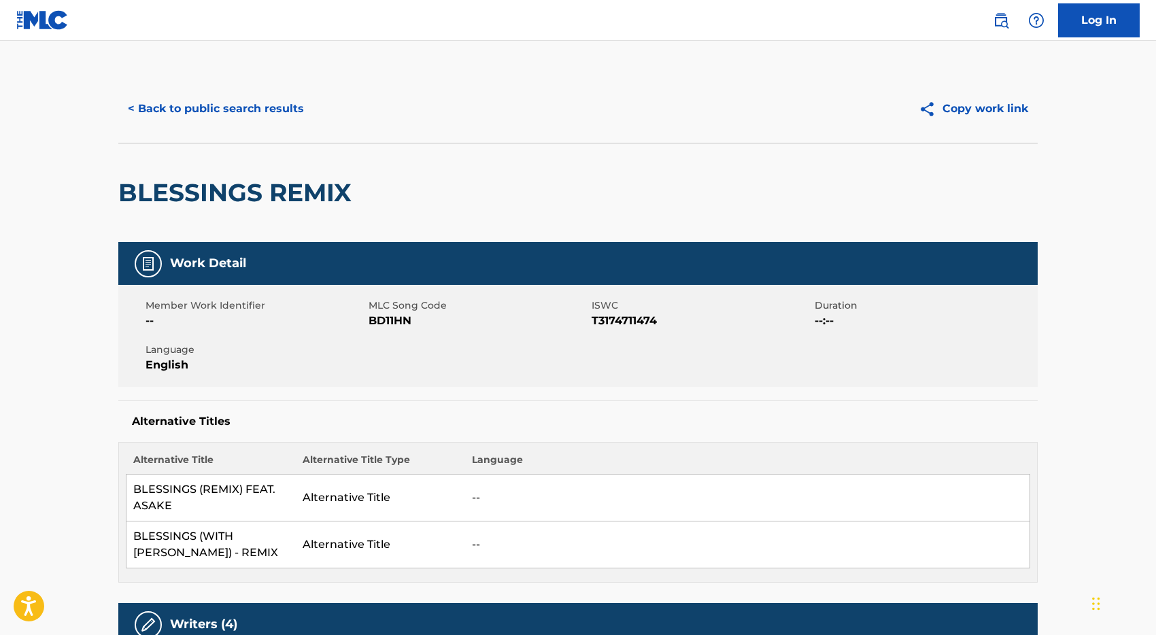
click at [216, 107] on button "< Back to public search results" at bounding box center [215, 109] width 195 height 34
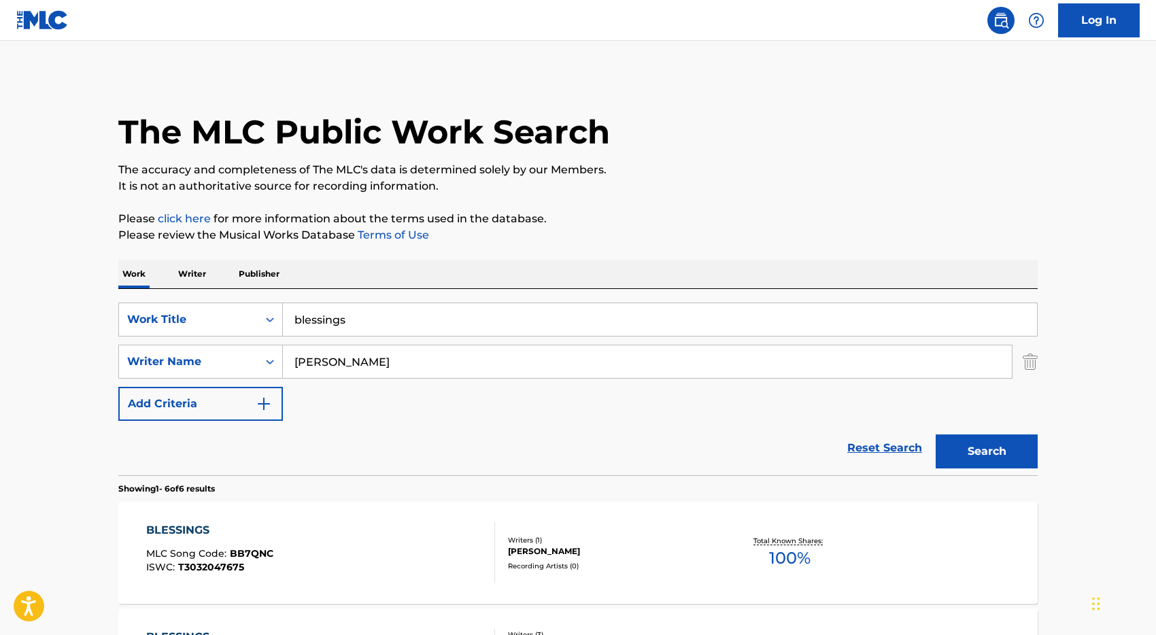
click at [359, 322] on input "blessings" at bounding box center [660, 319] width 754 height 33
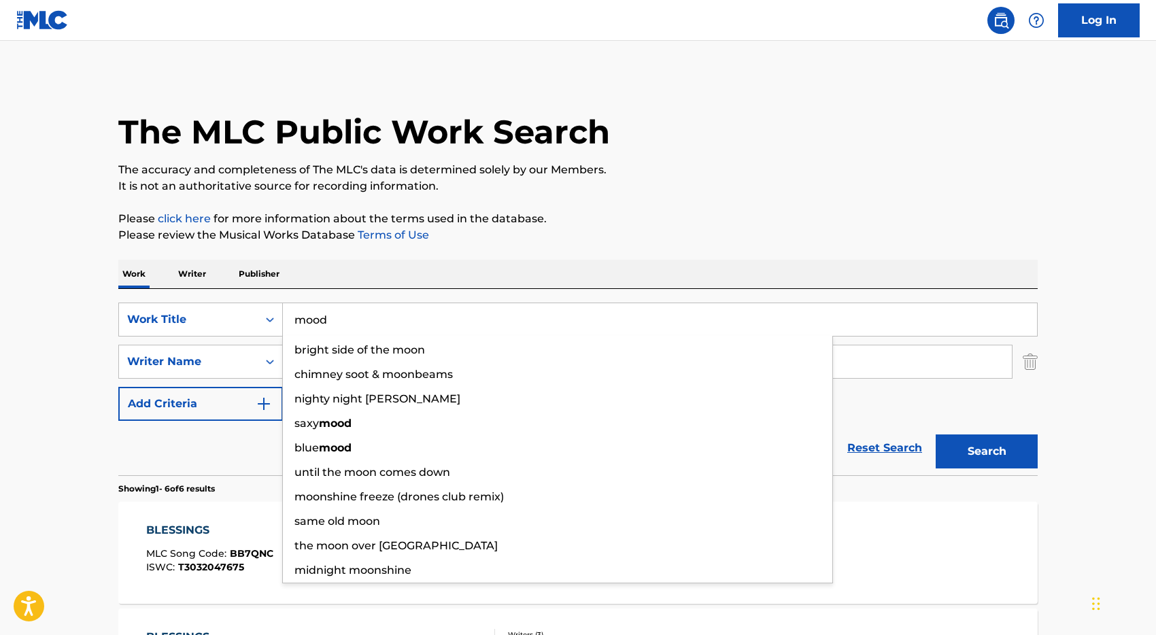
type input "mood"
click at [936, 435] on button "Search" at bounding box center [987, 452] width 102 height 34
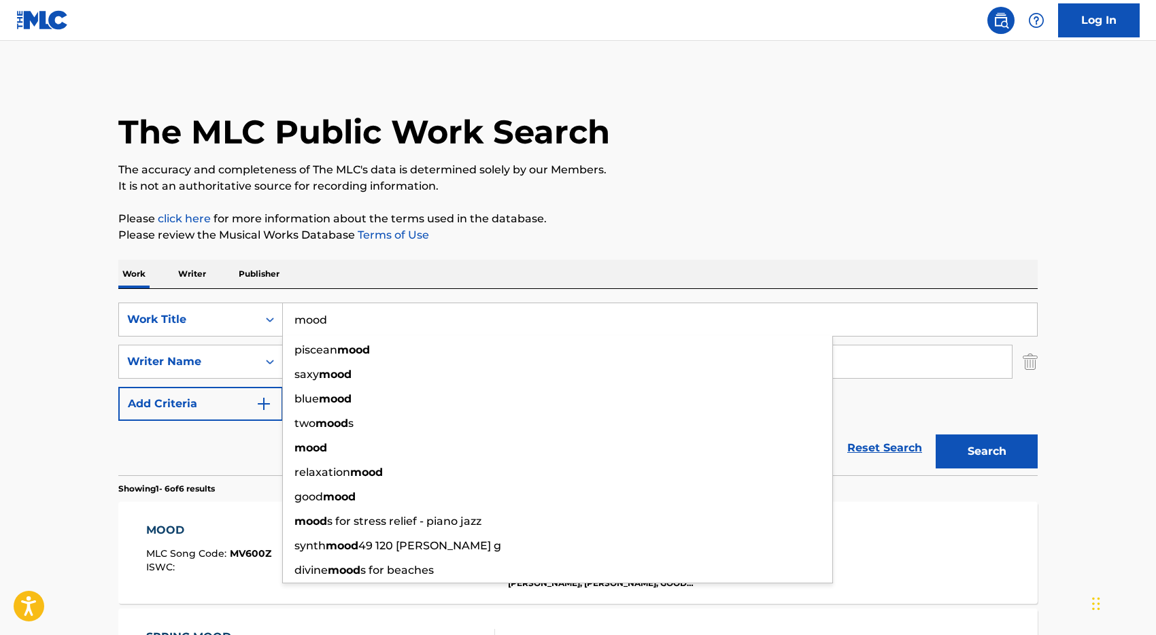
click at [258, 437] on div "Reset Search Search" at bounding box center [578, 448] width 920 height 54
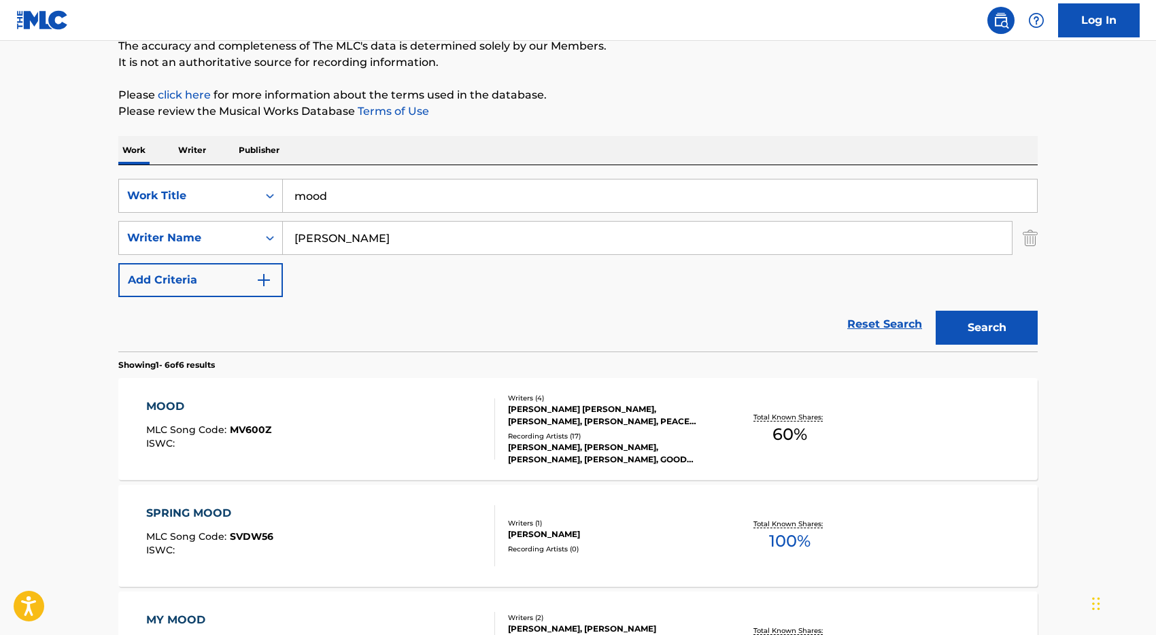
scroll to position [115, 0]
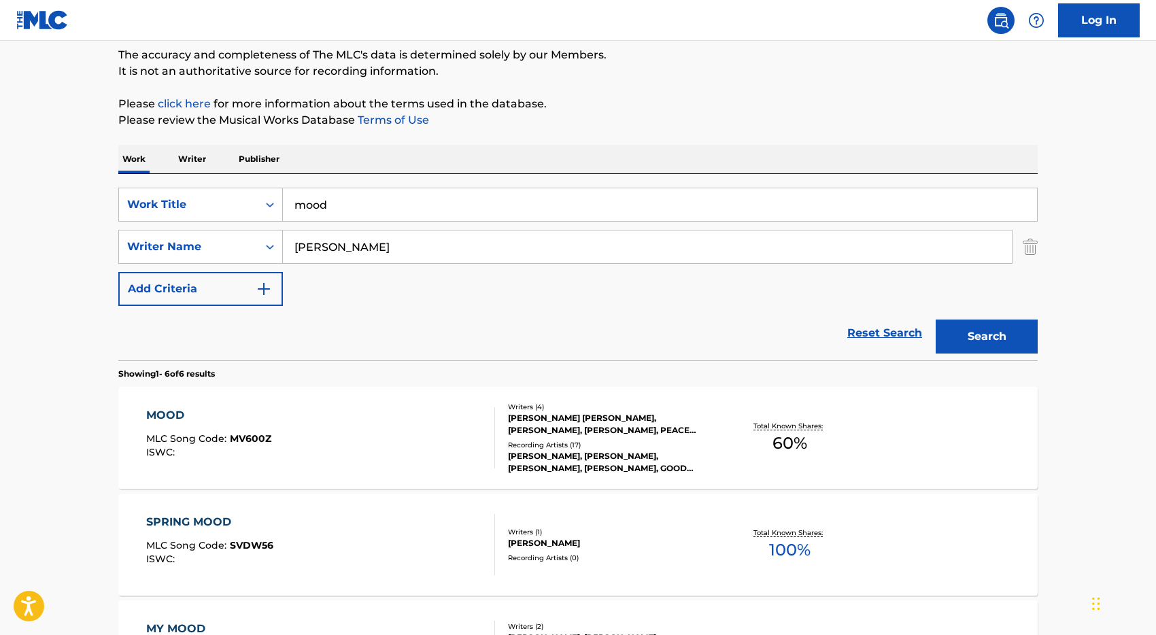
click at [401, 424] on div "MOOD MLC Song Code : MV600Z ISWC :" at bounding box center [321, 437] width 350 height 61
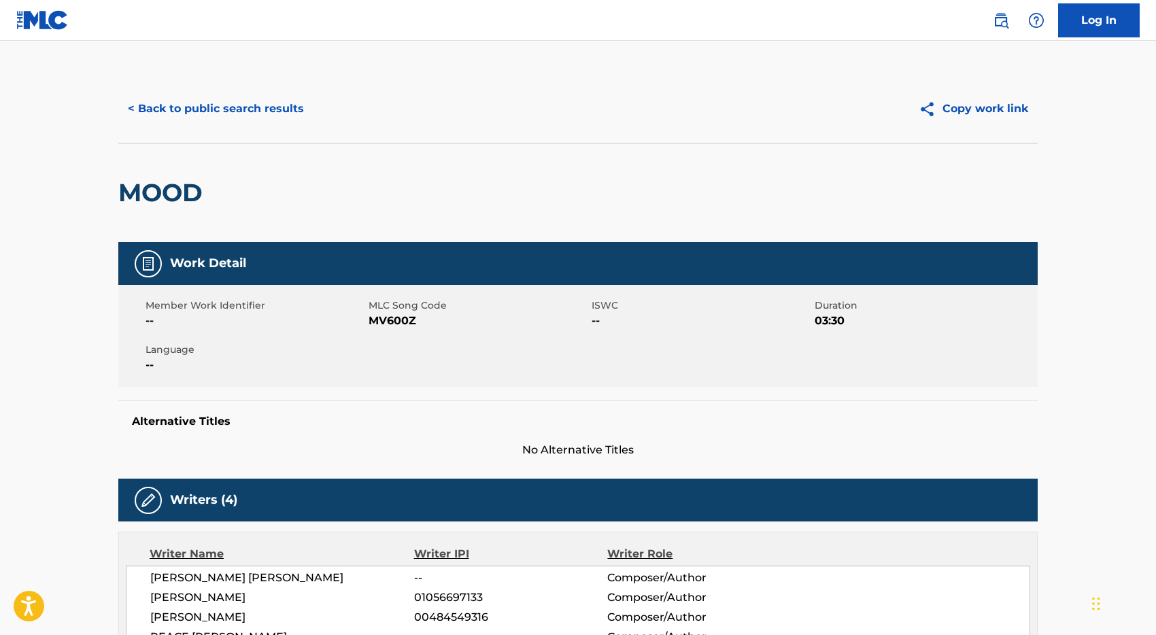
click at [141, 112] on button "< Back to public search results" at bounding box center [215, 109] width 195 height 34
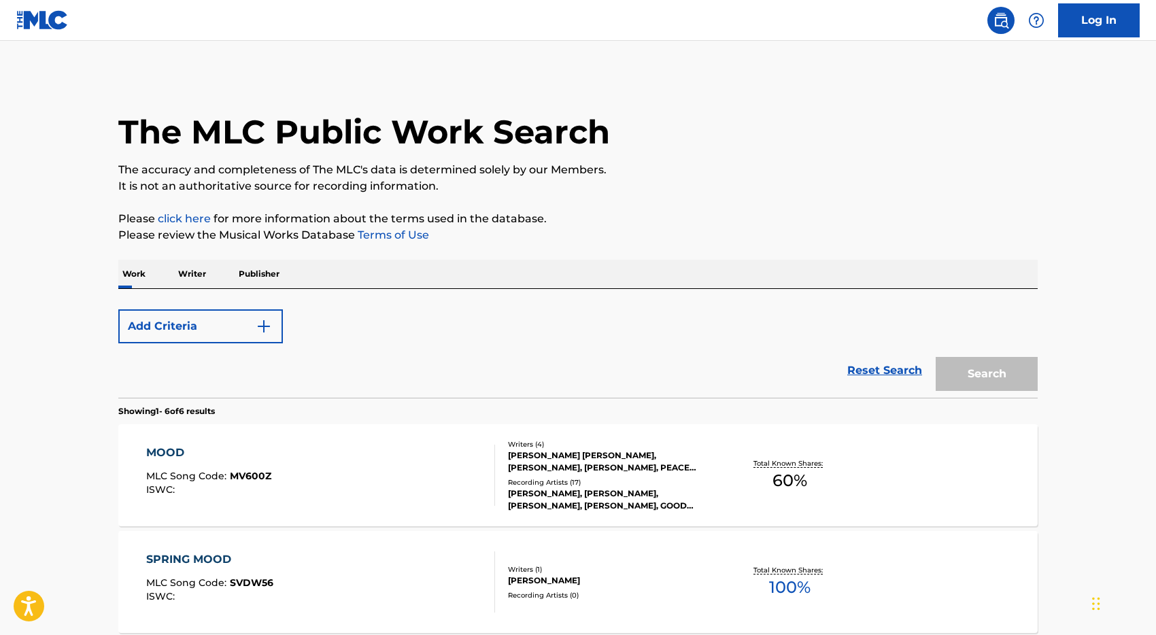
scroll to position [115, 0]
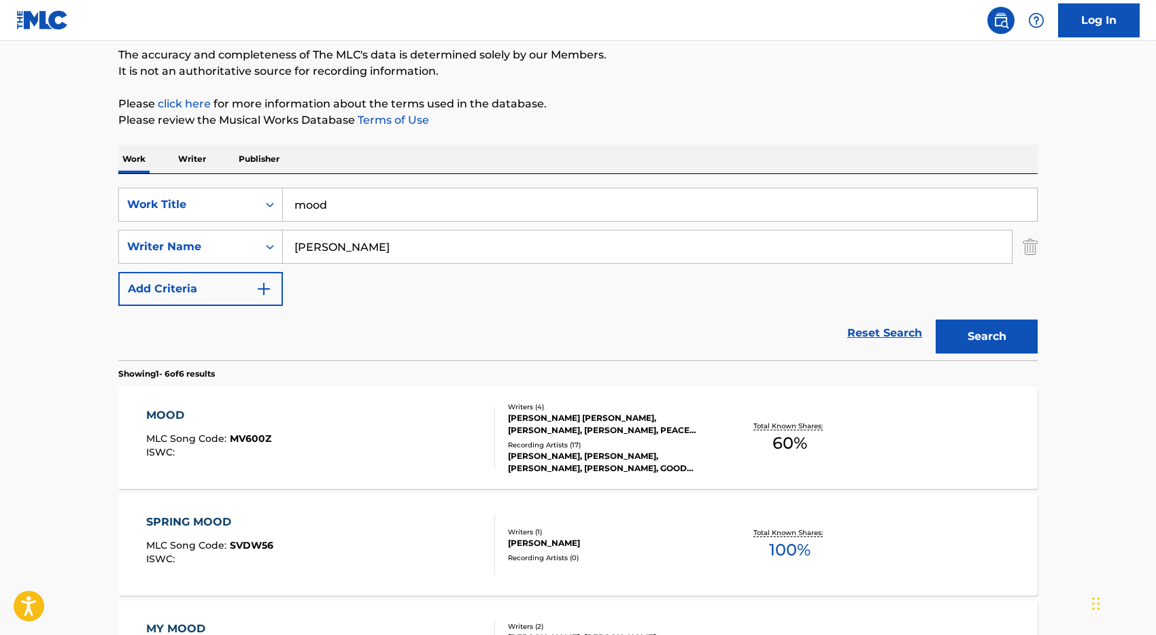
click at [340, 205] on input "mood" at bounding box center [660, 204] width 754 height 33
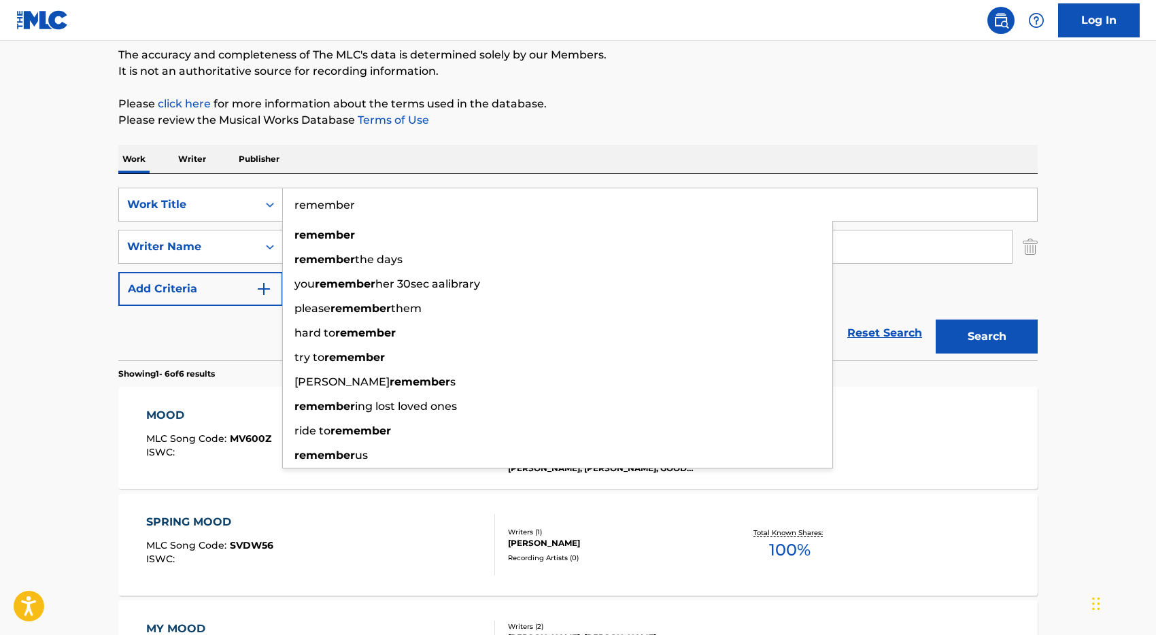
type input "remember"
click at [936, 320] on button "Search" at bounding box center [987, 337] width 102 height 34
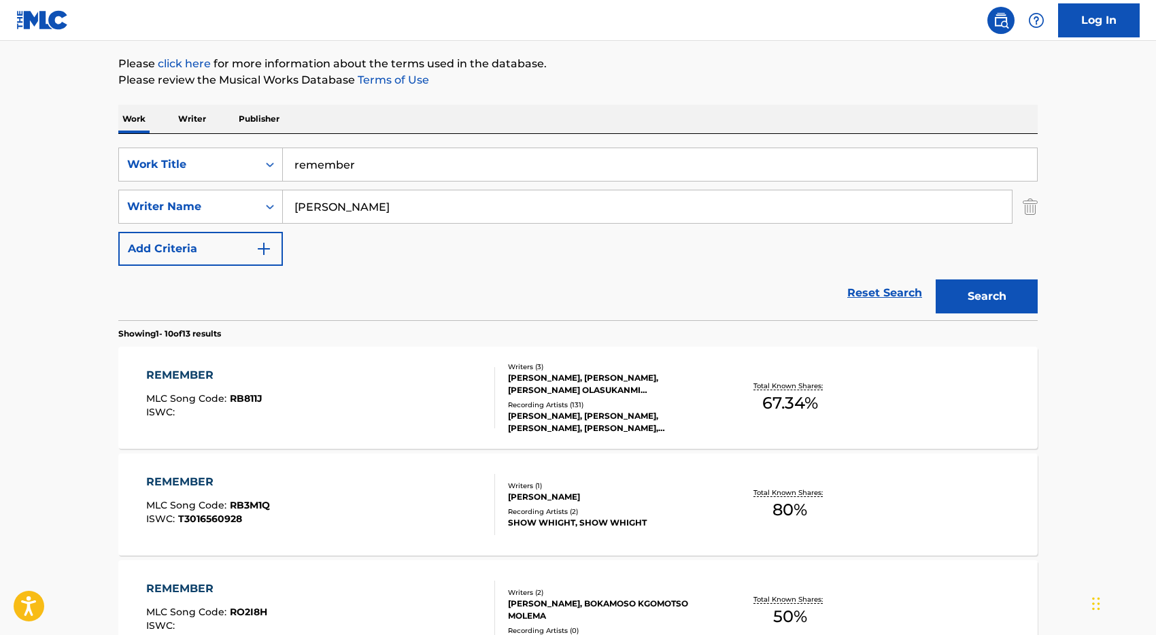
scroll to position [165, 0]
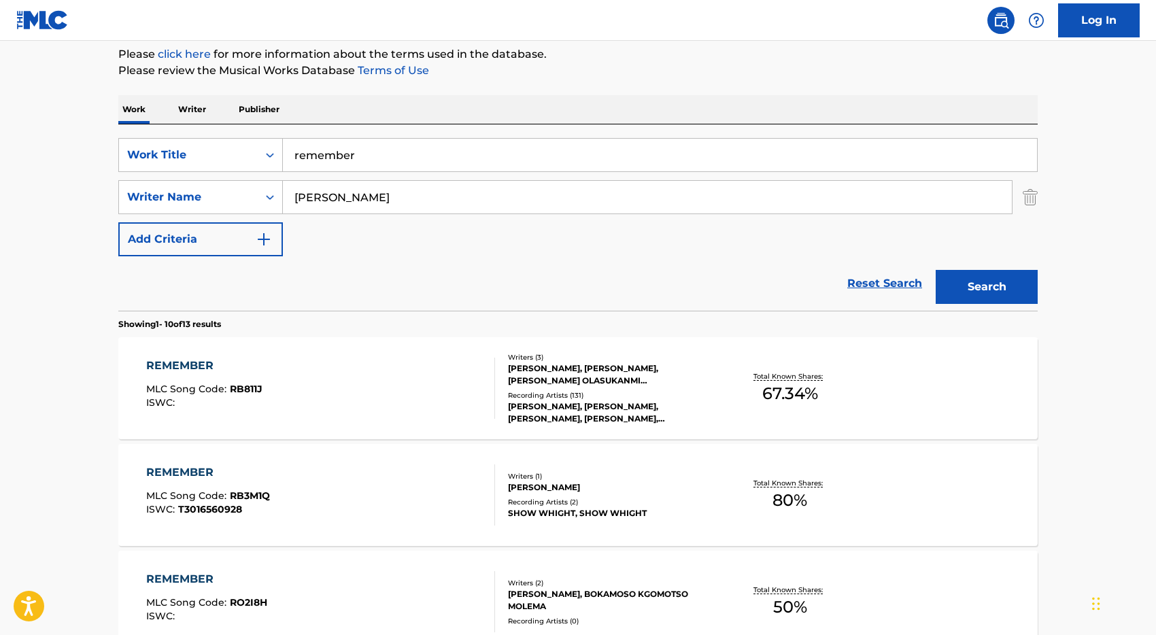
click at [363, 380] on div "REMEMBER MLC Song Code : RB811J ISWC :" at bounding box center [321, 388] width 350 height 61
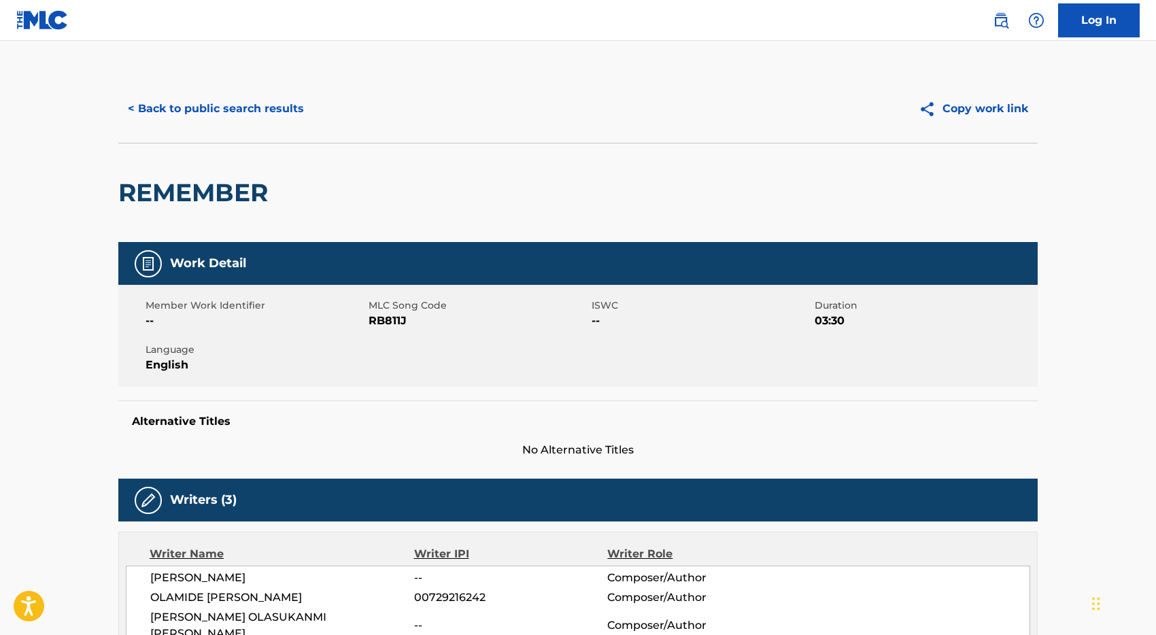
click at [207, 113] on button "< Back to public search results" at bounding box center [215, 109] width 195 height 34
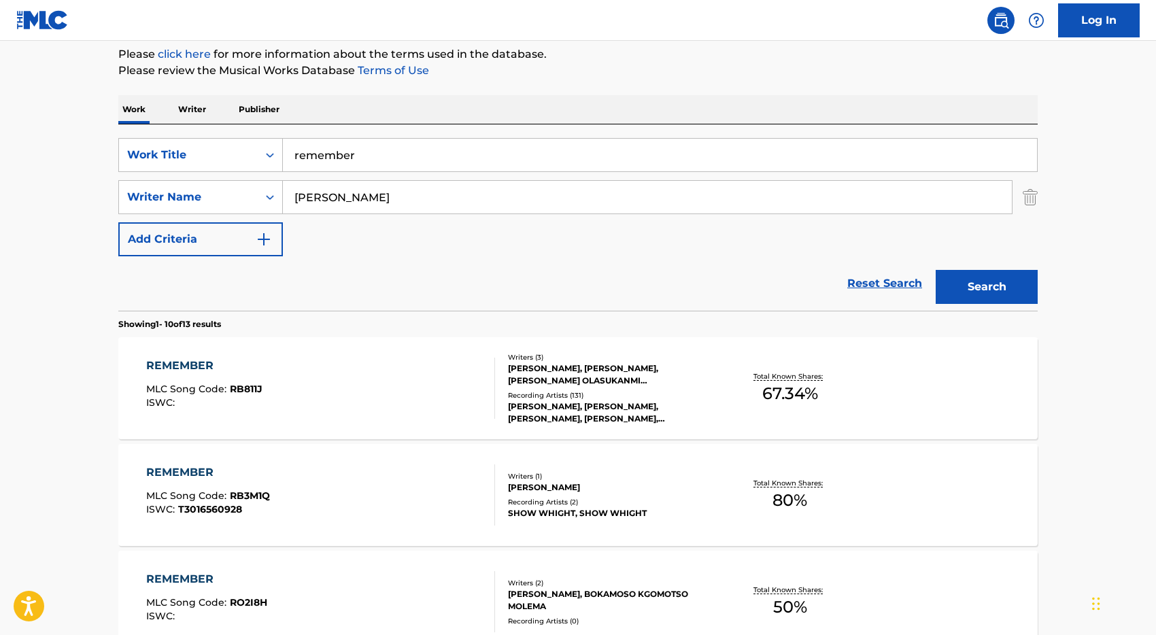
click at [431, 155] on input "remember" at bounding box center [660, 155] width 754 height 33
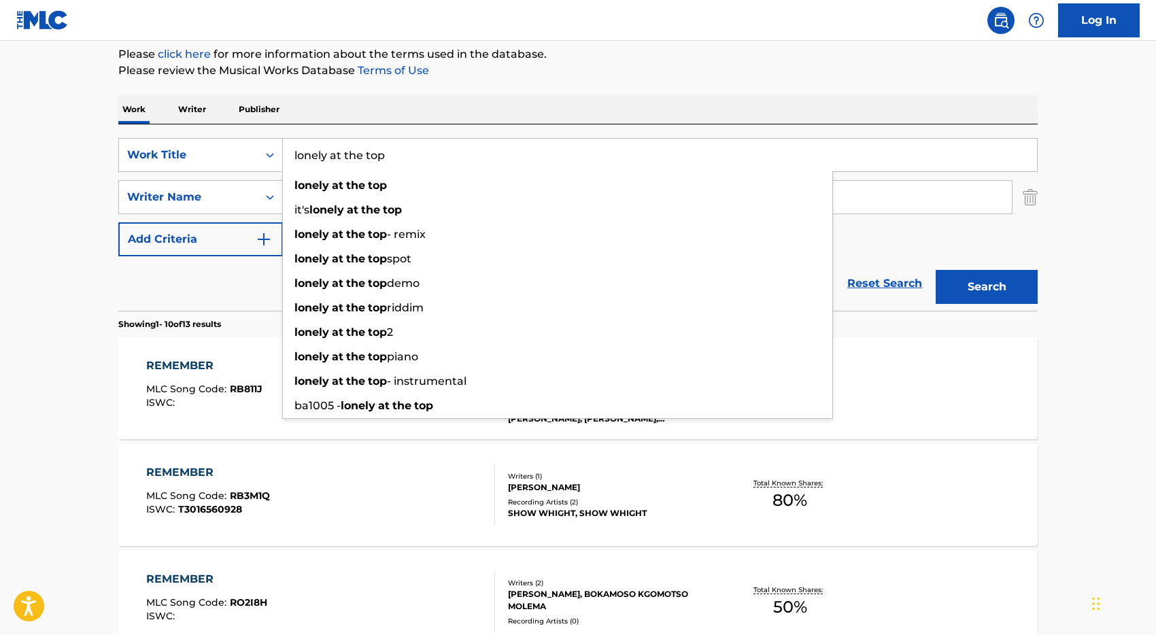
type input "lonely at the top"
click at [936, 270] on button "Search" at bounding box center [987, 287] width 102 height 34
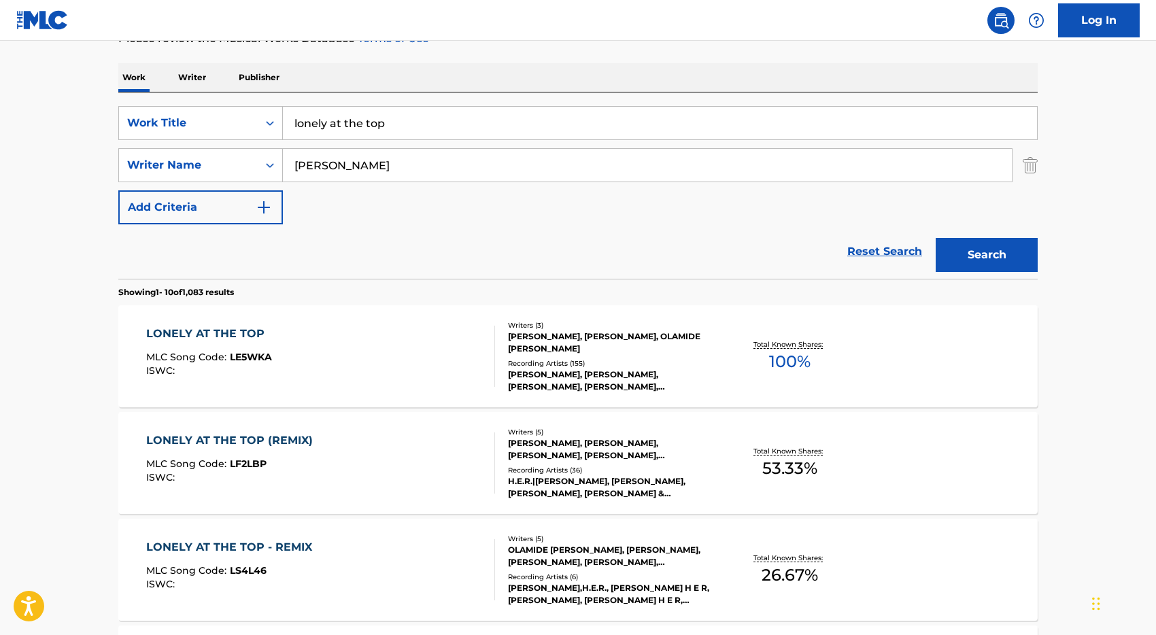
scroll to position [202, 0]
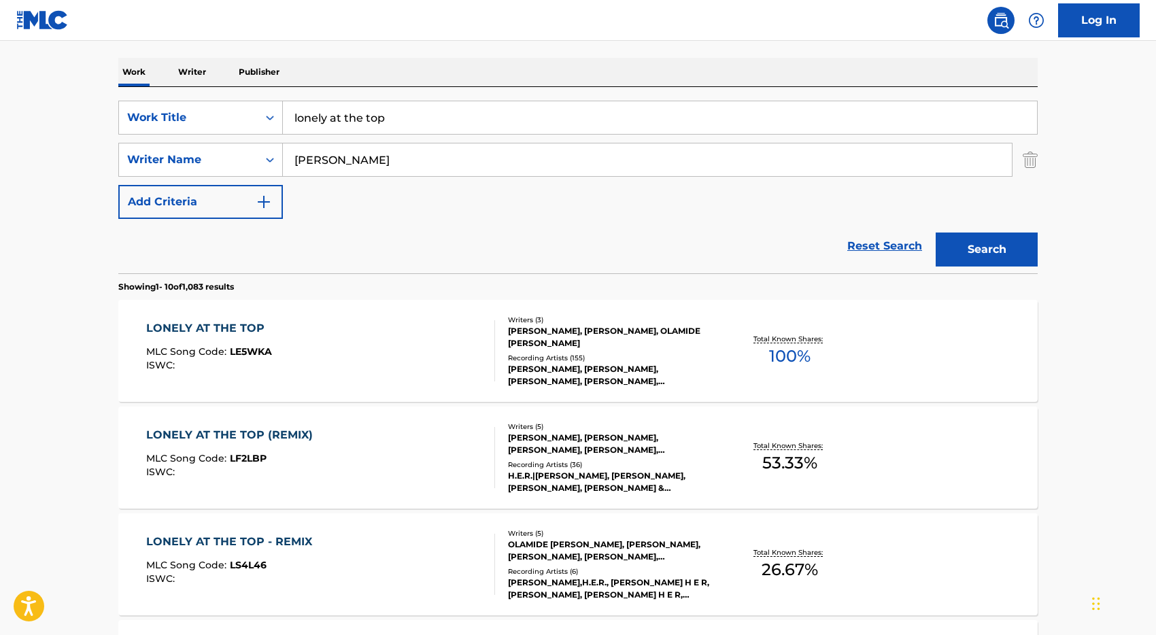
click at [349, 344] on div "LONELY AT THE TOP MLC Song Code : LE5WKA ISWC :" at bounding box center [321, 350] width 350 height 61
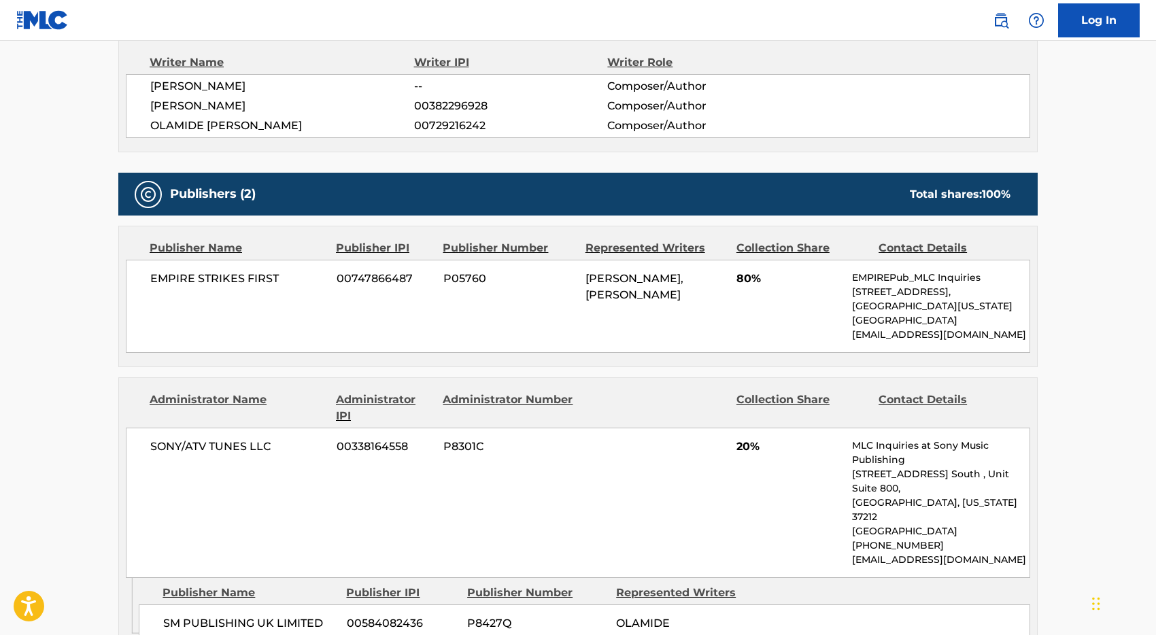
scroll to position [497, 0]
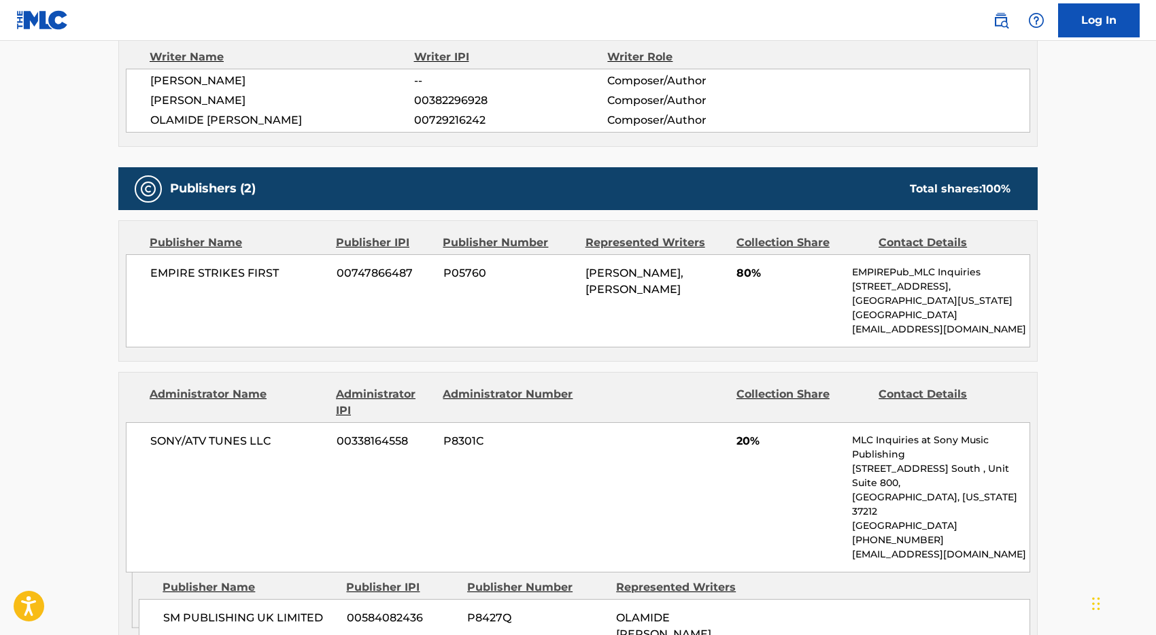
drag, startPoint x: 150, startPoint y: 103, endPoint x: 275, endPoint y: 97, distance: 125.9
click at [275, 97] on span "[PERSON_NAME]" at bounding box center [282, 100] width 264 height 16
copy span "[PERSON_NAME]"
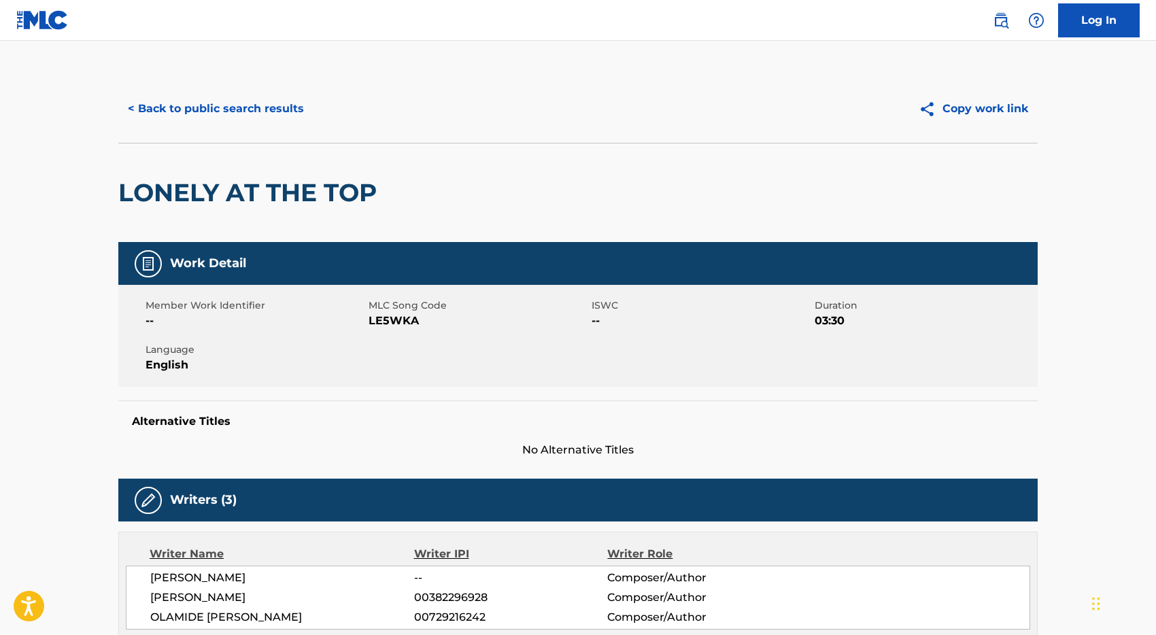
click at [201, 98] on button "< Back to public search results" at bounding box center [215, 109] width 195 height 34
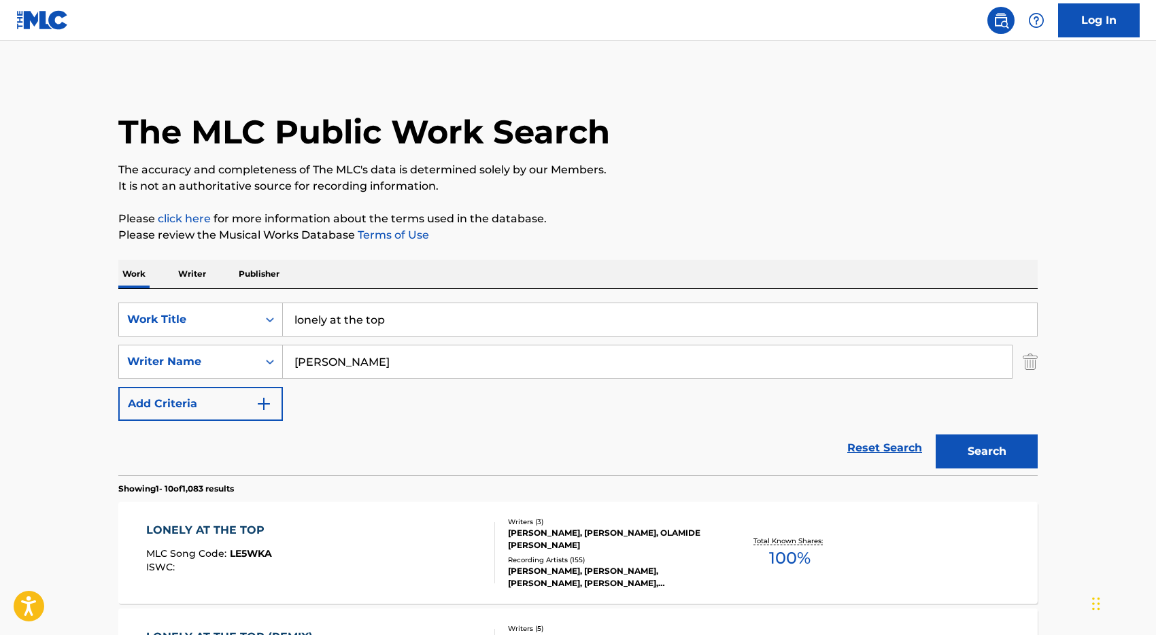
scroll to position [202, 0]
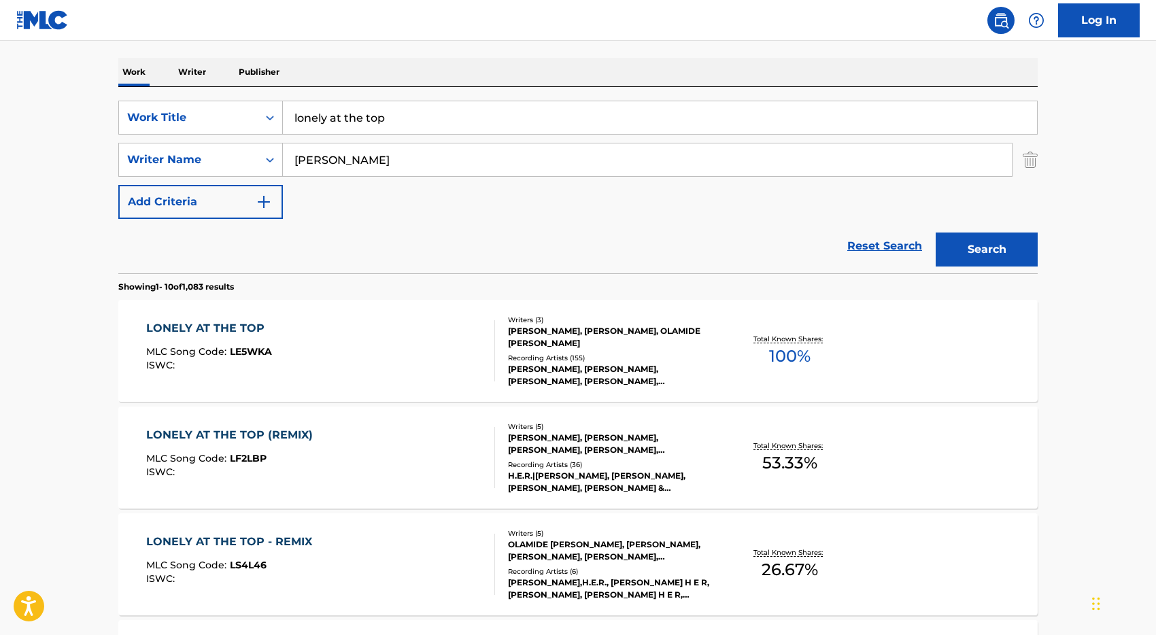
click at [414, 114] on input "lonely at the top" at bounding box center [660, 117] width 754 height 33
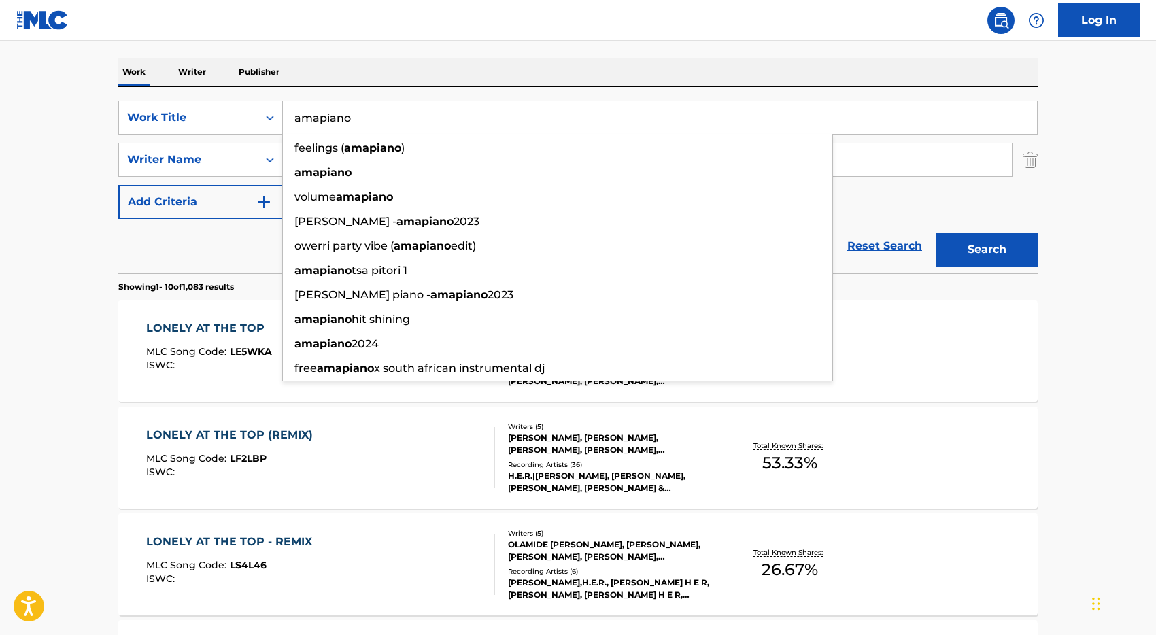
type input "amapiano"
click at [936, 233] on button "Search" at bounding box center [987, 250] width 102 height 34
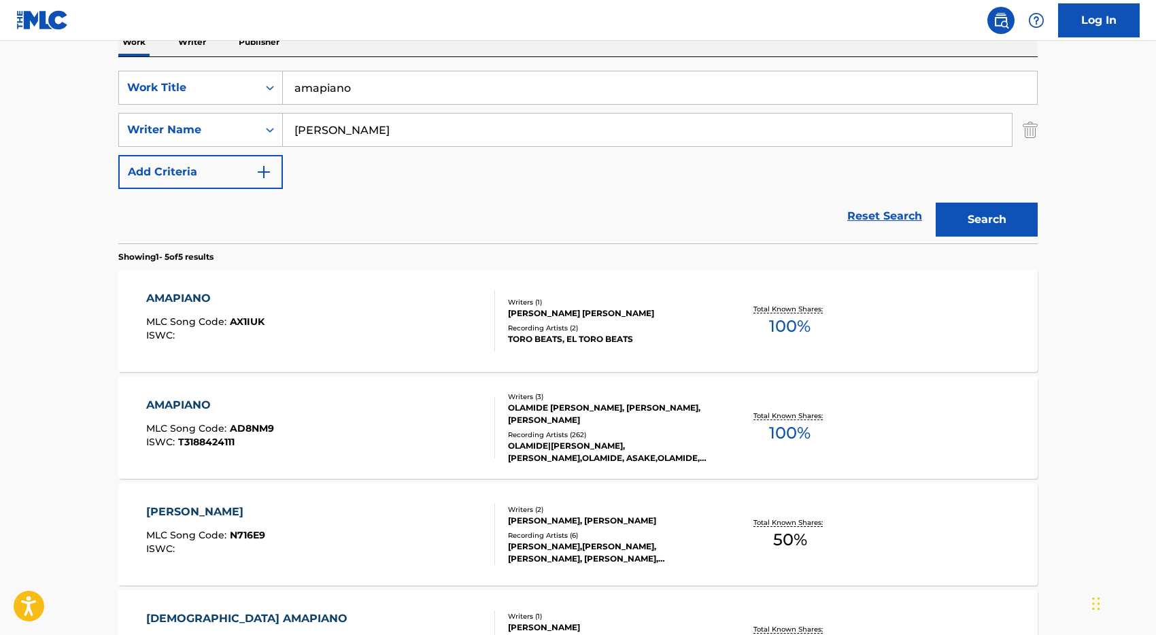
scroll to position [245, 0]
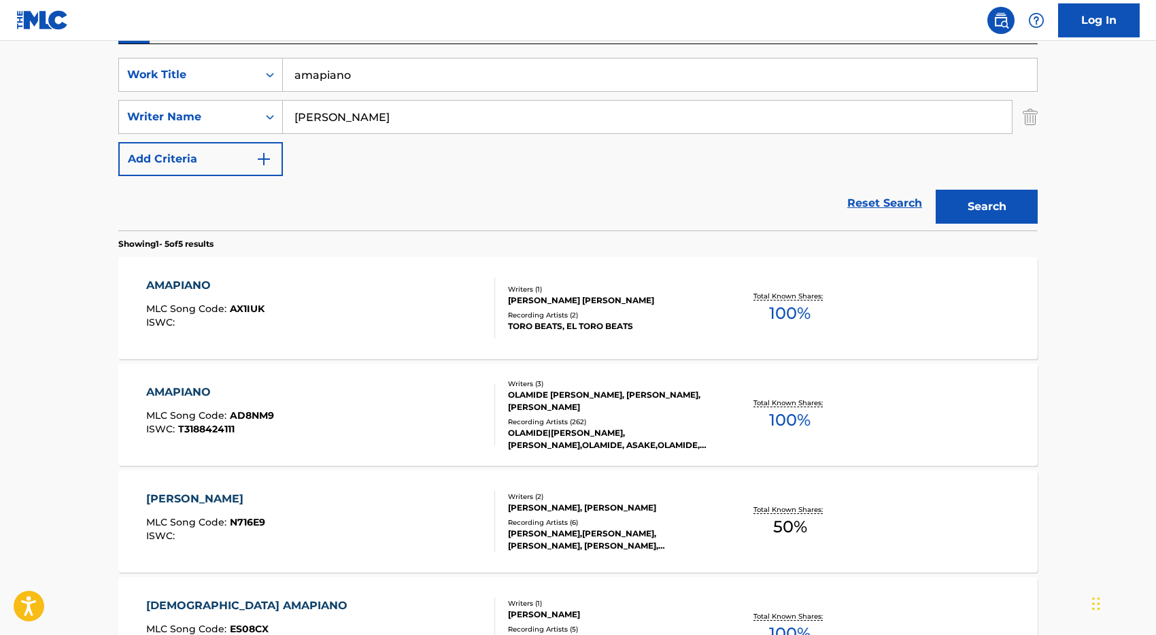
click at [349, 444] on div "AMAPIANO MLC Song Code : AD8NM9 ISWC : T3188424111" at bounding box center [321, 414] width 350 height 61
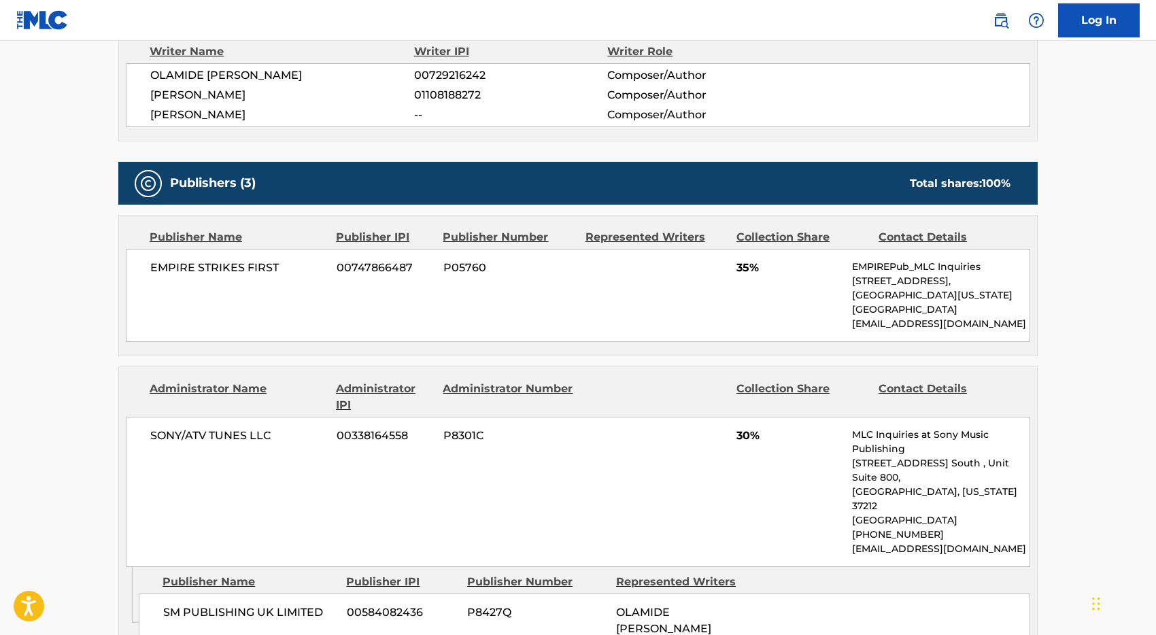
scroll to position [505, 0]
